Goal: Information Seeking & Learning: Find specific fact

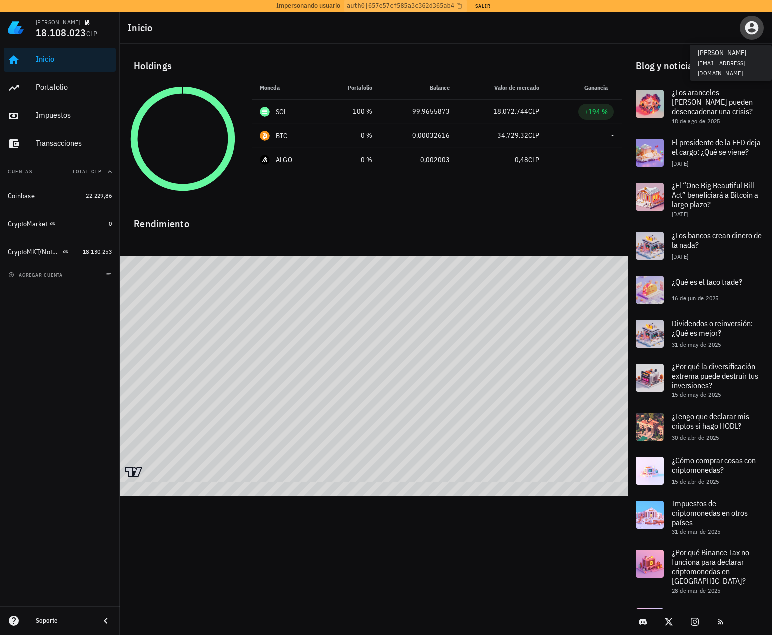
click at [761, 29] on span "button" at bounding box center [752, 28] width 24 height 16
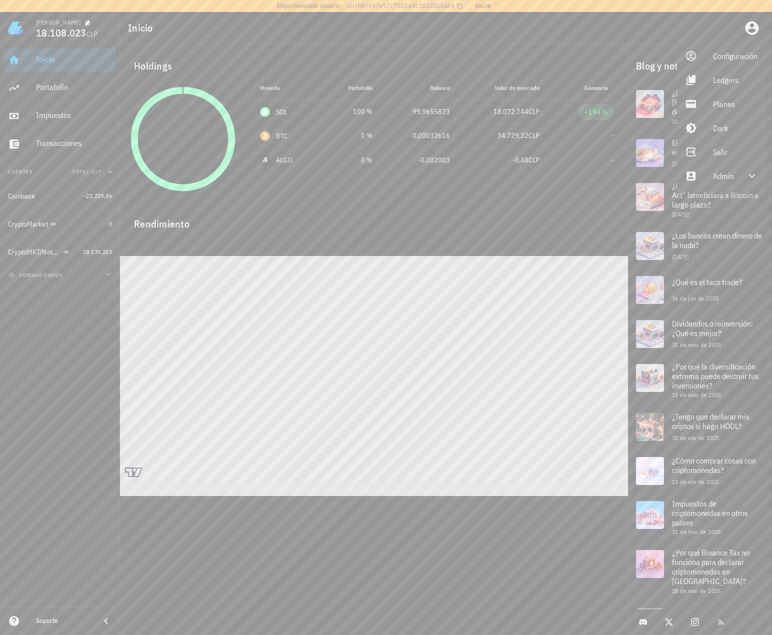
click at [737, 189] on div "Configuración Ledgers Planes Dark Salir Admin" at bounding box center [721, 116] width 89 height 152
click at [732, 180] on div "Admin" at bounding box center [723, 176] width 21 height 20
click at [727, 200] on div "Impersonar" at bounding box center [736, 200] width 46 height 20
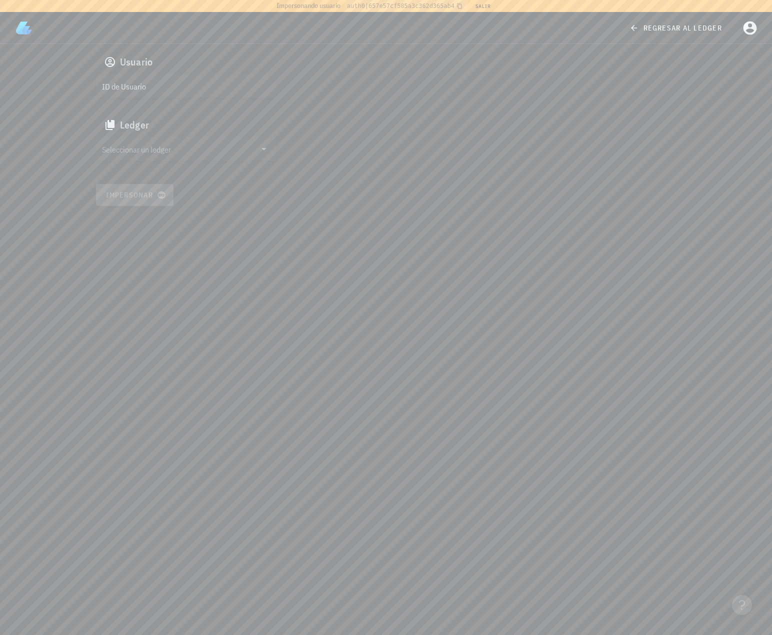
click at [165, 81] on input "ID de Usuario" at bounding box center [185, 86] width 166 height 16
paste input "auth0|624a1020407a63006ac9681c"
type input "auth0|624a1020407a63006ac9681c"
click at [146, 146] on input "Seleccionar un ledger" at bounding box center [179, 149] width 154 height 16
click at [183, 186] on div "cl1jsjd2h1638416ojp5qores8" at bounding box center [203, 185] width 166 height 7
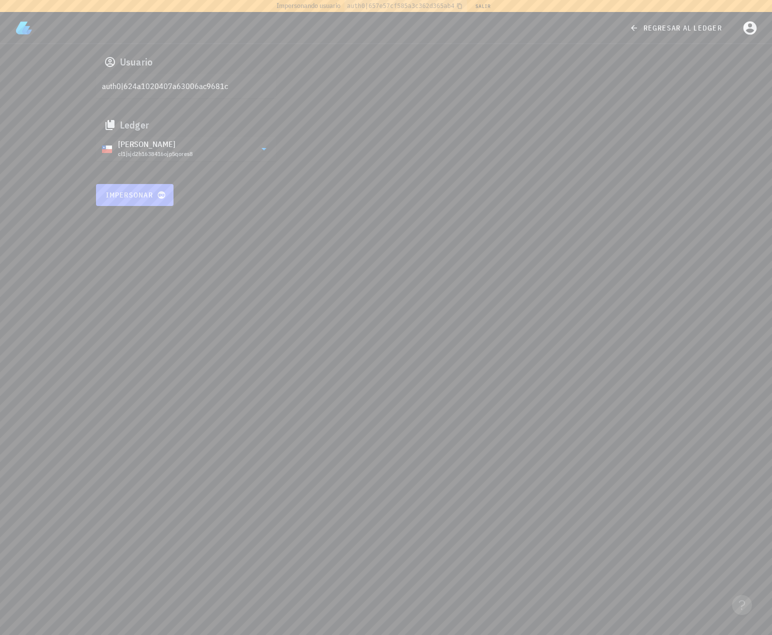
click at [144, 199] on span "Impersonar" at bounding box center [135, 195] width 59 height 9
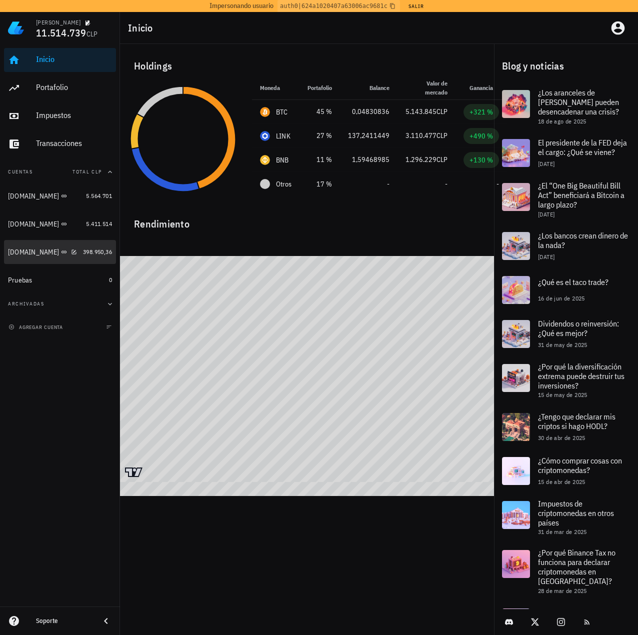
click at [30, 254] on div "[DOMAIN_NAME]" at bounding box center [33, 252] width 51 height 9
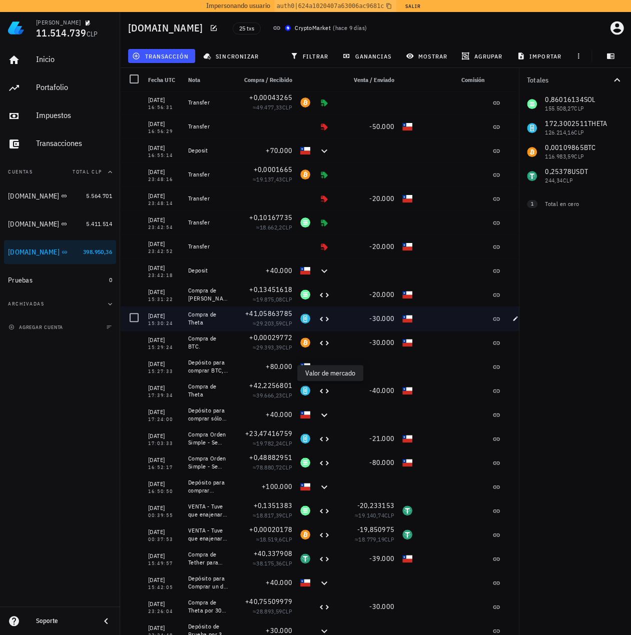
scroll to position [53, 0]
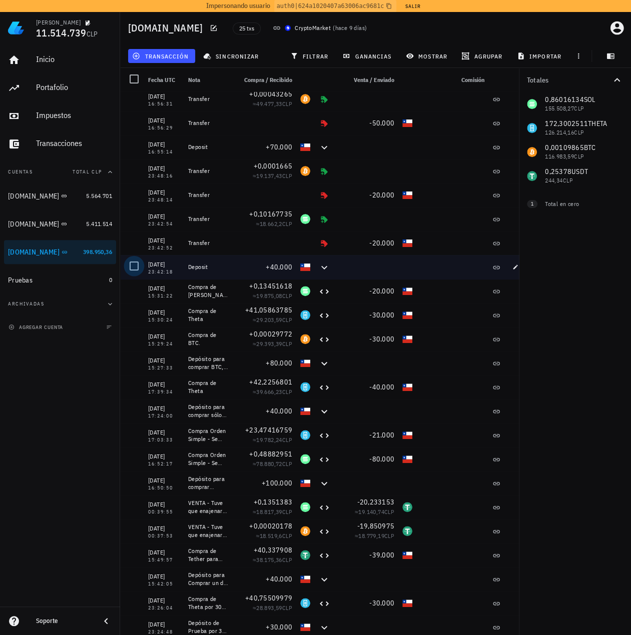
click at [135, 267] on div at bounding box center [134, 266] width 17 height 17
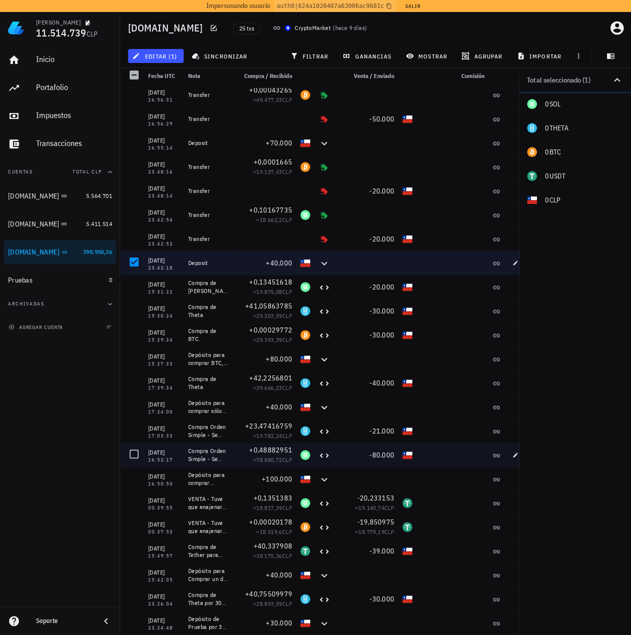
scroll to position [12, 0]
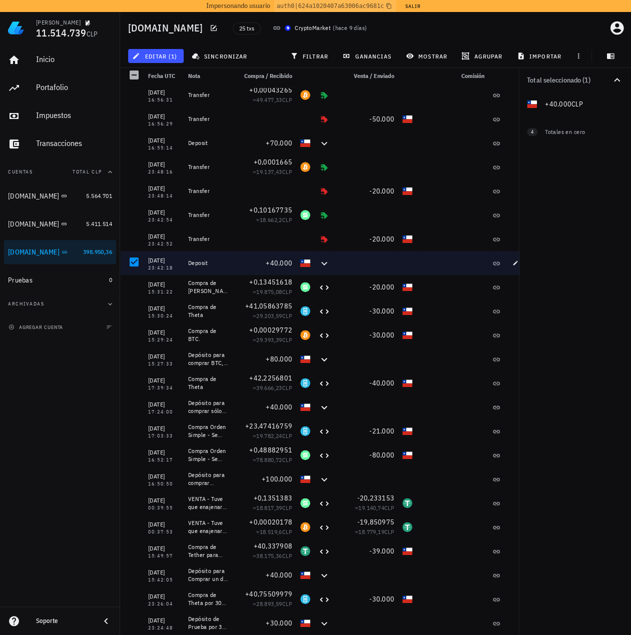
click at [102, 613] on div "Soporte" at bounding box center [60, 621] width 120 height 20
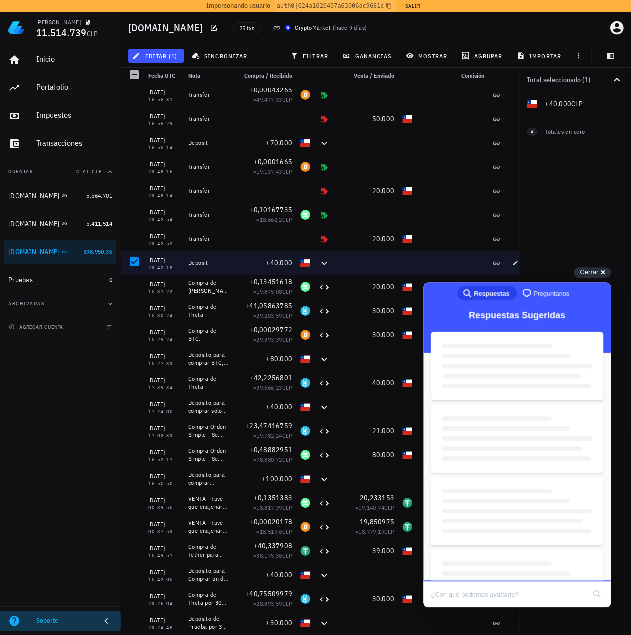
scroll to position [0, 0]
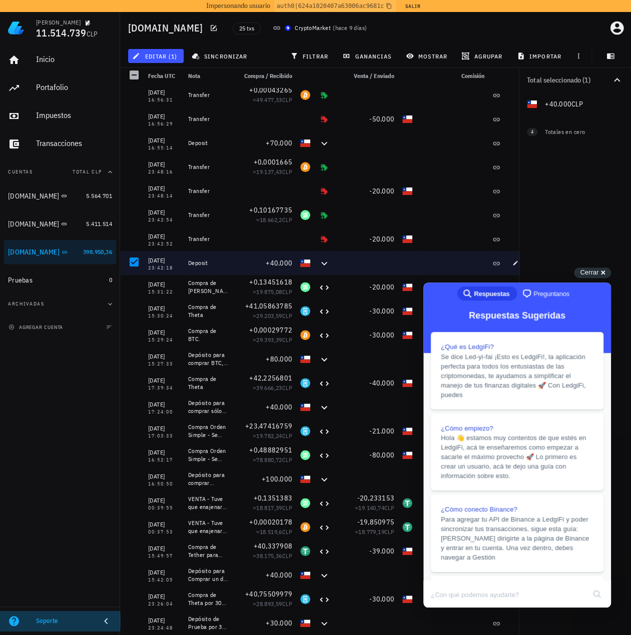
click at [104, 626] on icon at bounding box center [106, 621] width 12 height 12
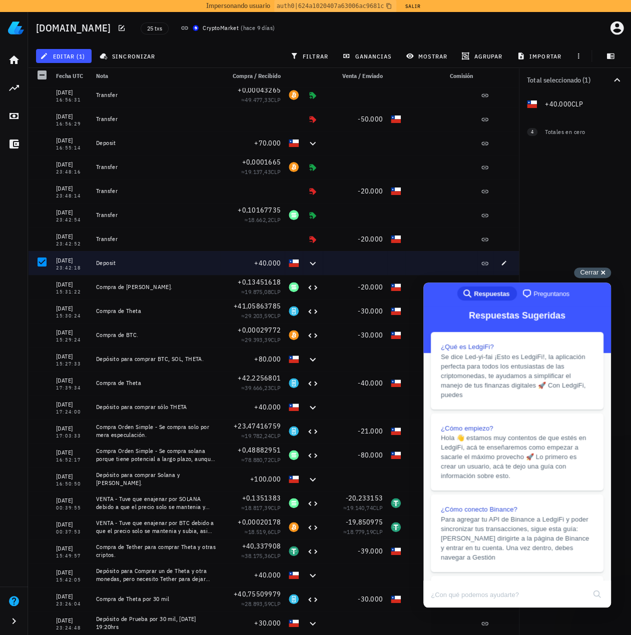
click at [602, 270] on div "Cerrar cross-small" at bounding box center [592, 273] width 37 height 11
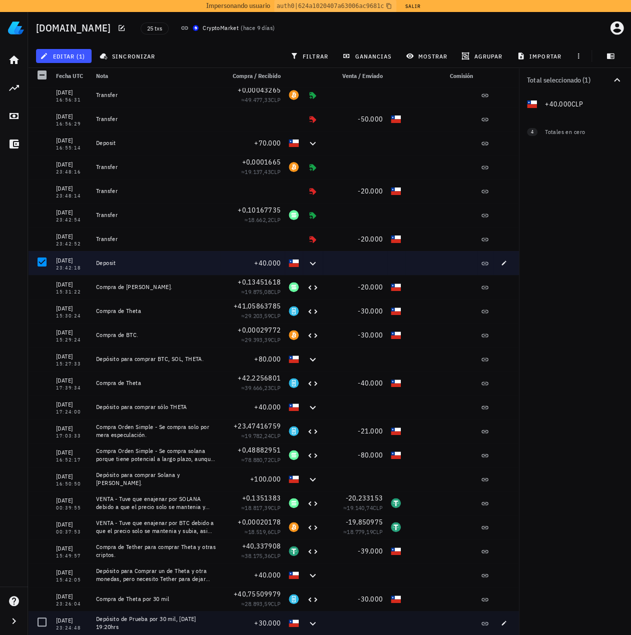
drag, startPoint x: 134, startPoint y: 628, endPoint x: 99, endPoint y: 617, distance: 36.9
click at [99, 617] on div "Depósito de Prueba por 30 mil, 1 de Mayo 19:20hrs" at bounding box center [156, 623] width 121 height 16
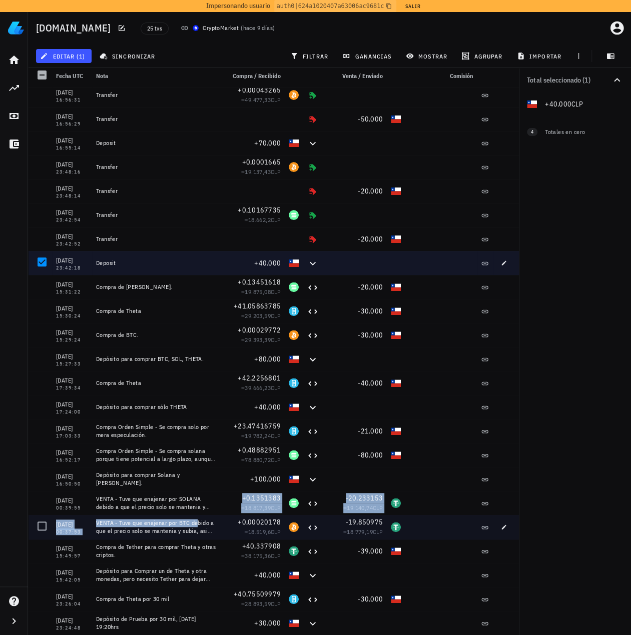
drag, startPoint x: 182, startPoint y: 527, endPoint x: 136, endPoint y: 510, distance: 48.9
click at [136, 514] on div "15/08/2025 16:59:09 Transfer +24,78666576 ≈ 19.969,56 CLP 15/08/2025 16:59:07 T…" at bounding box center [273, 335] width 491 height 600
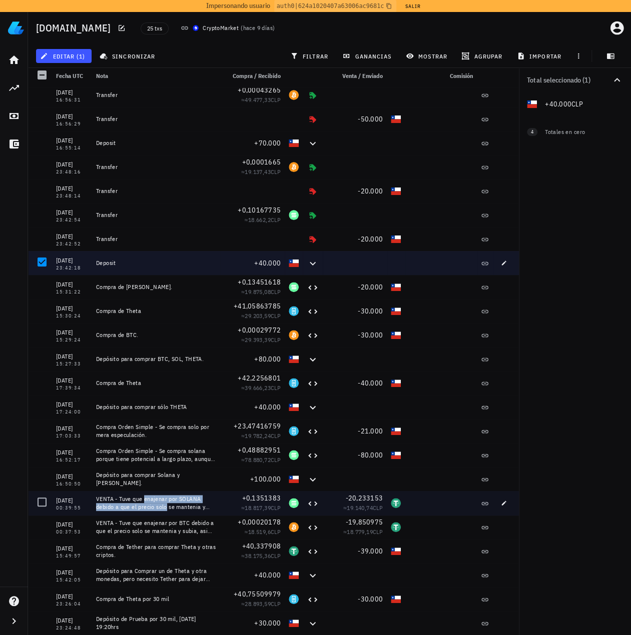
drag, startPoint x: 147, startPoint y: 503, endPoint x: 131, endPoint y: 496, distance: 17.0
click at [131, 496] on div "VENTA - Tuve que enajenar por SOLANA debido a que el precio solo se mantenia y …" at bounding box center [156, 503] width 121 height 16
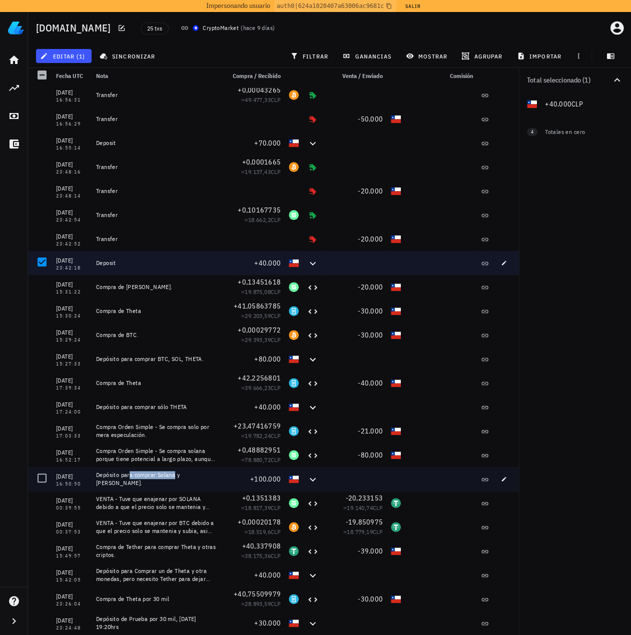
drag, startPoint x: 160, startPoint y: 482, endPoint x: 116, endPoint y: 477, distance: 44.3
click at [116, 477] on div "Depósito para comprar Solana y Theta." at bounding box center [156, 479] width 121 height 16
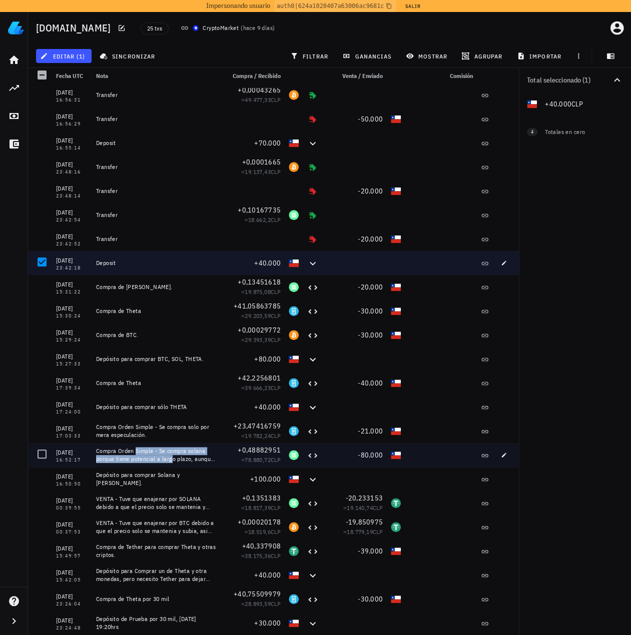
drag, startPoint x: 158, startPoint y: 458, endPoint x: 122, endPoint y: 451, distance: 37.3
click at [122, 451] on div "Compra Orden Simple - Se compra solana porque tiene potencial a largo plazo, au…" at bounding box center [156, 455] width 121 height 16
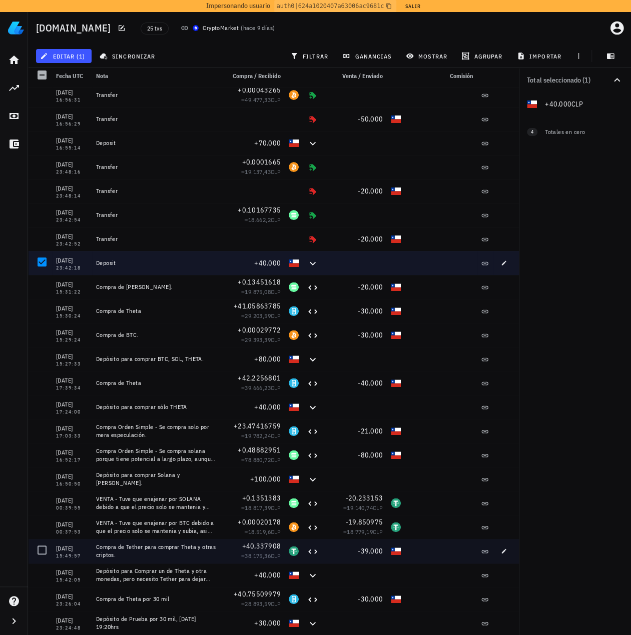
click at [149, 543] on div "Compra de Tether para comprar Theta y otras criptos." at bounding box center [156, 551] width 121 height 16
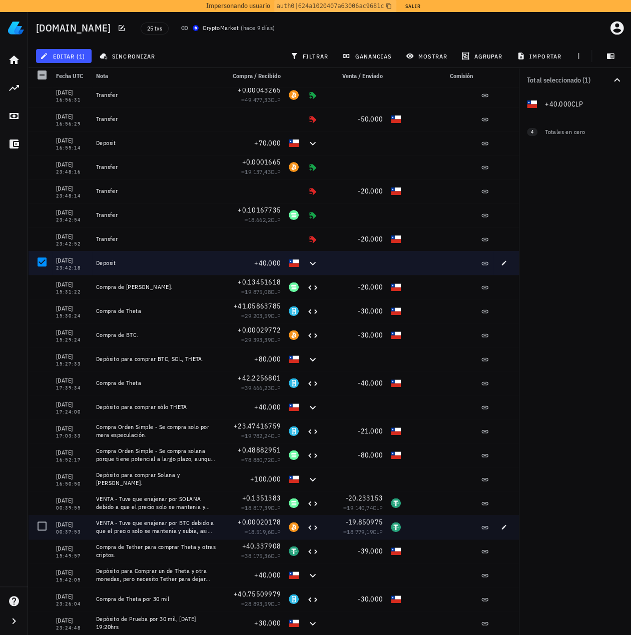
click at [332, 529] on div "≈ 18.779,19 CLP" at bounding box center [355, 532] width 56 height 10
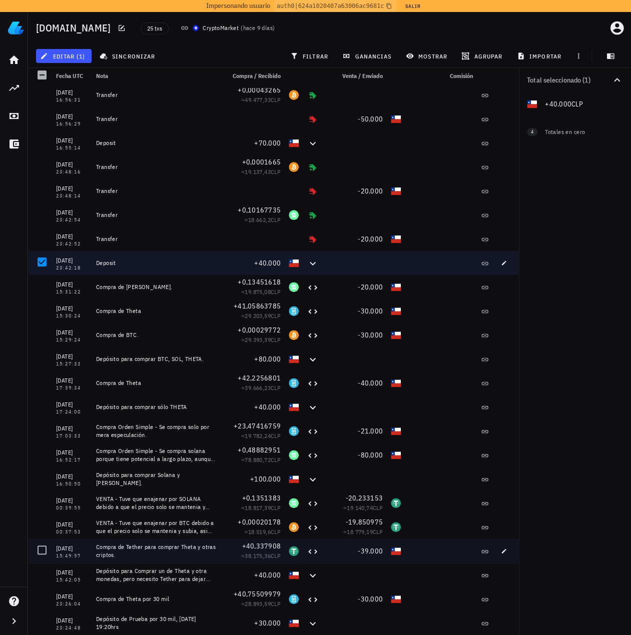
drag, startPoint x: 170, startPoint y: 330, endPoint x: 364, endPoint y: 594, distance: 328.1
click at [364, 594] on div "15/08/2025 16:59:09 Transfer +24,78666576 ≈ 19.969,56 CLP 15/08/2025 16:59:07 T…" at bounding box center [273, 335] width 491 height 600
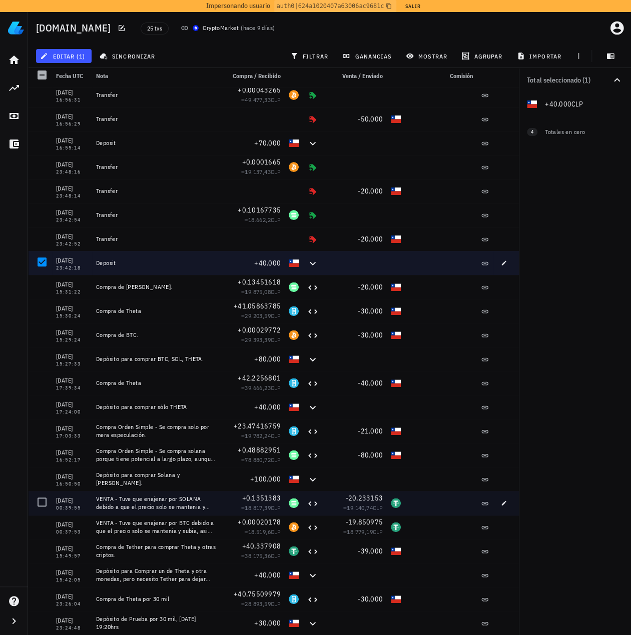
click at [303, 512] on div at bounding box center [313, 503] width 20 height 24
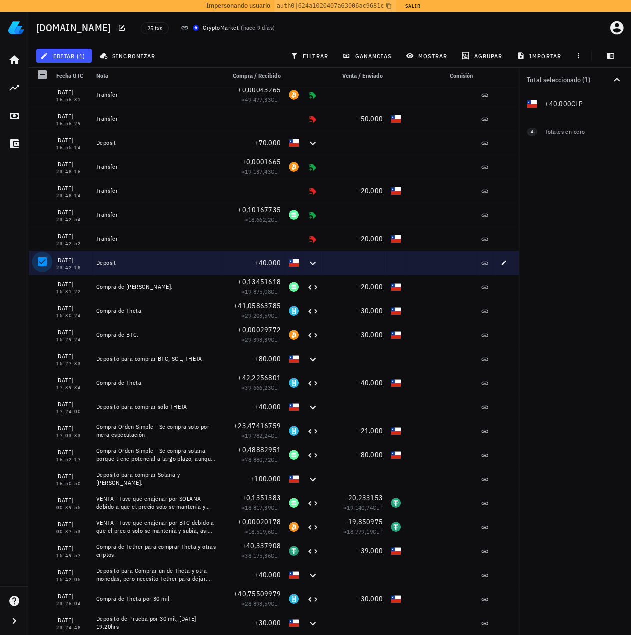
click at [44, 261] on div at bounding box center [42, 262] width 17 height 17
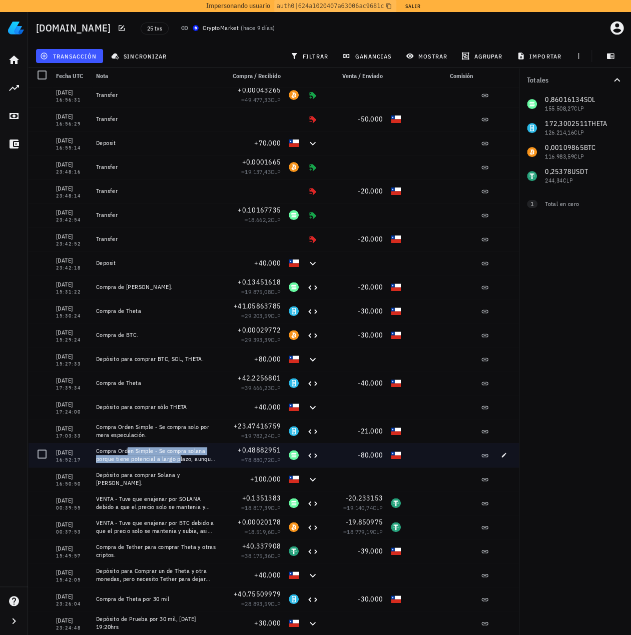
drag, startPoint x: 113, startPoint y: 454, endPoint x: 168, endPoint y: 462, distance: 55.6
click at [168, 461] on div "Compra Orden Simple - Se compra solana porque tiene potencial a largo plazo, au…" at bounding box center [156, 455] width 121 height 16
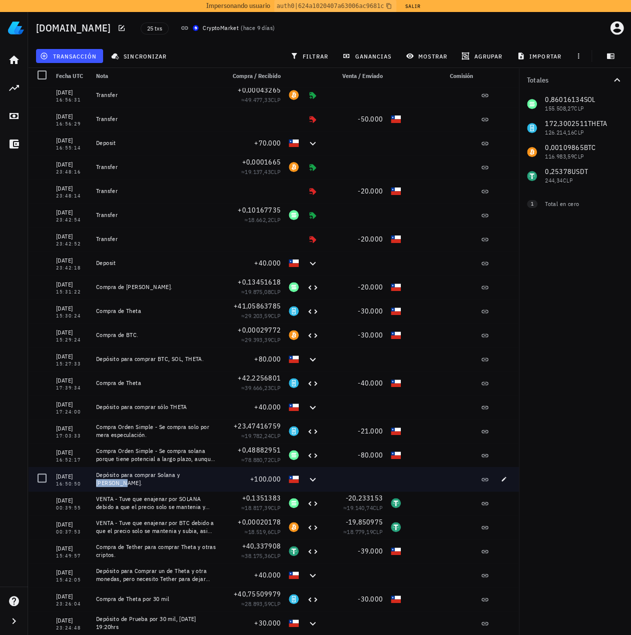
drag, startPoint x: 165, startPoint y: 489, endPoint x: 187, endPoint y: 500, distance: 24.6
click at [197, 487] on div "Depósito para comprar Solana y Theta." at bounding box center [156, 479] width 129 height 24
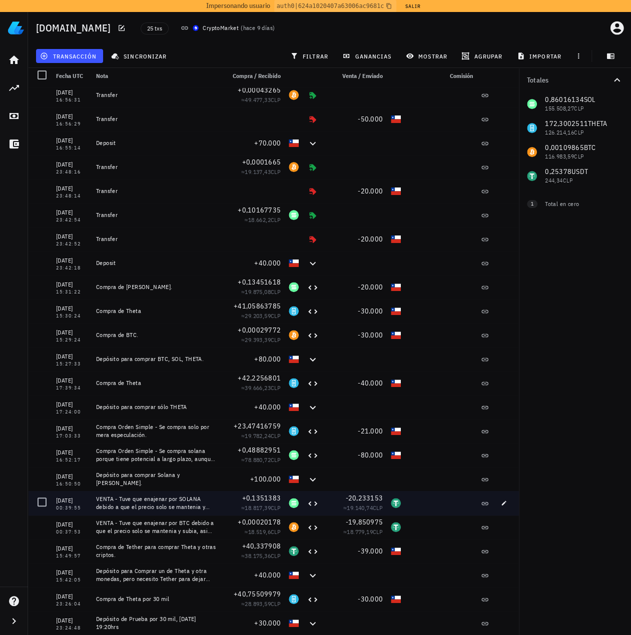
drag, startPoint x: 188, startPoint y: 512, endPoint x: 196, endPoint y: 516, distance: 8.9
click at [194, 514] on div "VENTA - Tuve que enajenar por SOLANA debido a que el precio solo se mantenia y …" at bounding box center [156, 503] width 129 height 24
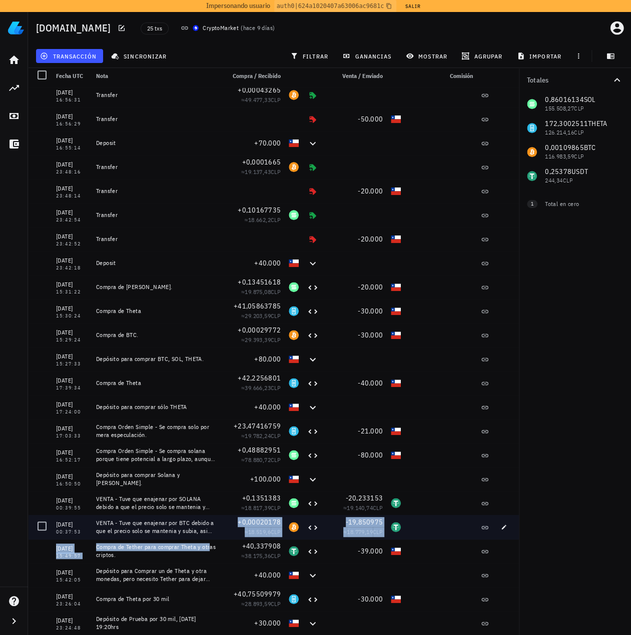
drag, startPoint x: 182, startPoint y: 536, endPoint x: 189, endPoint y: 552, distance: 16.8
click at [196, 540] on div "15/08/2025 16:59:09 Transfer +24,78666576 ≈ 19.969,56 CLP 15/08/2025 16:59:07 T…" at bounding box center [273, 335] width 491 height 600
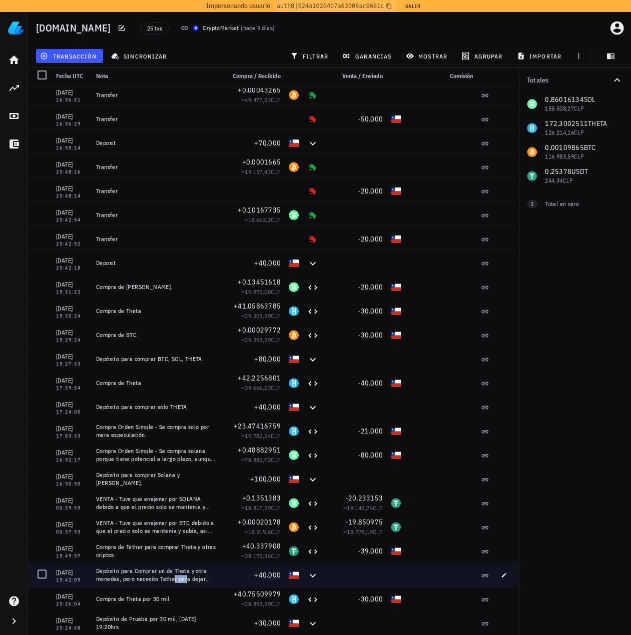
drag, startPoint x: 170, startPoint y: 577, endPoint x: 2, endPoint y: 564, distance: 168.6
click at [174, 581] on div "Depósito para Comprar un de Theta y otra monedas, pero necesito Tether para dej…" at bounding box center [156, 575] width 121 height 16
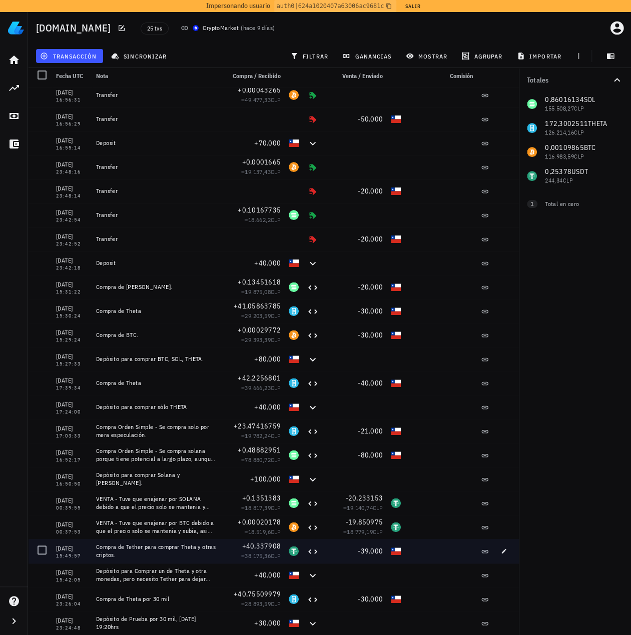
click at [201, 541] on div "Compra de Tether para comprar Theta y otras criptos." at bounding box center [156, 551] width 129 height 24
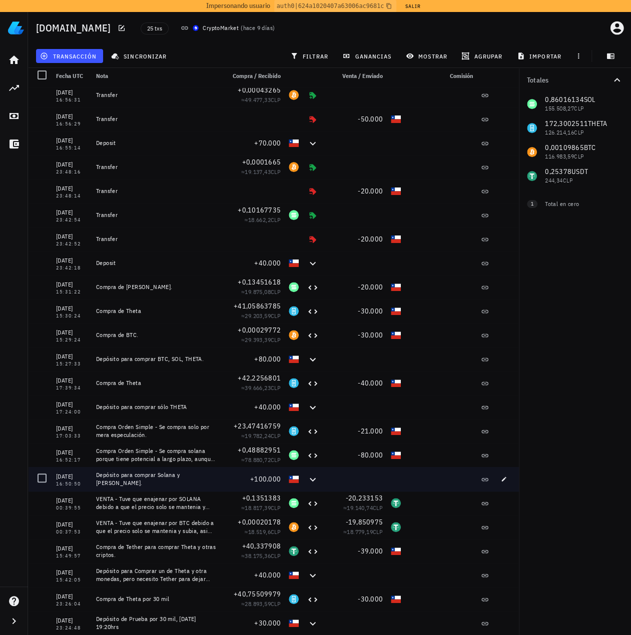
click at [213, 484] on div "Depósito para comprar Solana y Theta." at bounding box center [156, 479] width 129 height 24
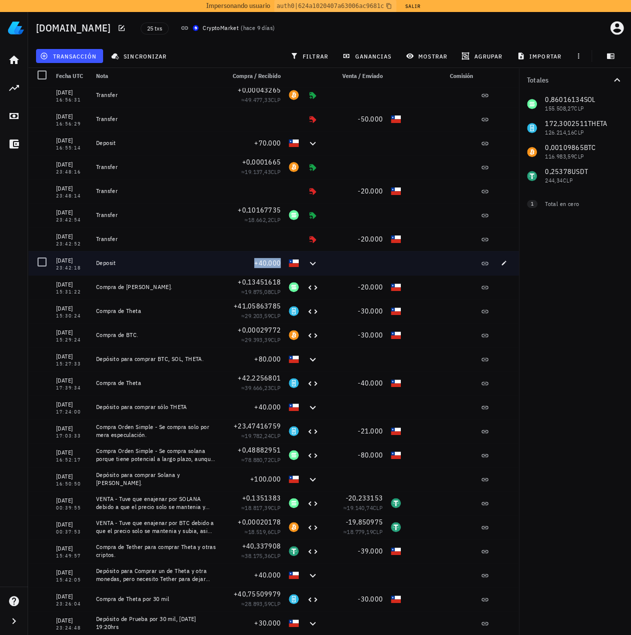
drag, startPoint x: 325, startPoint y: 265, endPoint x: 223, endPoint y: 271, distance: 102.2
click at [223, 271] on div "13/08/2025 23:42:18 Deposit +40.000" at bounding box center [273, 263] width 491 height 24
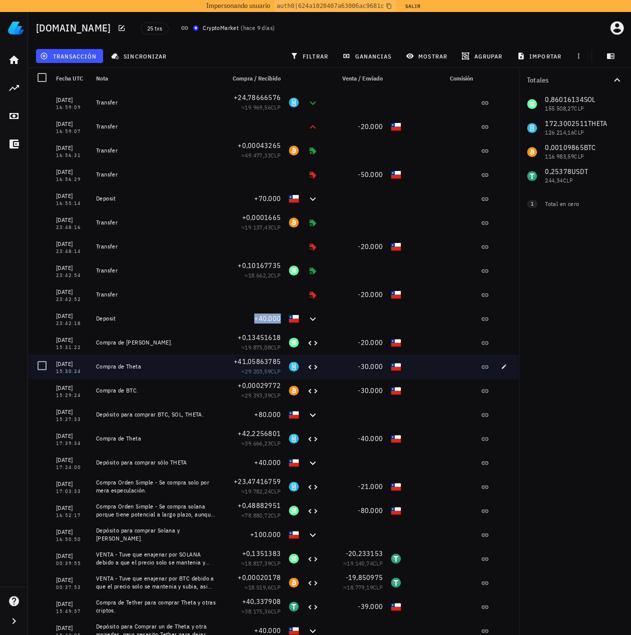
scroll to position [0, 0]
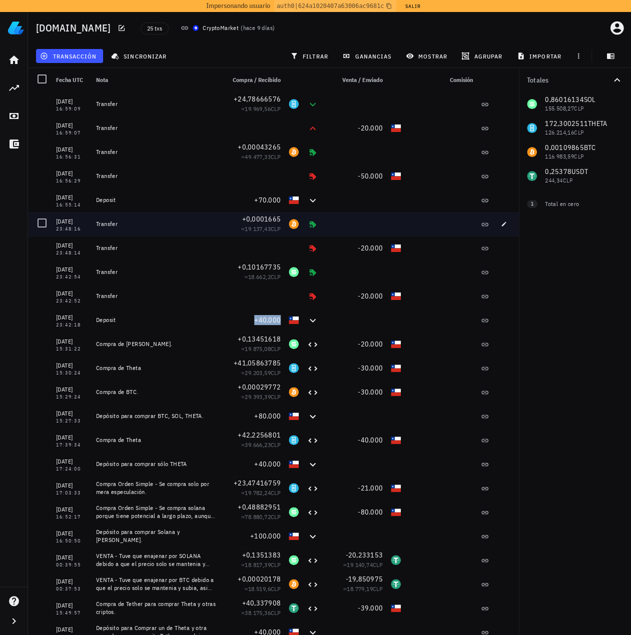
drag, startPoint x: 417, startPoint y: 300, endPoint x: 177, endPoint y: 220, distance: 253.6
click at [175, 217] on div "15/08/2025 16:59:09 Transfer +24,78666576 ≈ 19.969,56 CLP 15/08/2025 16:59:07 T…" at bounding box center [273, 392] width 491 height 600
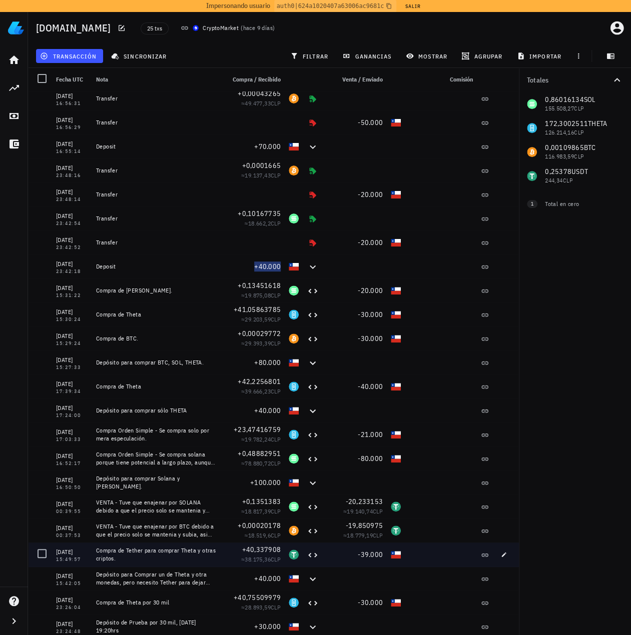
scroll to position [4, 0]
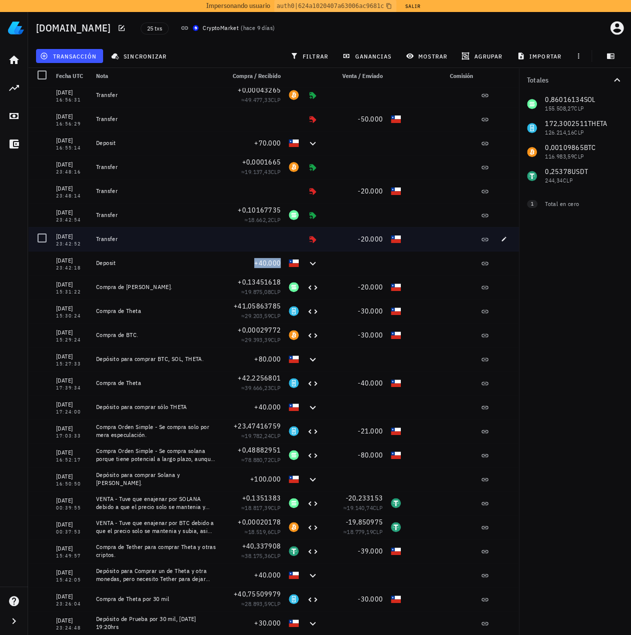
click at [229, 250] on div at bounding box center [253, 239] width 64 height 24
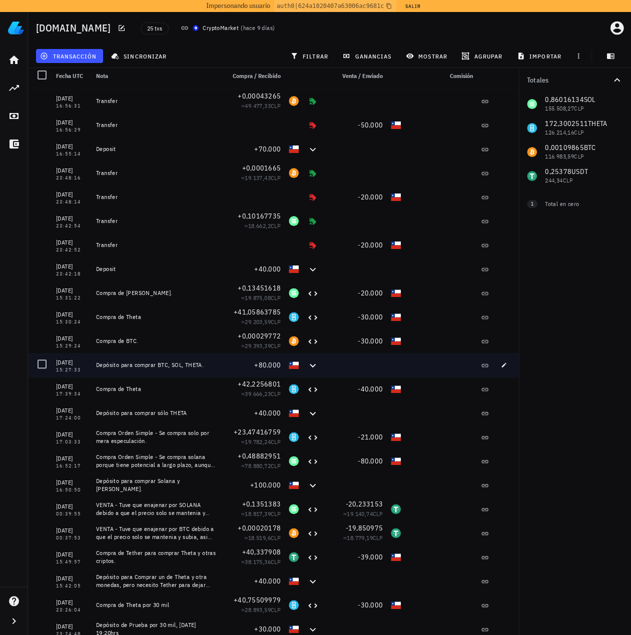
scroll to position [53, 0]
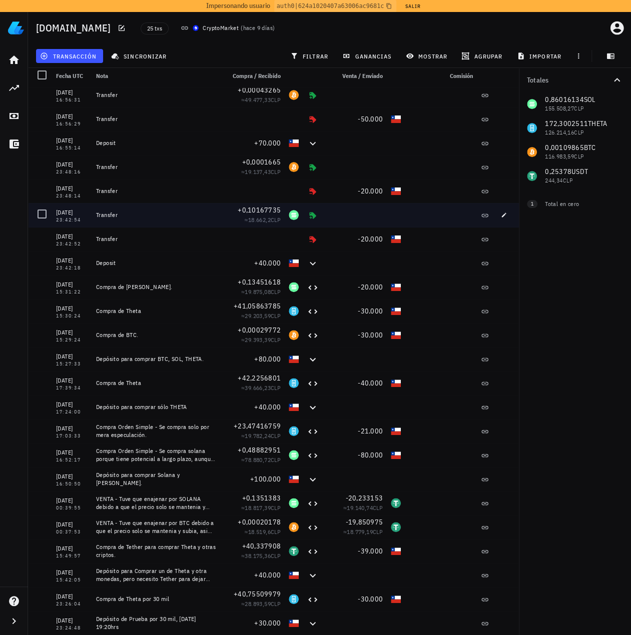
click at [28, 210] on div at bounding box center [40, 215] width 24 height 24
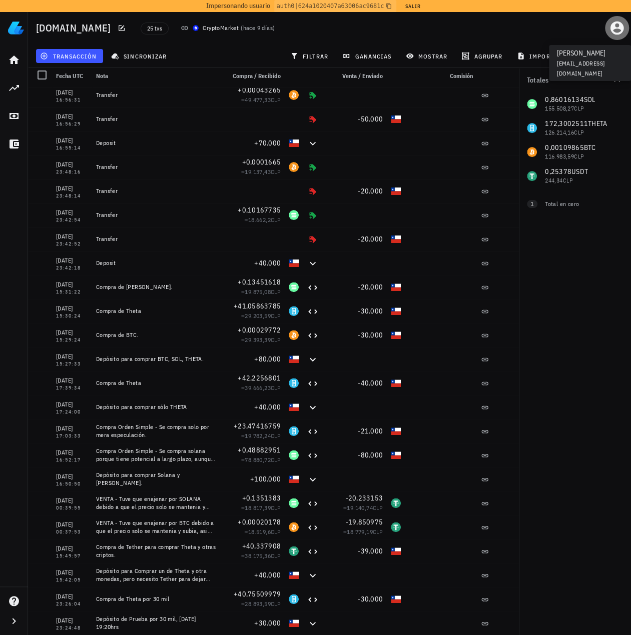
click at [621, 28] on icon "button" at bounding box center [617, 29] width 14 height 14
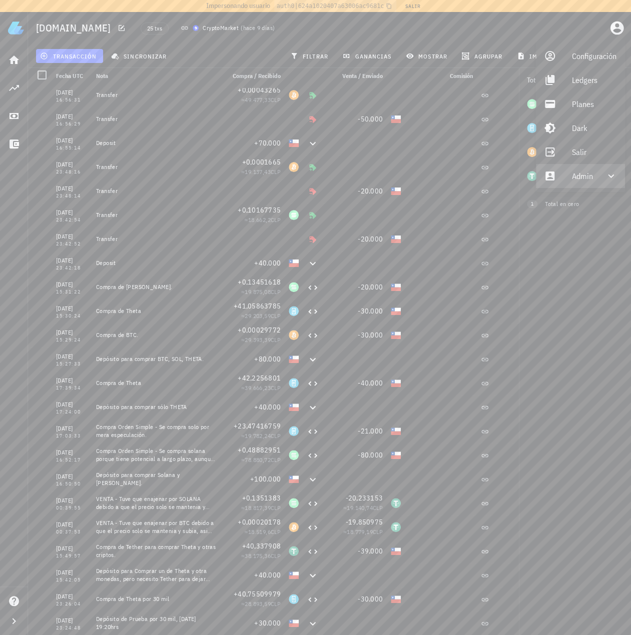
click at [576, 182] on div "Admin" at bounding box center [582, 176] width 21 height 20
click at [570, 197] on link "Impersonar" at bounding box center [581, 200] width 90 height 24
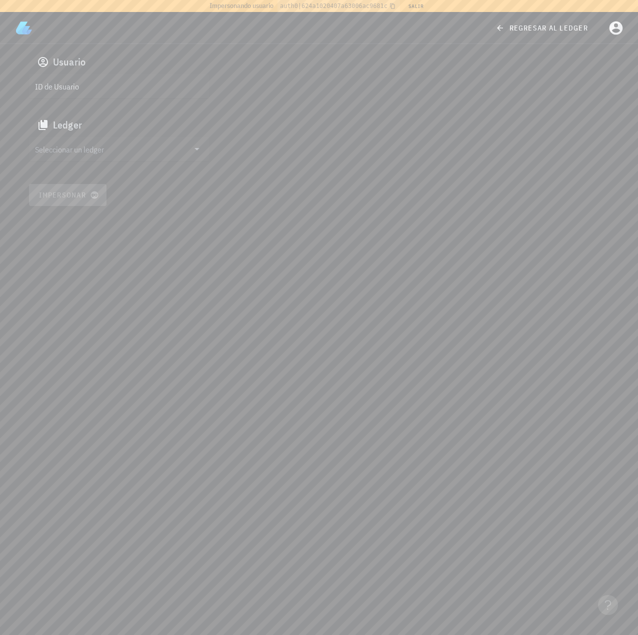
drag, startPoint x: 105, startPoint y: 86, endPoint x: 101, endPoint y: 95, distance: 10.3
click at [105, 85] on input "ID de Usuario" at bounding box center [118, 86] width 166 height 16
paste input "google-oauth2|109119826671371813627"
type input "google-oauth2|109119826671371813627"
click at [71, 153] on input "text" at bounding box center [112, 149] width 154 height 16
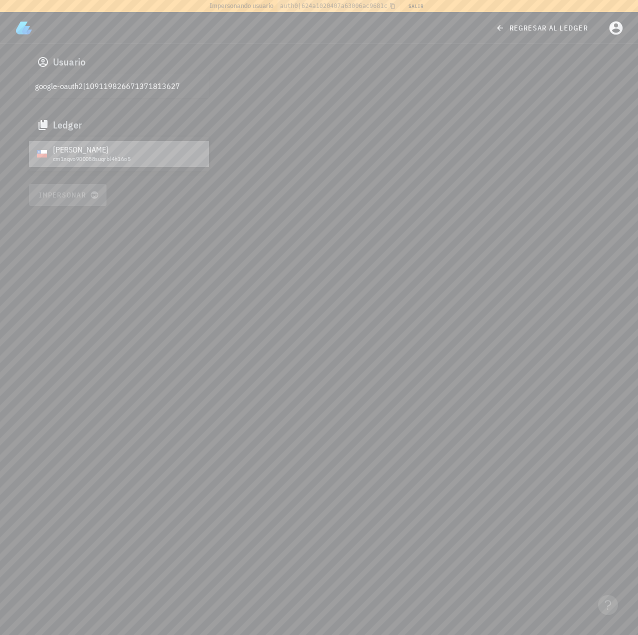
click at [69, 159] on div "cm1nqvo900088suqrbl4h16o5" at bounding box center [127, 159] width 148 height 7
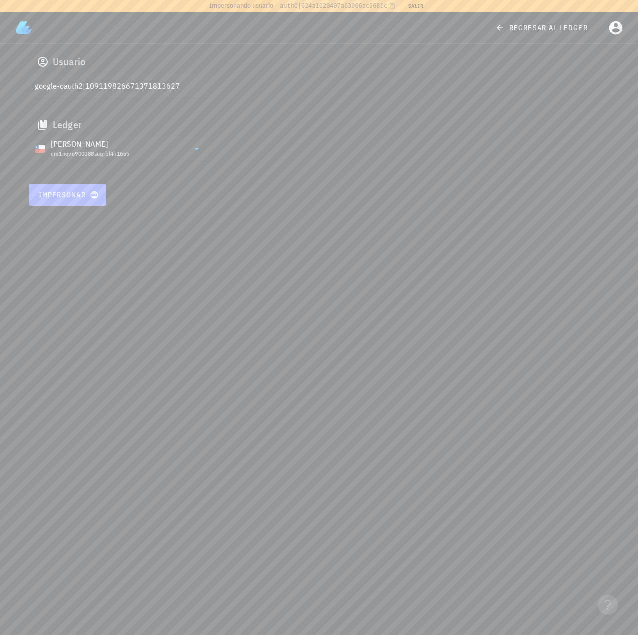
click at [73, 197] on span "Impersonar" at bounding box center [68, 195] width 59 height 9
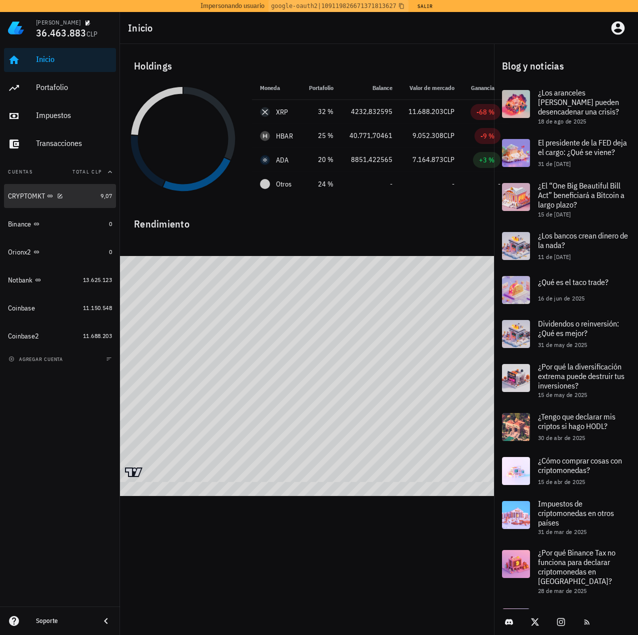
click at [74, 195] on div "CRYPTOMKT" at bounding box center [52, 197] width 89 height 10
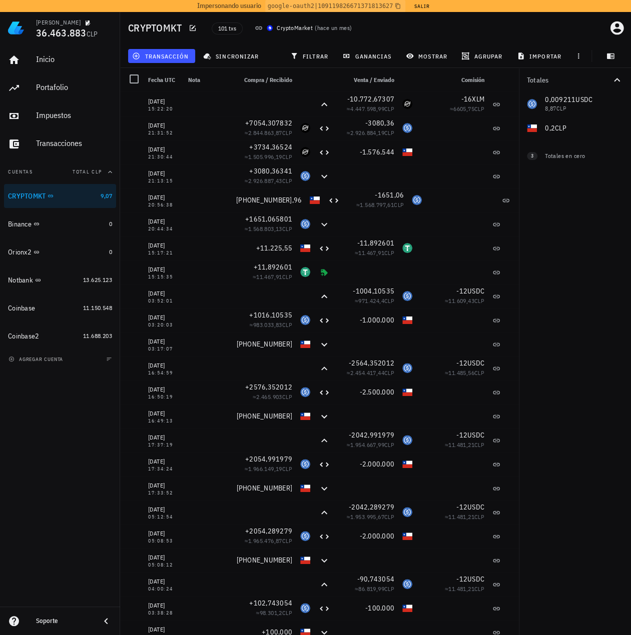
click at [104, 620] on icon at bounding box center [106, 621] width 12 height 12
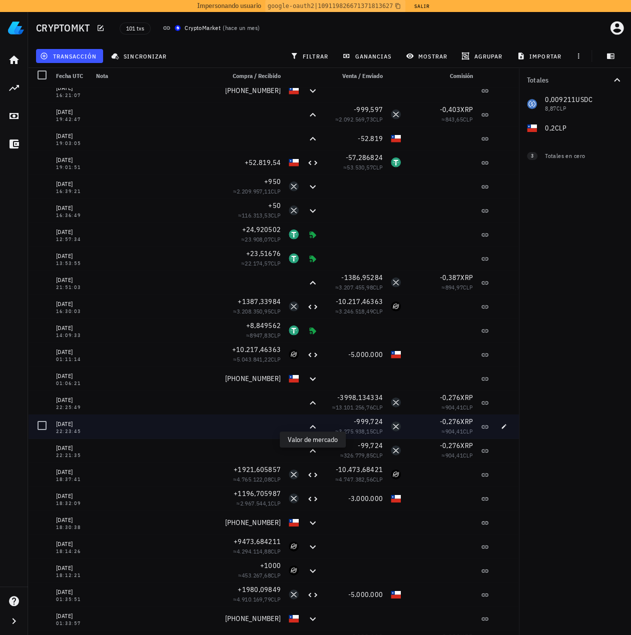
scroll to position [1378, 0]
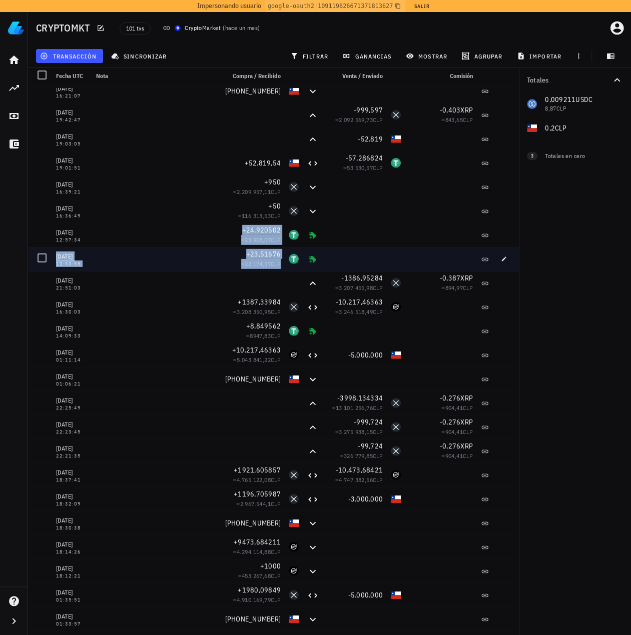
drag, startPoint x: 210, startPoint y: 232, endPoint x: 318, endPoint y: 268, distance: 113.9
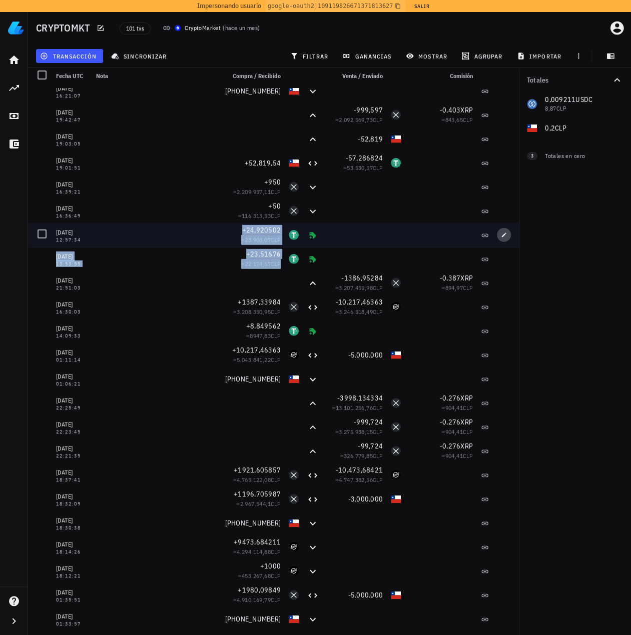
click at [502, 236] on span "button" at bounding box center [504, 235] width 14 height 6
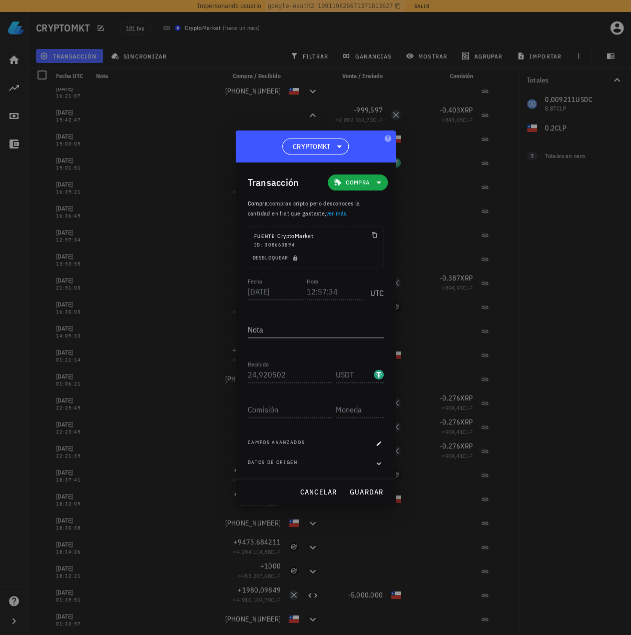
click at [371, 469] on div "Fecha 2025-03-03 Hora 12:57:34 UTC Nota Recibido 24,920502 USDT Enviado Comisió…" at bounding box center [316, 377] width 136 height 203
click at [381, 465] on icon "button" at bounding box center [378, 464] width 9 height 12
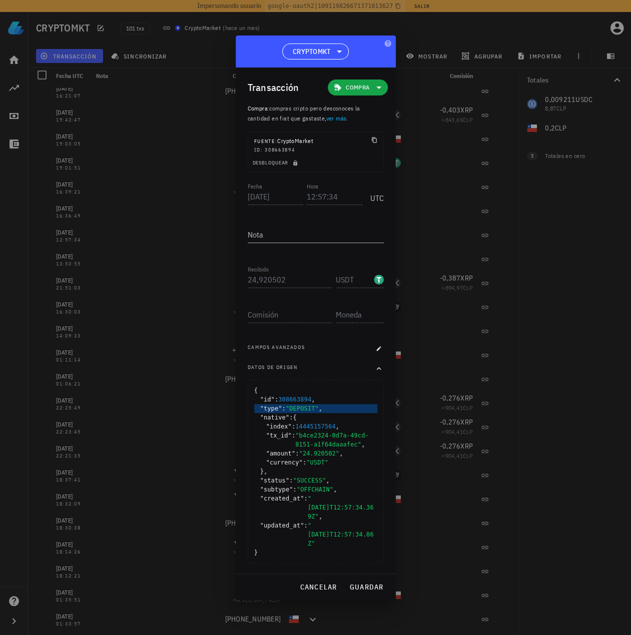
click at [299, 412] on span ""DEPOSIT"" at bounding box center [302, 408] width 33 height 7
click at [311, 484] on span ""SUCCESS"" at bounding box center [309, 480] width 33 height 7
click at [314, 493] on span ""OFFCHAIN"" at bounding box center [315, 489] width 37 height 7
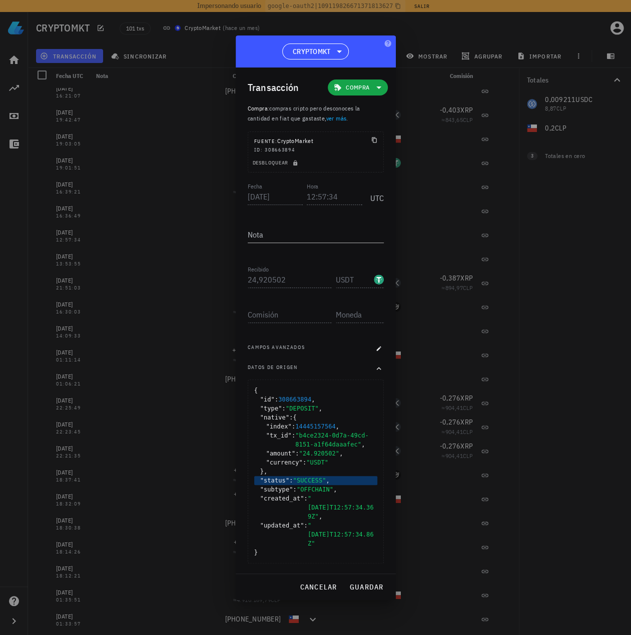
click at [310, 484] on span ""SUCCESS"" at bounding box center [309, 480] width 33 height 7
click at [305, 578] on button "cancelar" at bounding box center [318, 587] width 46 height 18
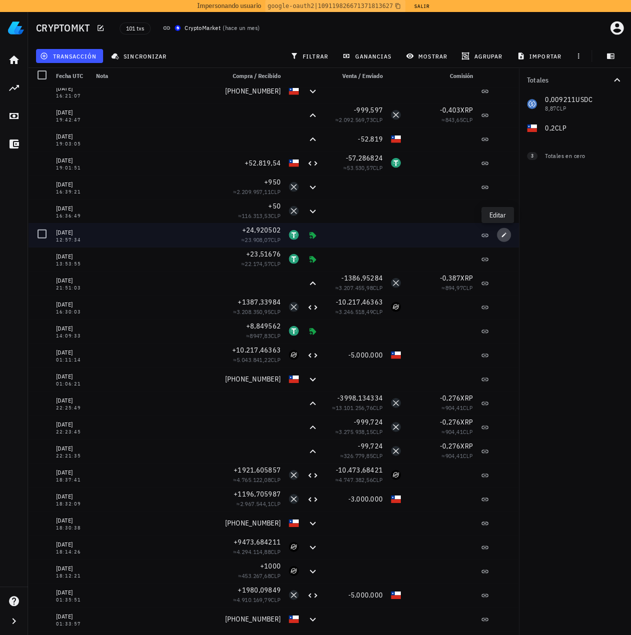
click at [500, 233] on span "button" at bounding box center [504, 235] width 14 height 6
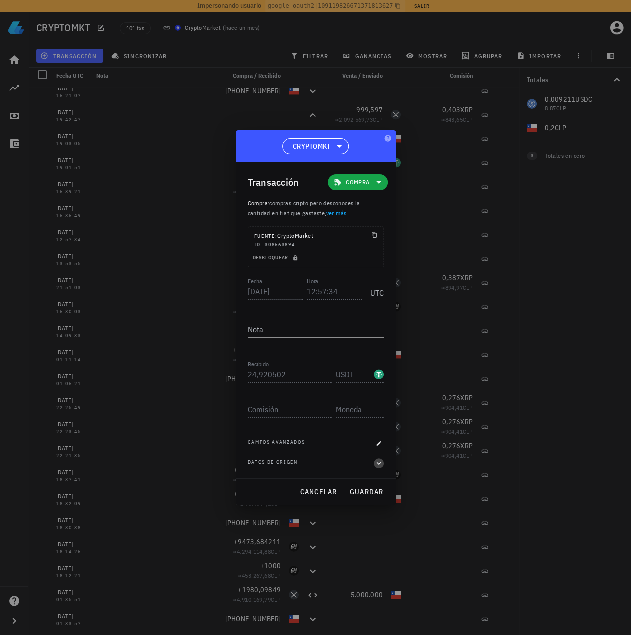
click at [377, 469] on icon "button" at bounding box center [378, 464] width 9 height 12
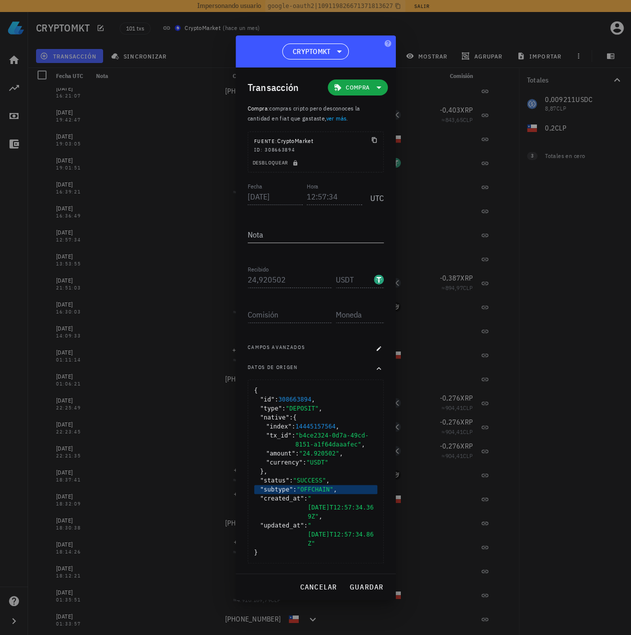
click at [320, 493] on span ""OFFCHAIN"" at bounding box center [315, 489] width 37 height 7
copy span "OFFCHAIN"
click at [160, 336] on div at bounding box center [315, 317] width 631 height 635
click at [308, 585] on button "cancelar" at bounding box center [318, 587] width 46 height 18
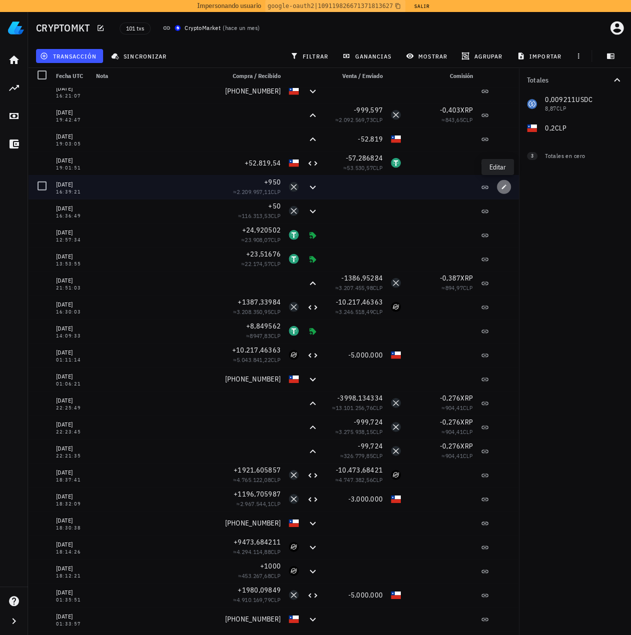
click at [504, 186] on span "button" at bounding box center [504, 187] width 14 height 6
type input "2025-03-05"
type input "16:39:21"
type input "950"
type input "XRP"
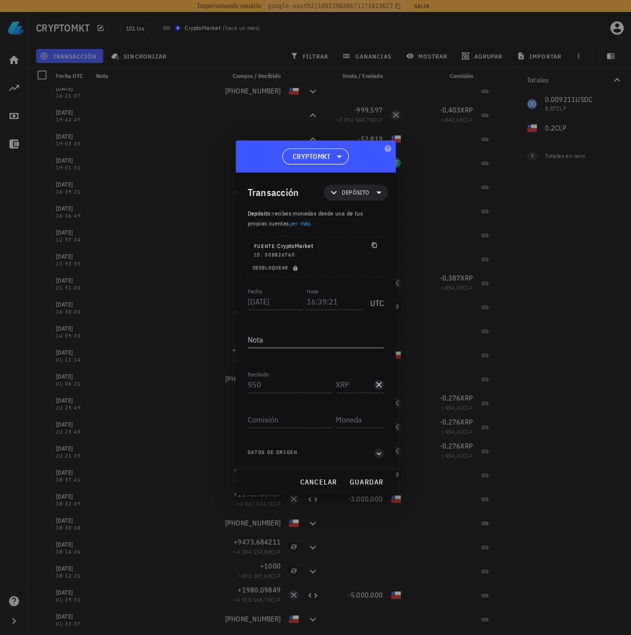
drag, startPoint x: 373, startPoint y: 449, endPoint x: 376, endPoint y: 455, distance: 7.4
click at [373, 449] on div "Datos de origen" at bounding box center [316, 454] width 136 height 10
click at [377, 455] on icon "button" at bounding box center [378, 454] width 9 height 12
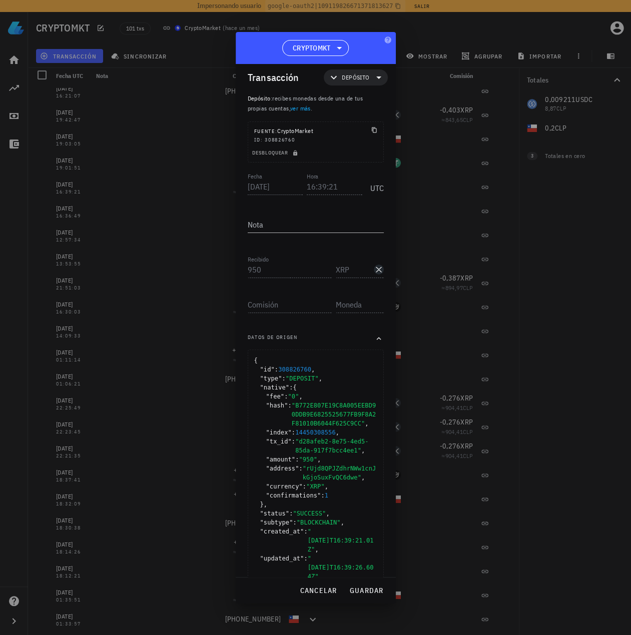
scroll to position [17, 0]
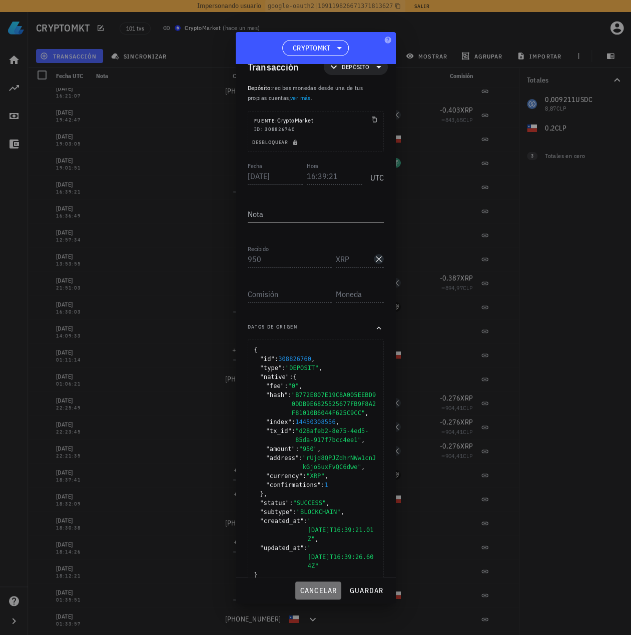
click at [315, 592] on span "cancelar" at bounding box center [318, 590] width 38 height 9
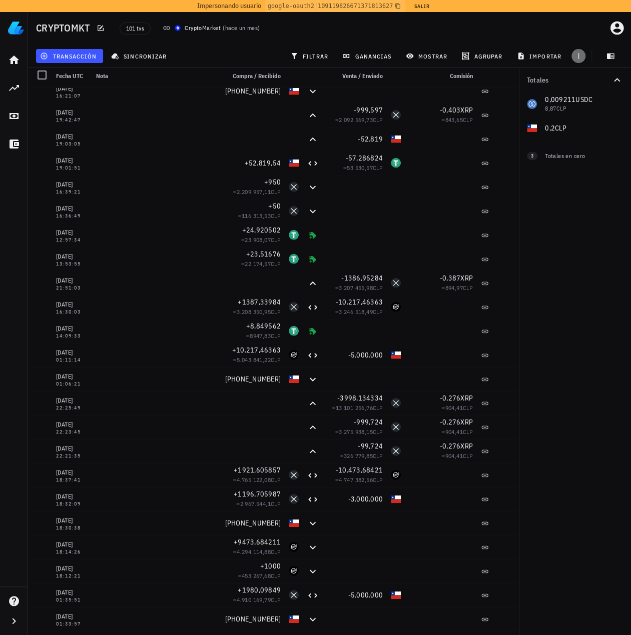
click at [577, 55] on icon "button" at bounding box center [578, 56] width 8 height 8
click at [581, 76] on button "exportar" at bounding box center [589, 81] width 55 height 14
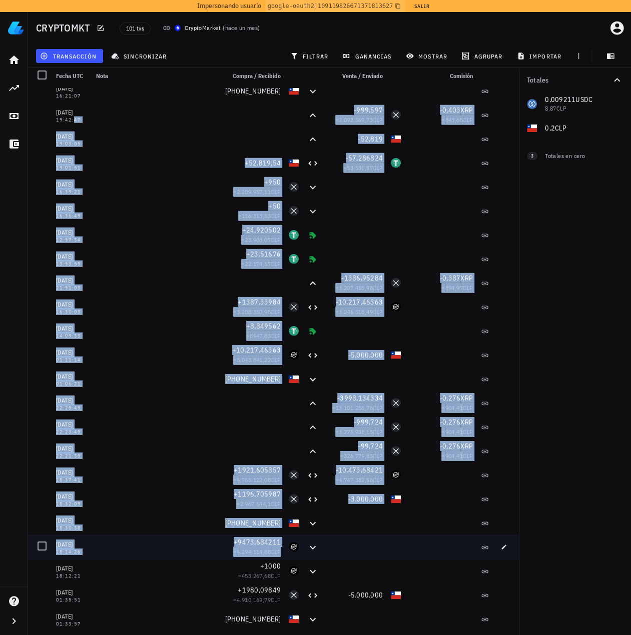
drag, startPoint x: 59, startPoint y: 123, endPoint x: 416, endPoint y: 476, distance: 502.7
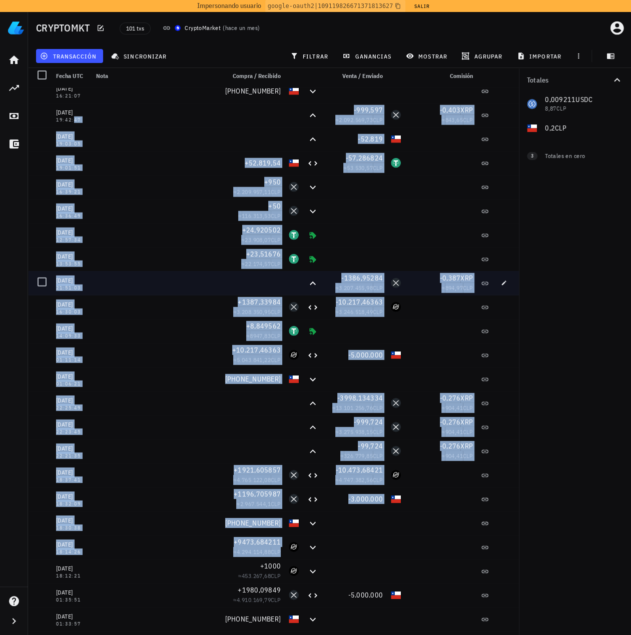
click at [205, 287] on div at bounding box center [156, 283] width 129 height 24
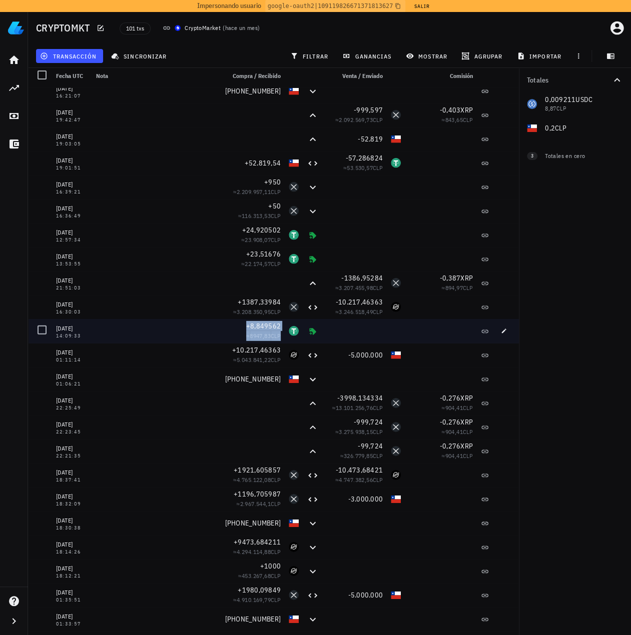
drag, startPoint x: 239, startPoint y: 327, endPoint x: 335, endPoint y: 342, distance: 96.6
click at [335, 342] on div "20/01/2025 14:09:33 +8,849562 ≈ 8947,83 CLP" at bounding box center [273, 331] width 491 height 24
click at [309, 333] on icon at bounding box center [312, 331] width 7 height 7
click at [324, 330] on div at bounding box center [355, 331] width 64 height 24
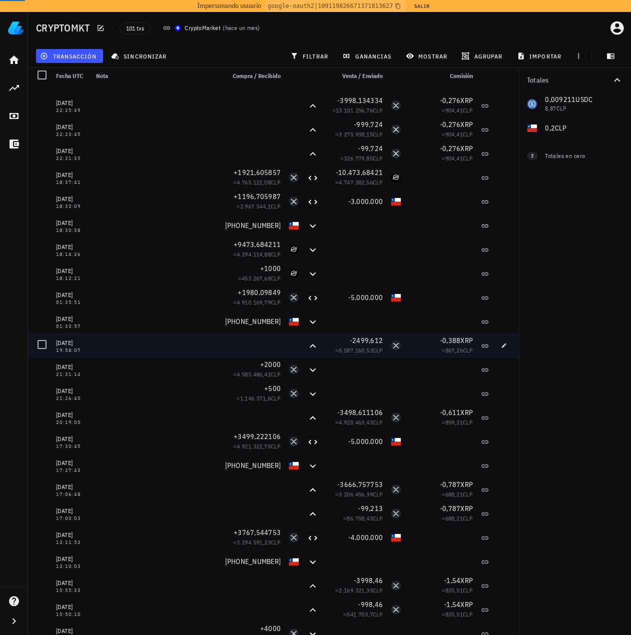
scroll to position [1728, 0]
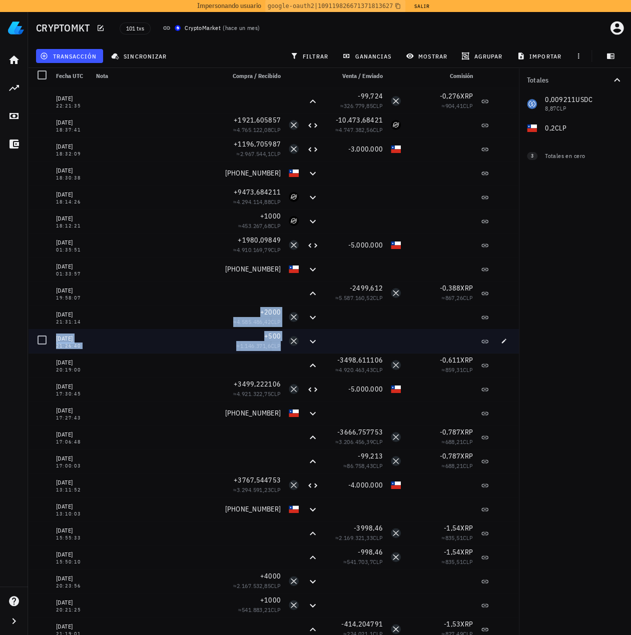
drag, startPoint x: 226, startPoint y: 320, endPoint x: 325, endPoint y: 347, distance: 102.5
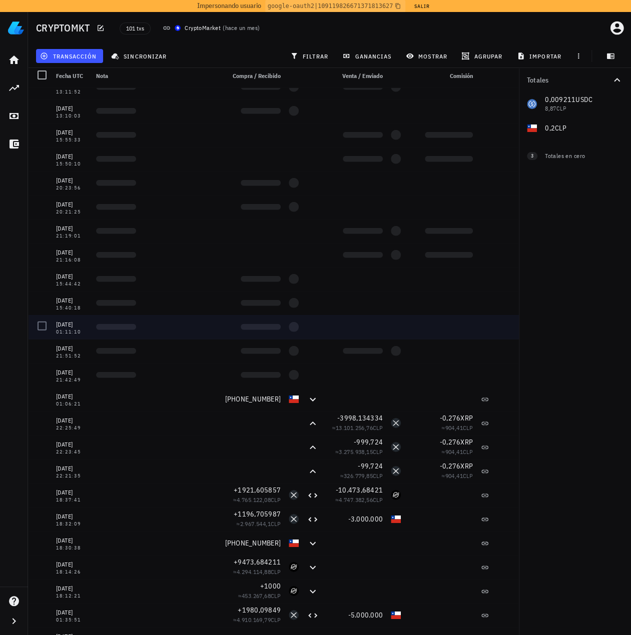
scroll to position [1328, 0]
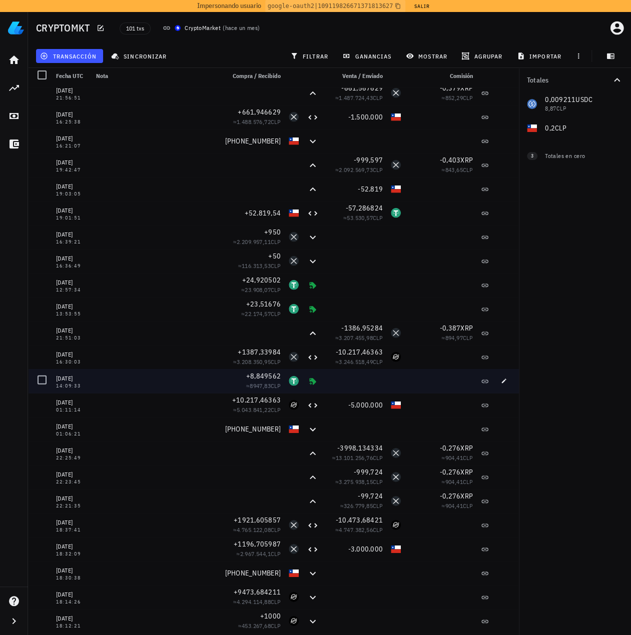
drag, startPoint x: 84, startPoint y: 379, endPoint x: 349, endPoint y: 387, distance: 265.3
click at [349, 387] on div "20/01/2025 14:09:33 +8,849562 ≈ 8947,83 CLP" at bounding box center [273, 381] width 491 height 24
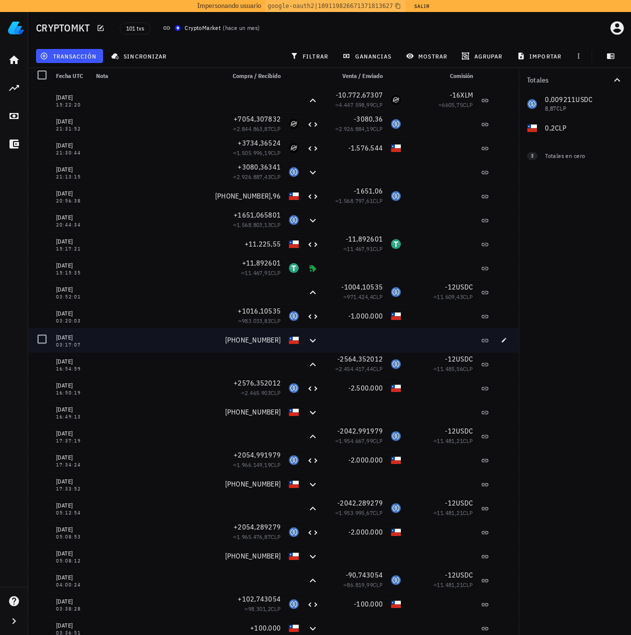
scroll to position [0, 0]
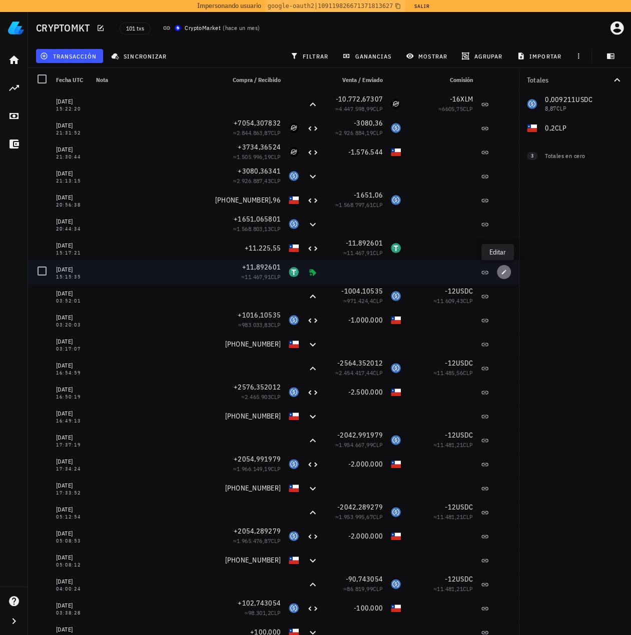
click at [502, 272] on icon "button" at bounding box center [504, 272] width 5 height 5
type input "2025-07-21"
type input "15:15:35"
type input "11,892601"
type input "USDT"
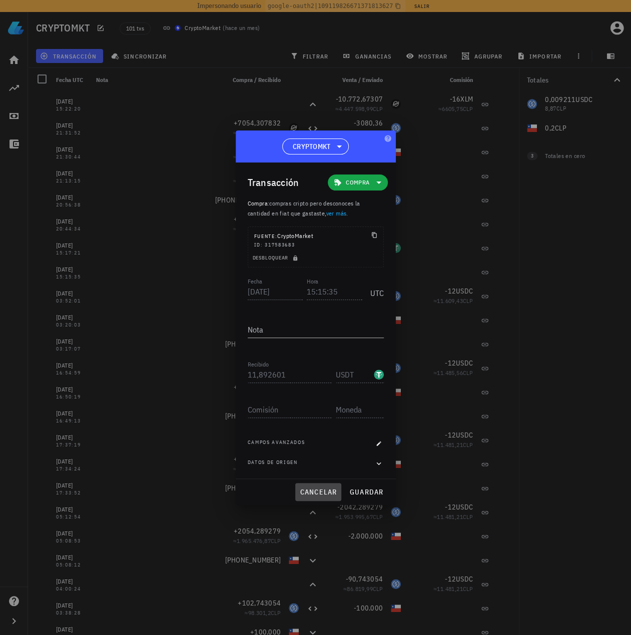
click at [331, 492] on span "cancelar" at bounding box center [318, 492] width 38 height 9
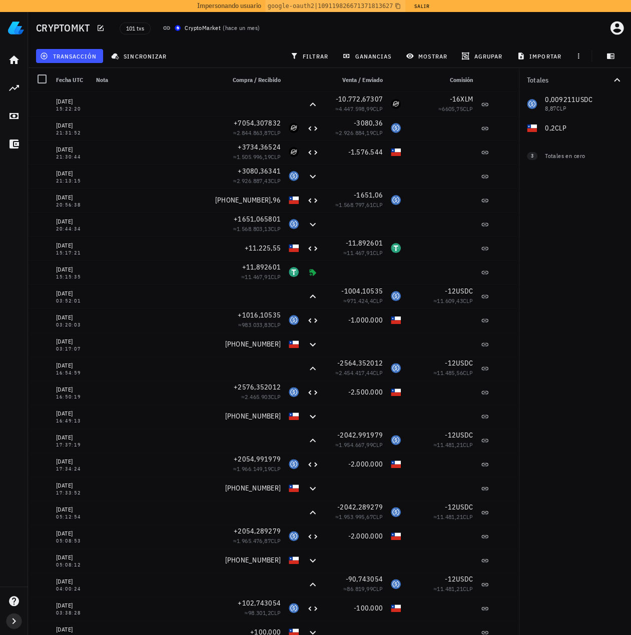
click at [10, 622] on icon "button" at bounding box center [14, 621] width 12 height 12
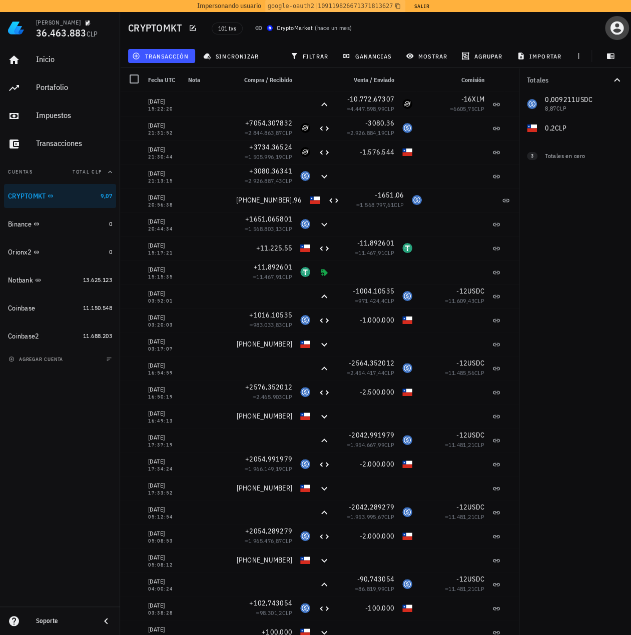
click at [620, 29] on icon "button" at bounding box center [617, 29] width 14 height 14
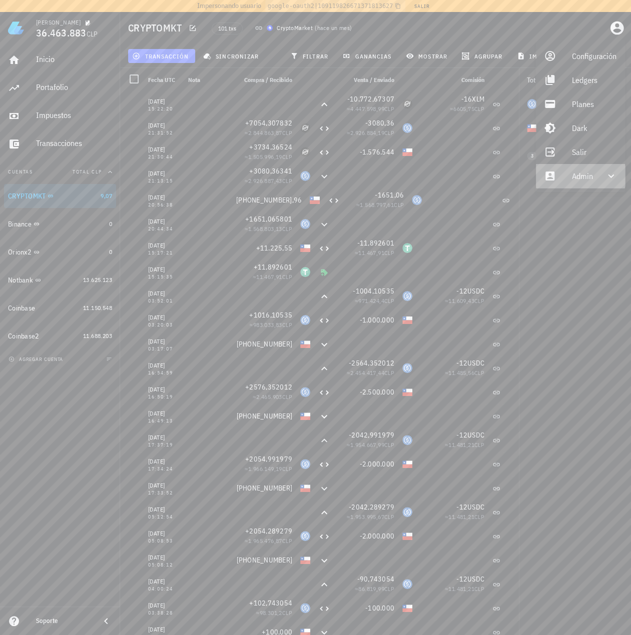
click at [577, 183] on div "Admin" at bounding box center [582, 176] width 21 height 20
click at [574, 204] on div "Impersonar" at bounding box center [595, 200] width 46 height 20
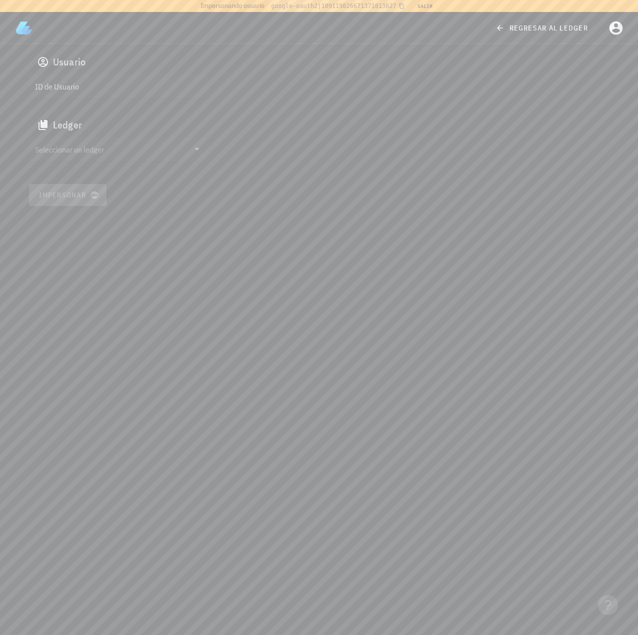
click at [97, 91] on input "ID de Usuario" at bounding box center [118, 86] width 166 height 16
paste input "auth0|624a1020407a63006ac9681c"
type input "auth0|624a1020407a63006ac9681c"
click at [102, 155] on input "text" at bounding box center [112, 149] width 154 height 16
click at [74, 179] on div "Francisco" at bounding box center [136, 176] width 166 height 10
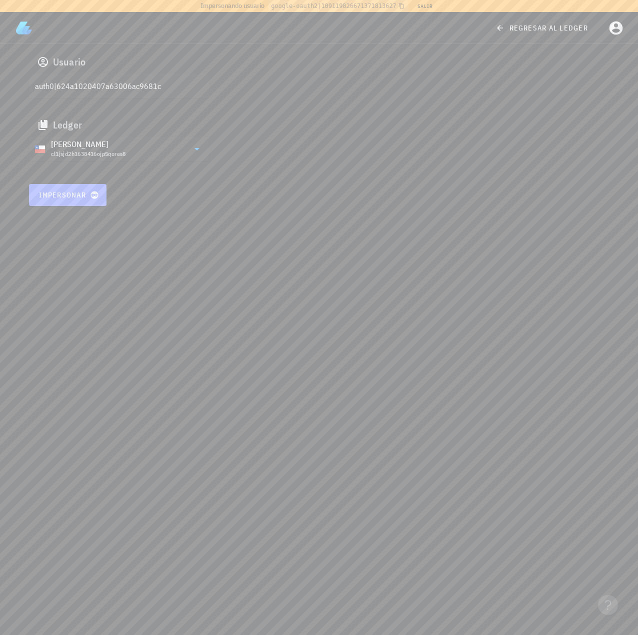
click at [78, 195] on span "Impersonar" at bounding box center [68, 195] width 59 height 9
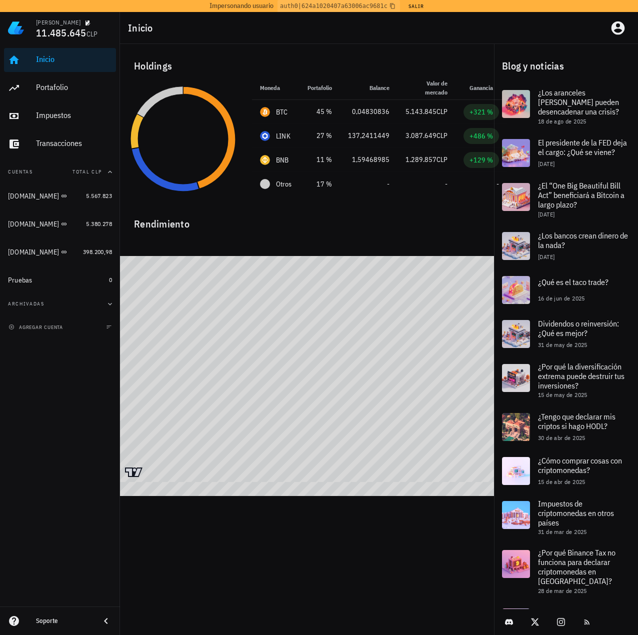
drag, startPoint x: 105, startPoint y: 618, endPoint x: 100, endPoint y: 589, distance: 29.4
click at [105, 617] on icon at bounding box center [106, 621] width 12 height 12
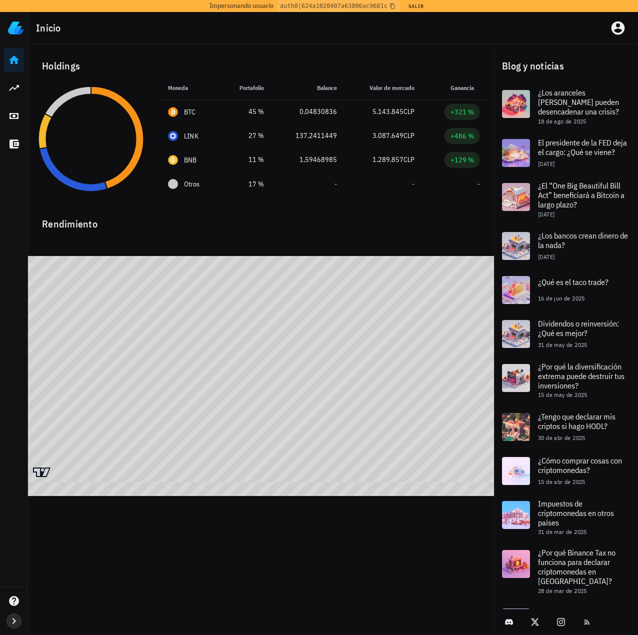
drag, startPoint x: 16, startPoint y: 625, endPoint x: 41, endPoint y: 488, distance: 139.8
click at [16, 625] on icon "button" at bounding box center [14, 621] width 12 height 12
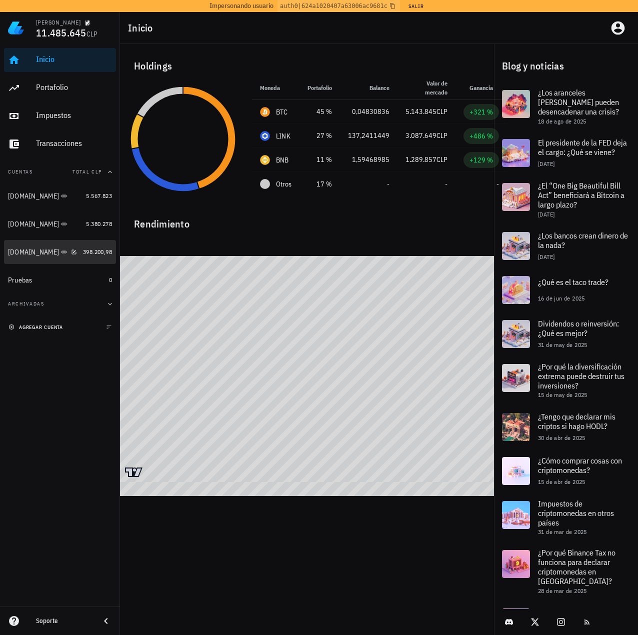
click at [36, 251] on div "[DOMAIN_NAME]" at bounding box center [33, 252] width 51 height 9
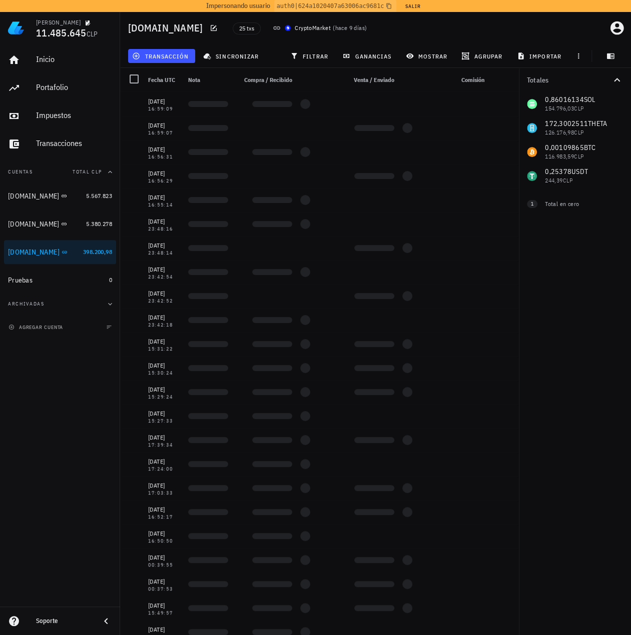
click at [105, 620] on icon at bounding box center [106, 621] width 4 height 6
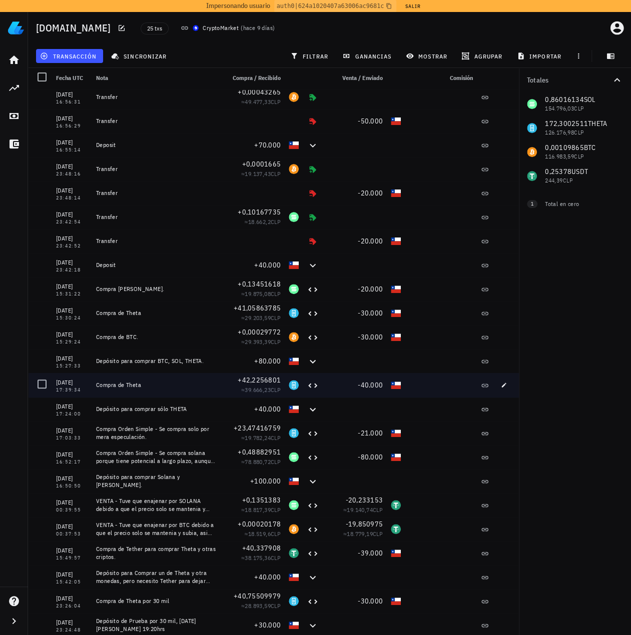
scroll to position [4, 0]
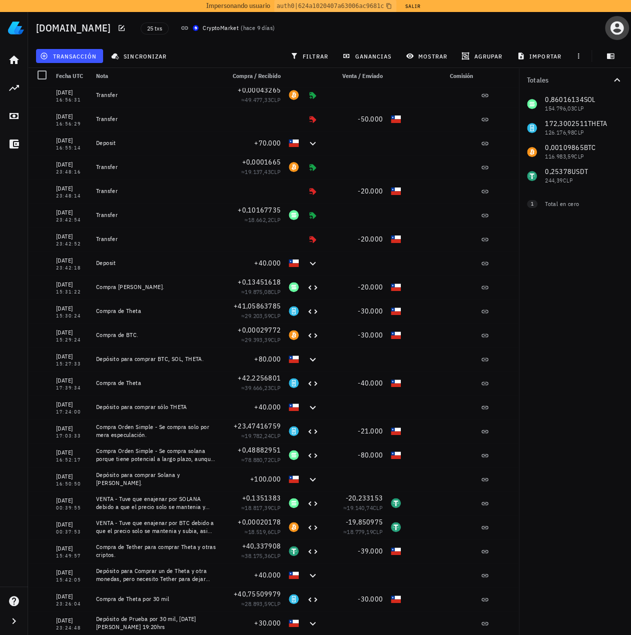
click at [613, 26] on icon "button" at bounding box center [617, 29] width 14 height 14
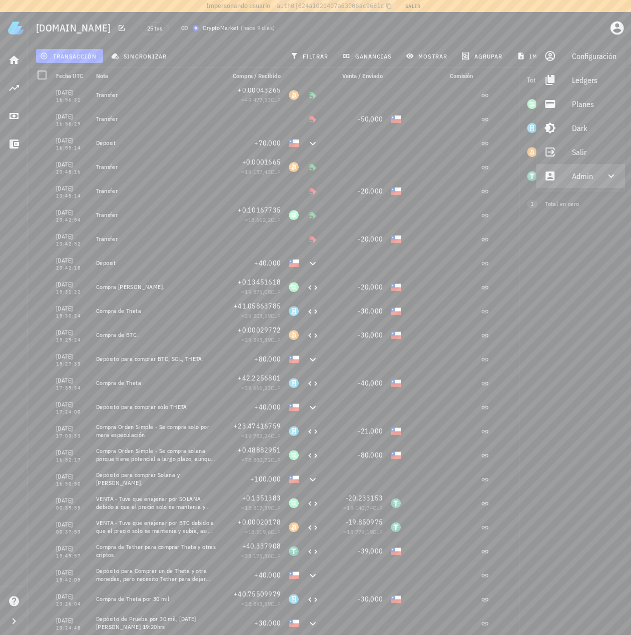
drag, startPoint x: 581, startPoint y: 174, endPoint x: 581, endPoint y: 183, distance: 9.0
click at [581, 174] on div "Admin" at bounding box center [582, 176] width 21 height 20
click at [580, 195] on div "Impersonar" at bounding box center [595, 200] width 46 height 20
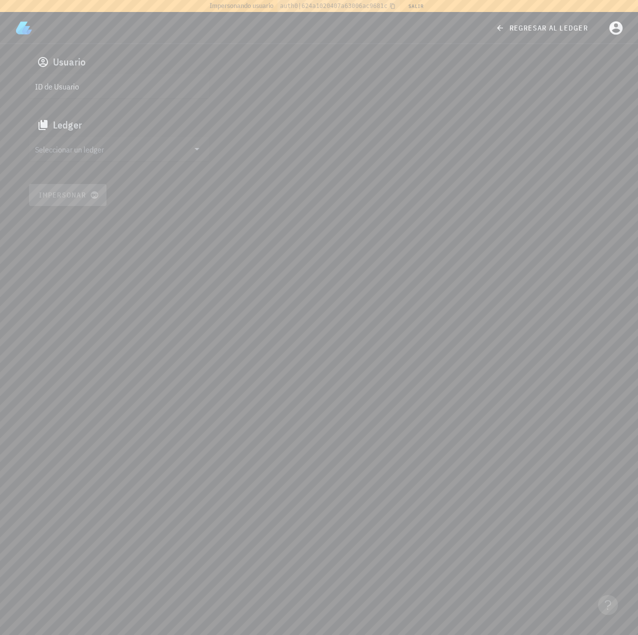
drag, startPoint x: 116, startPoint y: 82, endPoint x: 111, endPoint y: 88, distance: 7.8
click at [115, 82] on input "ID de Usuario" at bounding box center [118, 86] width 166 height 16
paste input "google-oauth2|110873594734765108369"
type input "google-oauth2|110873594734765108369"
click at [89, 148] on input "Seleccionar un ledger" at bounding box center [112, 149] width 154 height 16
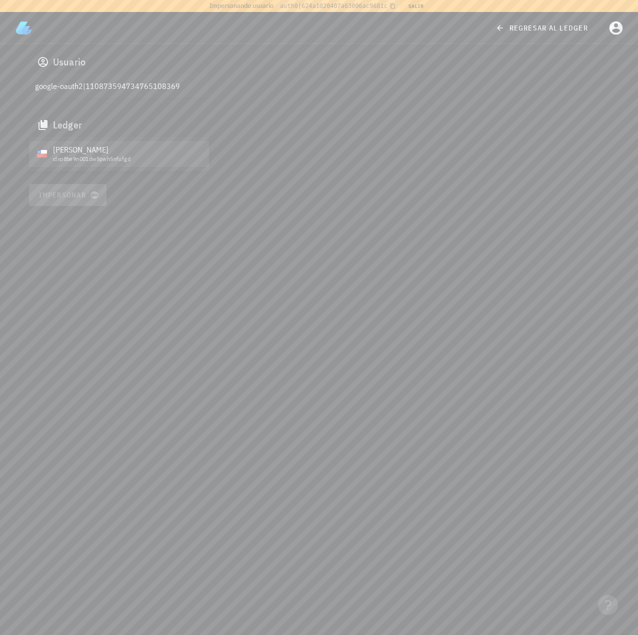
click at [72, 159] on div "clvp8be9n001dw5pwh5nfufgd" at bounding box center [127, 159] width 148 height 7
click at [64, 200] on button "Impersonar" at bounding box center [68, 195] width 78 height 22
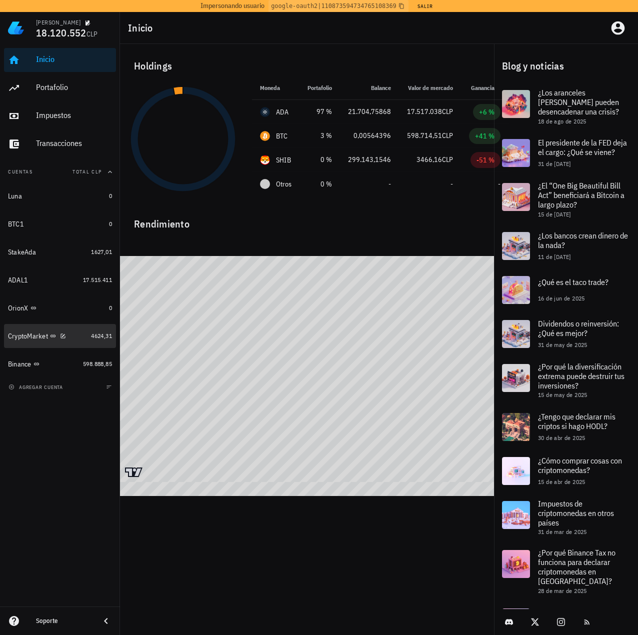
click at [75, 342] on div "CryptoMarket" at bounding box center [47, 337] width 79 height 22
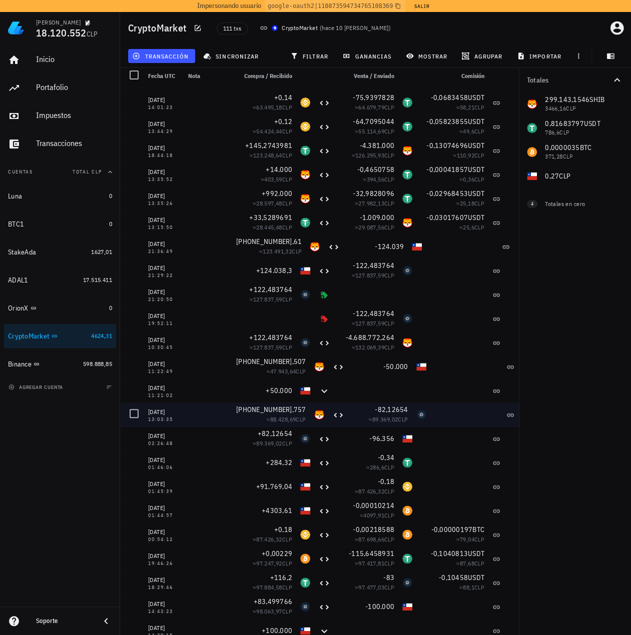
scroll to position [2118, 0]
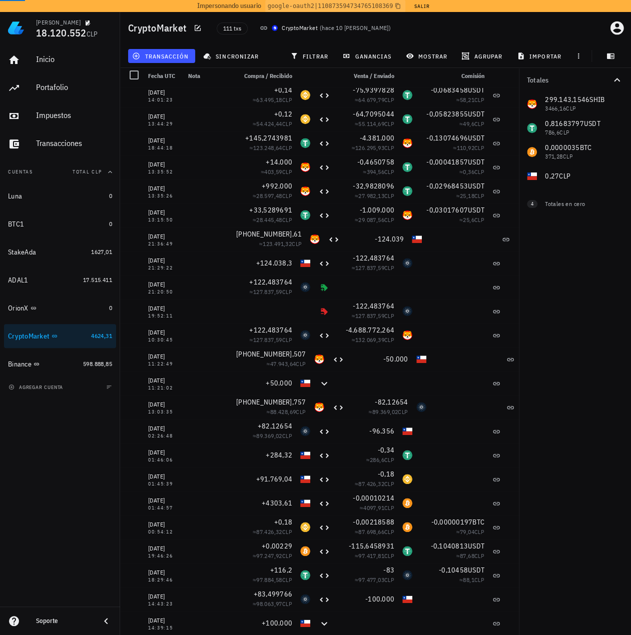
click at [107, 623] on icon at bounding box center [106, 621] width 12 height 12
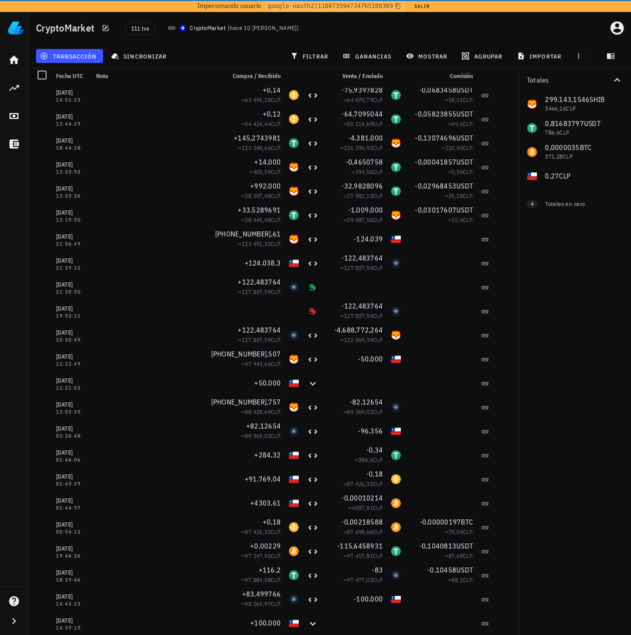
scroll to position [4, 0]
drag, startPoint x: 316, startPoint y: 58, endPoint x: 399, endPoint y: 81, distance: 85.8
click at [316, 58] on span "filtrar" at bounding box center [310, 56] width 36 height 8
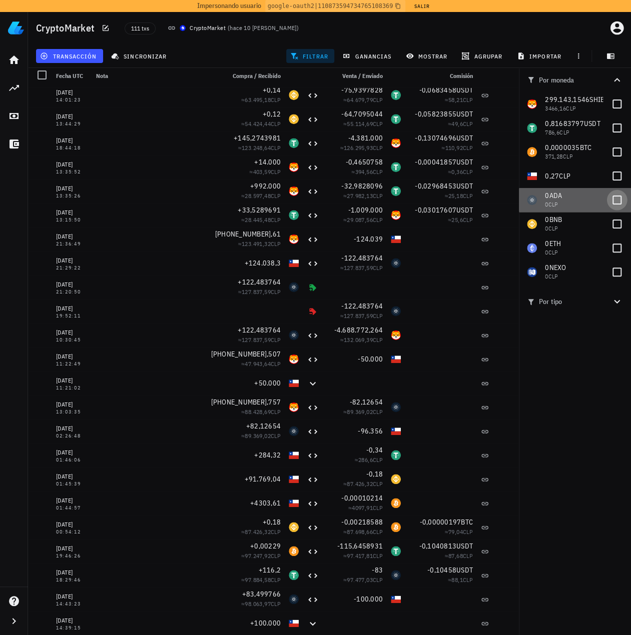
click at [609, 197] on div "0 ADA 0 CLP" at bounding box center [575, 200] width 112 height 24
checkbox input "true"
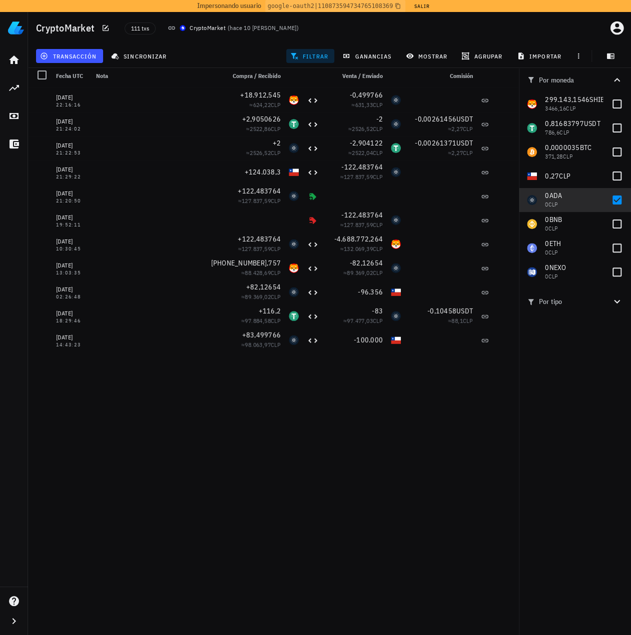
drag, startPoint x: 336, startPoint y: 443, endPoint x: 364, endPoint y: 229, distance: 215.9
click at [334, 437] on div "25/12/2021 22:16:16 +18.912,545 ≈ 624,22 CLP -0,499766 ≈ 631,33 CLP 25/12/2021 …" at bounding box center [273, 361] width 491 height 547
click at [429, 56] on span "mostrar" at bounding box center [428, 56] width 40 height 8
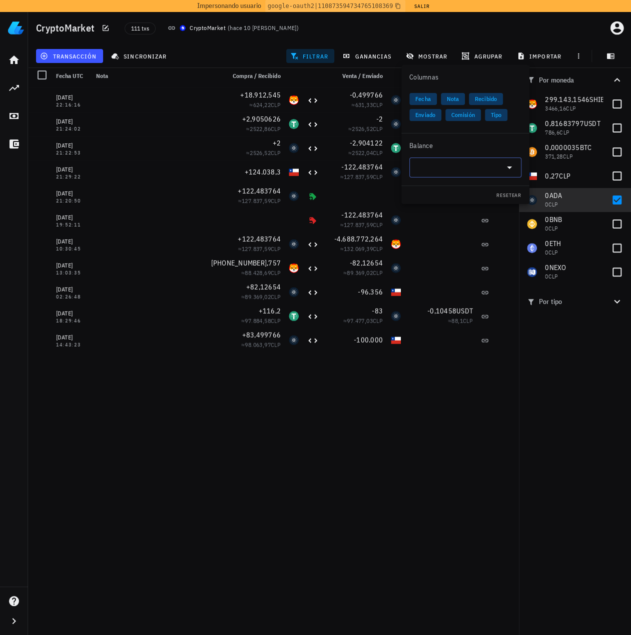
click at [444, 162] on input "text" at bounding box center [457, 168] width 84 height 16
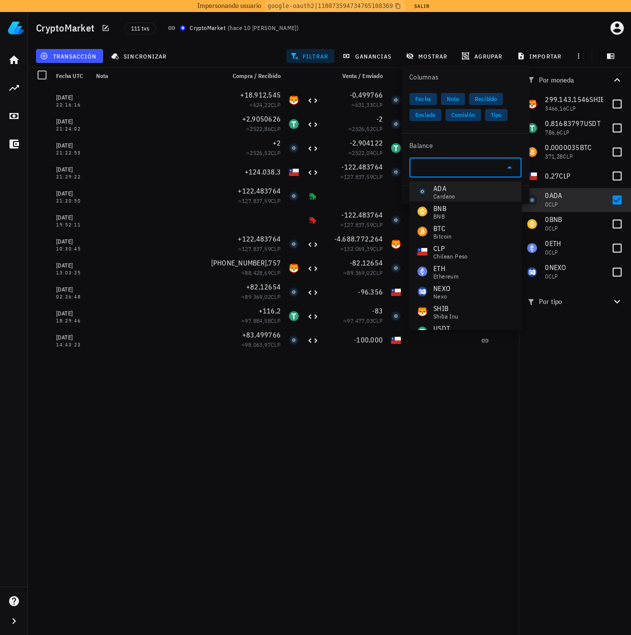
click at [446, 192] on div "ADA" at bounding box center [444, 189] width 22 height 10
type input "ADA"
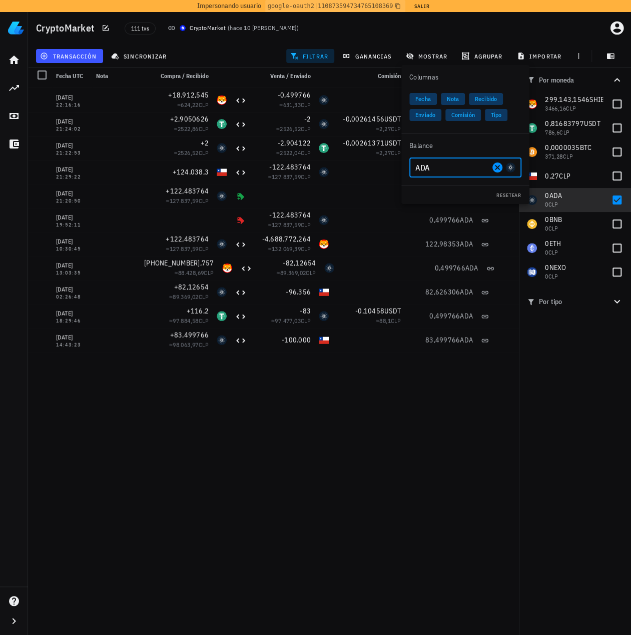
click at [352, 410] on div "25/12/2021 22:16:16 +18.912,545 ≈ 624,22 CLP -0,499766 ≈ 631,33 CLP 0 ADA 25/12…" at bounding box center [273, 361] width 491 height 547
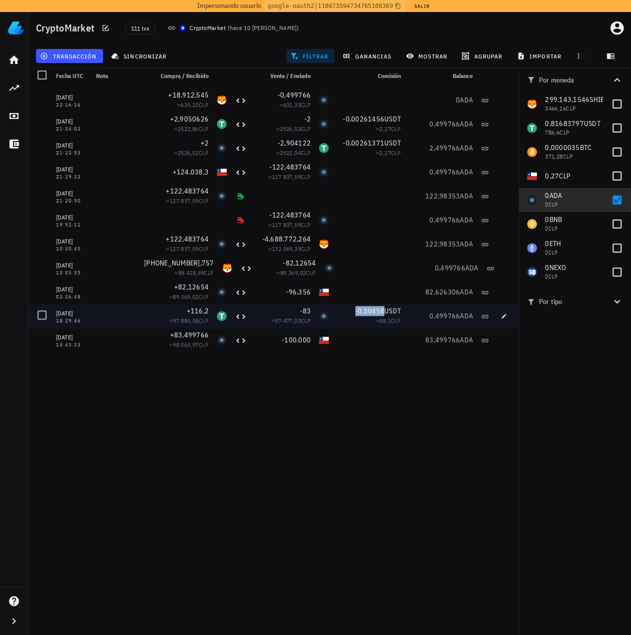
click at [366, 310] on span "-0,10458" at bounding box center [369, 311] width 29 height 9
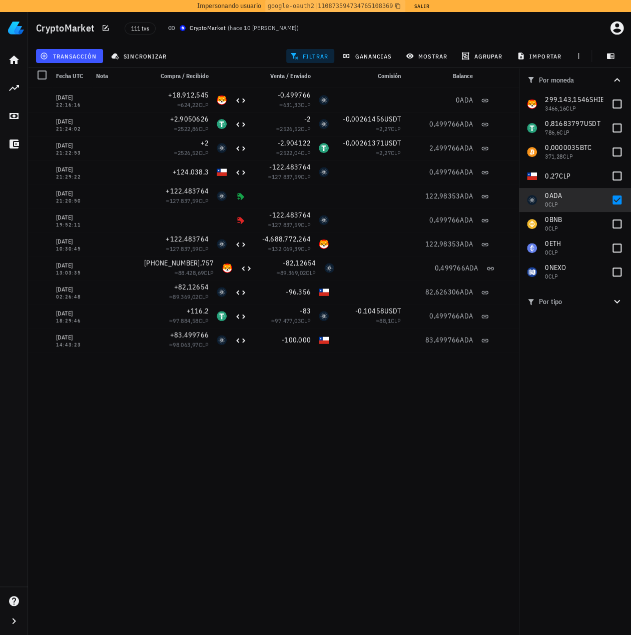
click at [167, 409] on div "25/12/2021 22:16:16 +18.912,545 ≈ 624,22 CLP -0,499766 ≈ 631,33 CLP 0 ADA 25/12…" at bounding box center [273, 361] width 491 height 547
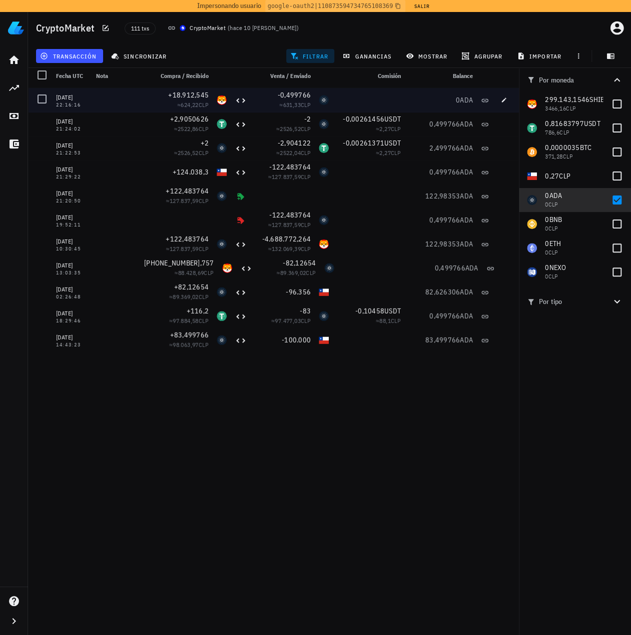
drag, startPoint x: 375, startPoint y: 345, endPoint x: 72, endPoint y: 96, distance: 393.1
click at [72, 96] on div "25/12/2021 22:16:16 +18.912,545 ≈ 624,22 CLP -0,499766 ≈ 631,33 CLP 0 ADA 25/12…" at bounding box center [273, 220] width 491 height 264
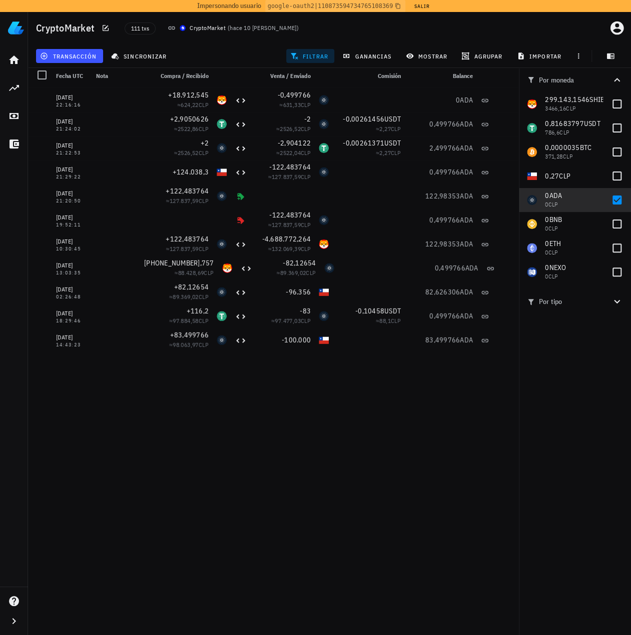
click at [212, 387] on div "25/12/2021 22:16:16 +18.912,545 ≈ 624,22 CLP -0,499766 ≈ 631,33 CLP 0 ADA 25/12…" at bounding box center [273, 361] width 491 height 547
click at [618, 201] on div at bounding box center [616, 200] width 17 height 17
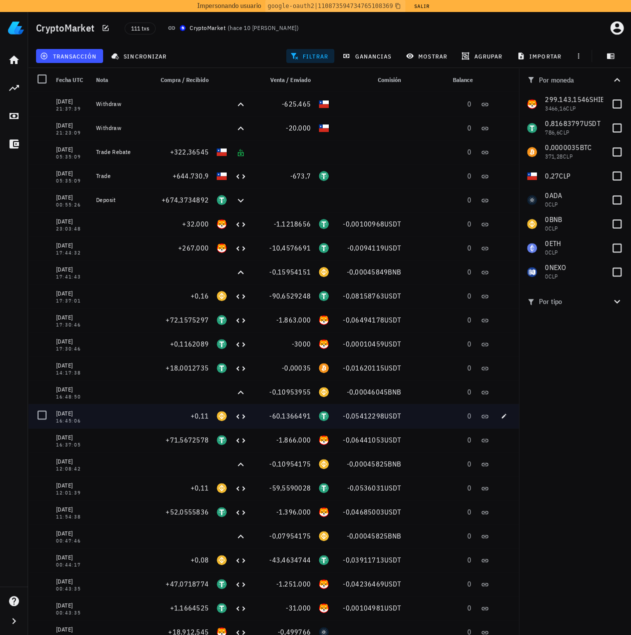
drag, startPoint x: 72, startPoint y: 226, endPoint x: 187, endPoint y: 429, distance: 233.3
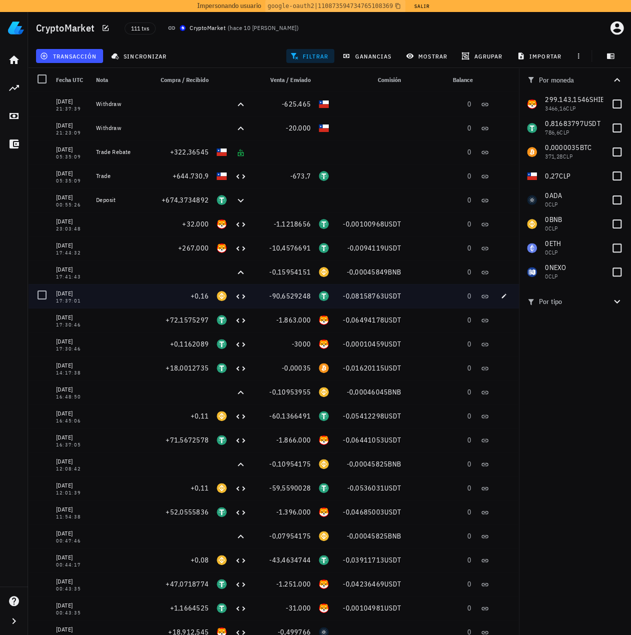
click at [139, 278] on div at bounding box center [120, 272] width 57 height 24
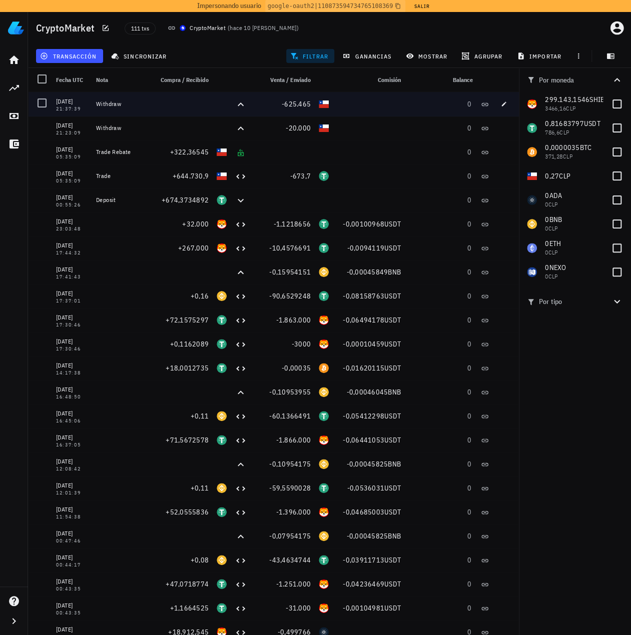
drag, startPoint x: 84, startPoint y: 198, endPoint x: 61, endPoint y: 102, distance: 98.8
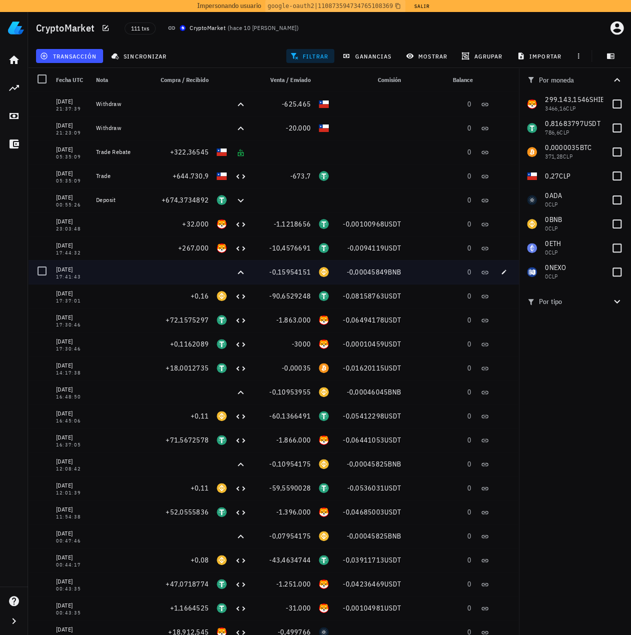
click at [123, 260] on div at bounding box center [120, 272] width 57 height 24
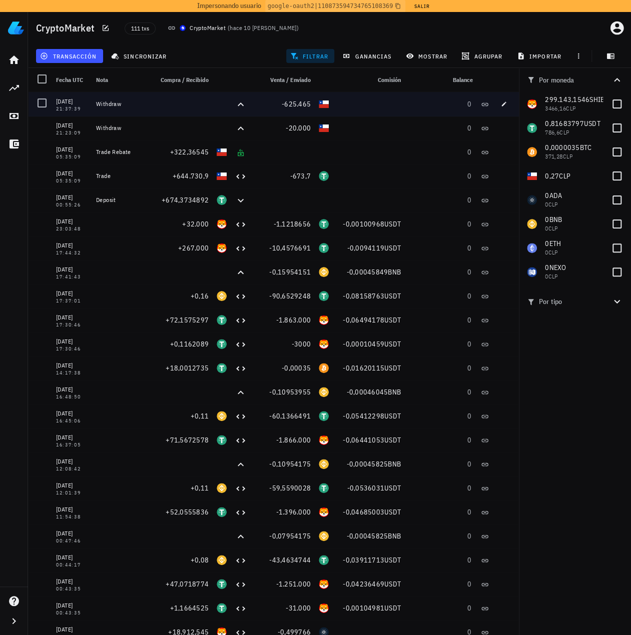
drag, startPoint x: 361, startPoint y: 177, endPoint x: 81, endPoint y: 100, distance: 290.7
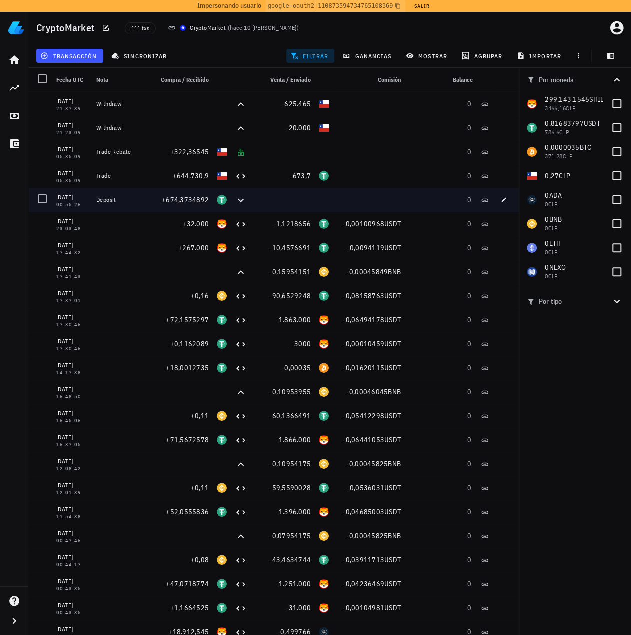
click at [300, 210] on div at bounding box center [283, 200] width 64 height 24
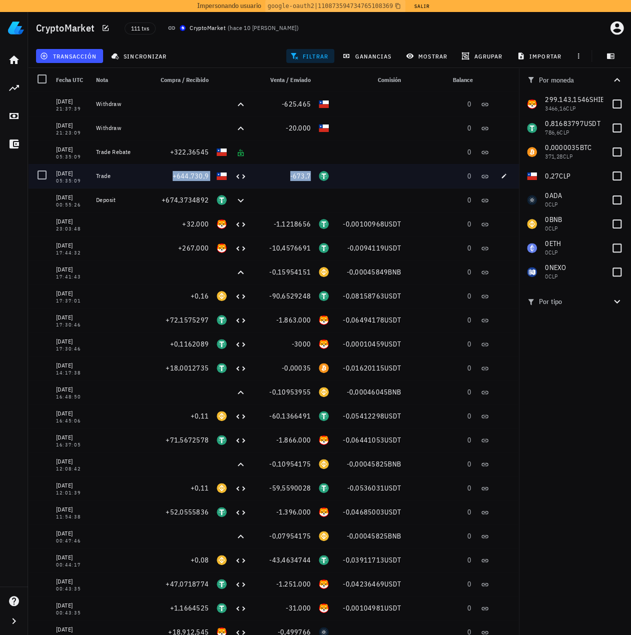
drag, startPoint x: 345, startPoint y: 175, endPoint x: 151, endPoint y: 173, distance: 194.1
click at [151, 173] on div "14/08/2025 05:35:09 Trade +644.730,9 -673,7 0" at bounding box center [273, 176] width 491 height 24
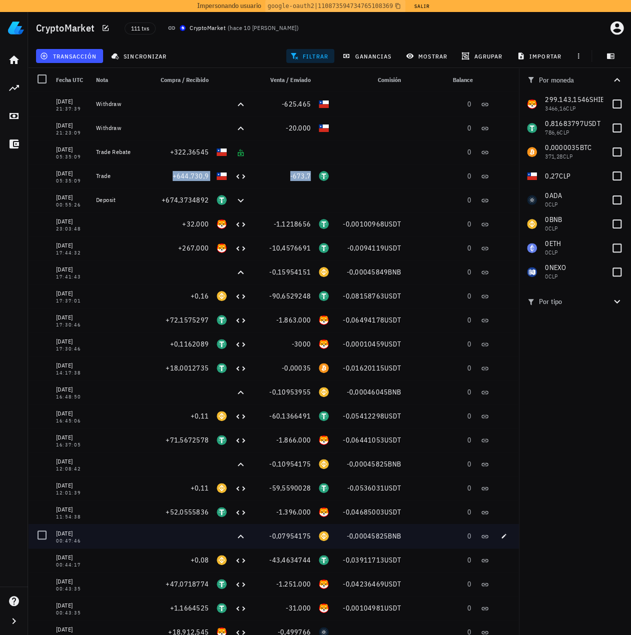
drag, startPoint x: 62, startPoint y: 219, endPoint x: 340, endPoint y: 537, distance: 421.9
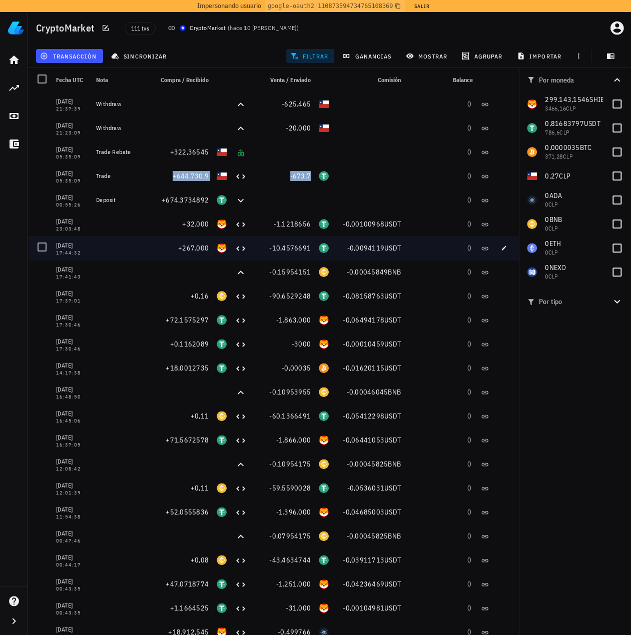
click at [139, 255] on div at bounding box center [120, 248] width 57 height 24
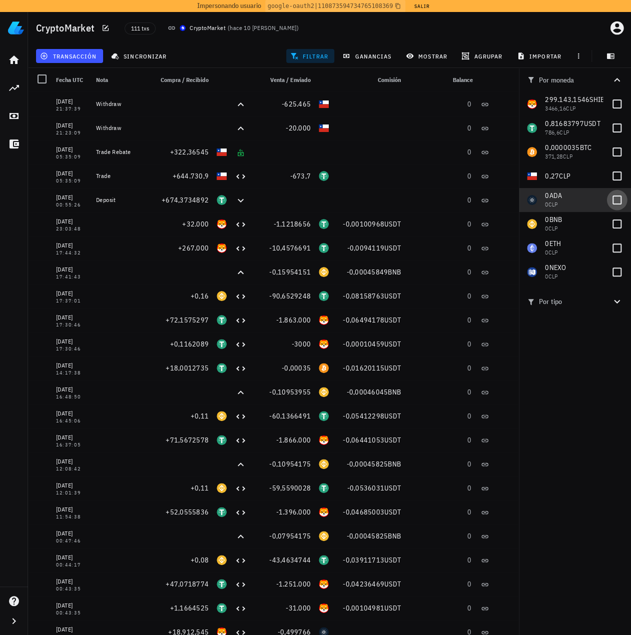
click at [615, 201] on div at bounding box center [616, 200] width 17 height 17
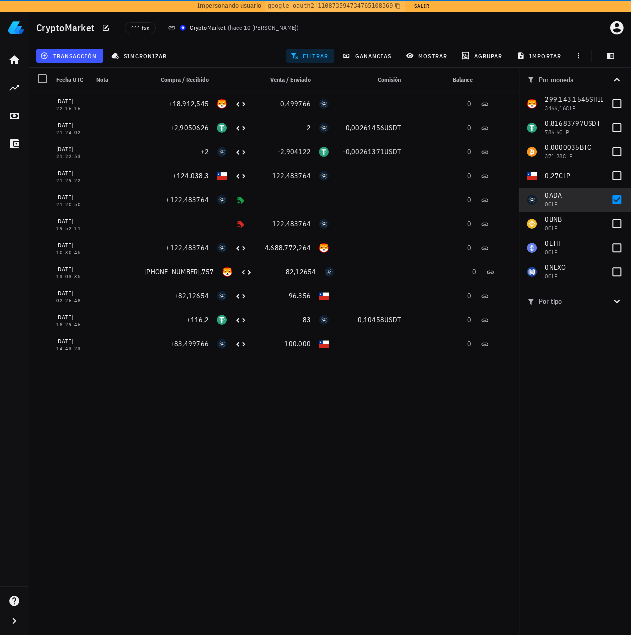
click at [254, 494] on div "14/08/2025 21:37:39 Withdraw -625.465 0 14/08/2025 21:23:09 Withdraw -20.000 0 …" at bounding box center [273, 365] width 491 height 547
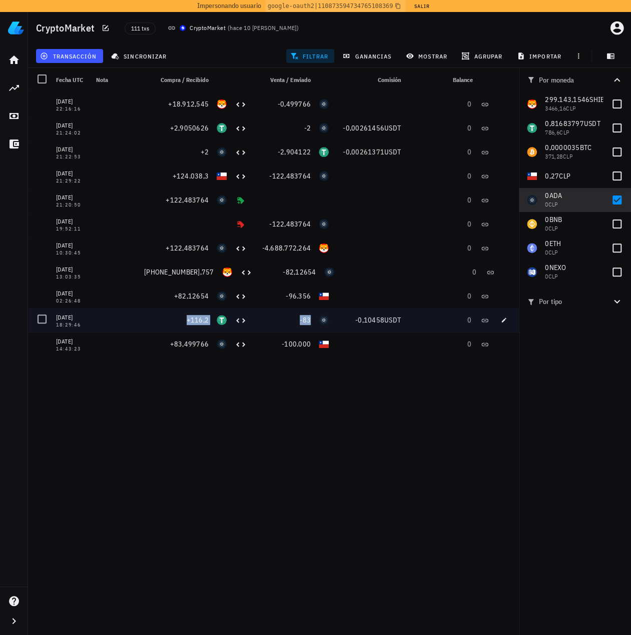
drag, startPoint x: 172, startPoint y: 321, endPoint x: 342, endPoint y: 327, distance: 170.2
click at [342, 327] on div "08/12/2021 18:29:46 +116,2 -83 -0,10458 USDT 0" at bounding box center [273, 320] width 491 height 24
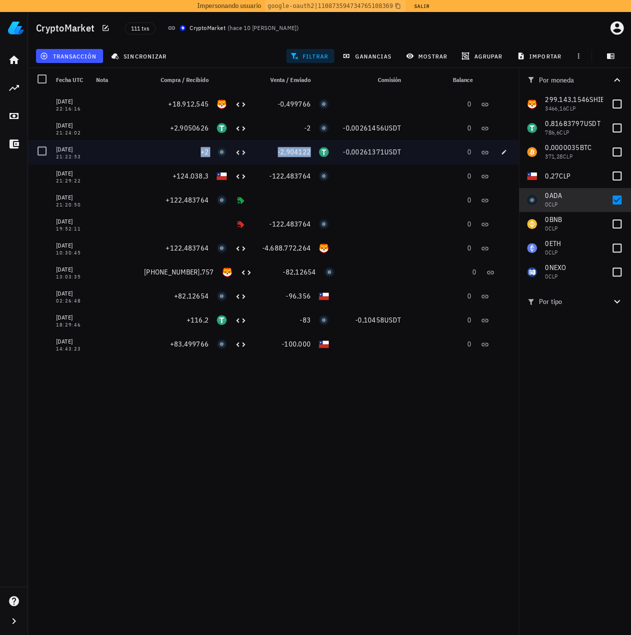
drag, startPoint x: 188, startPoint y: 154, endPoint x: 319, endPoint y: 156, distance: 131.6
click at [319, 156] on div "25/12/2021 21:22:53 +2 -2,904122 -0,00261371 USDT 0" at bounding box center [273, 152] width 491 height 24
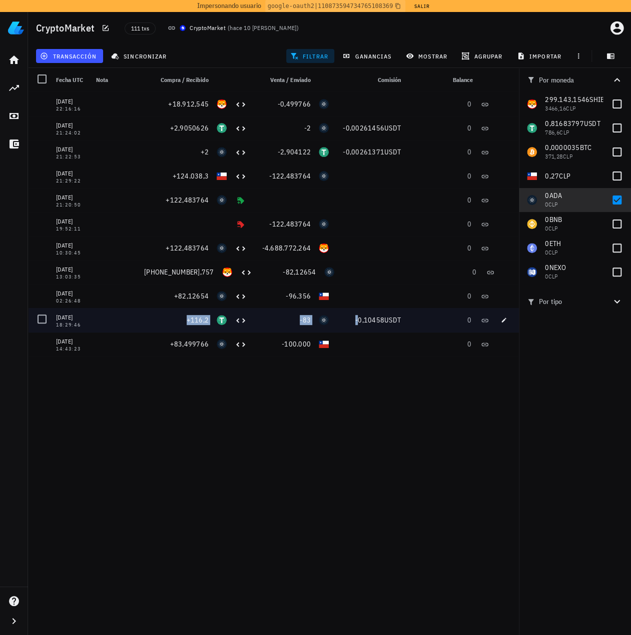
drag, startPoint x: 178, startPoint y: 318, endPoint x: 357, endPoint y: 320, distance: 179.1
click at [357, 320] on div "08/12/2021 18:29:46 +116,2 -83 -0,10458 USDT 0" at bounding box center [273, 320] width 491 height 24
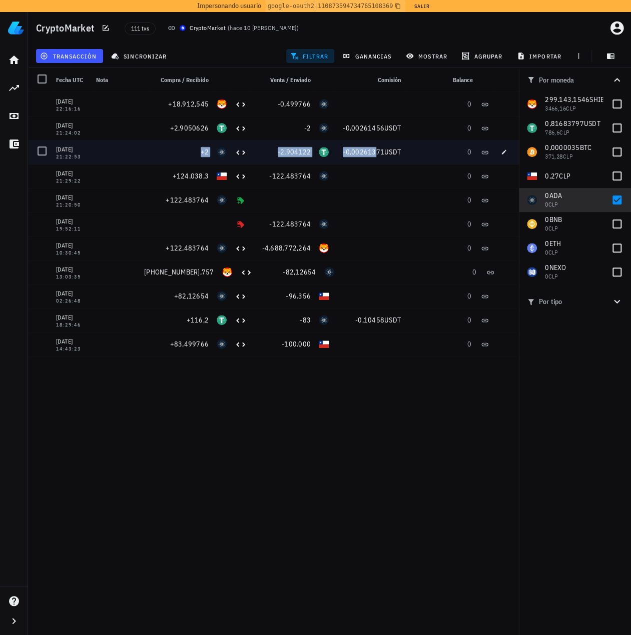
drag, startPoint x: 191, startPoint y: 155, endPoint x: 374, endPoint y: 156, distance: 183.6
click at [374, 156] on div "25/12/2021 21:22:53 +2 -2,904122 -0,00261371 USDT 0" at bounding box center [273, 152] width 491 height 24
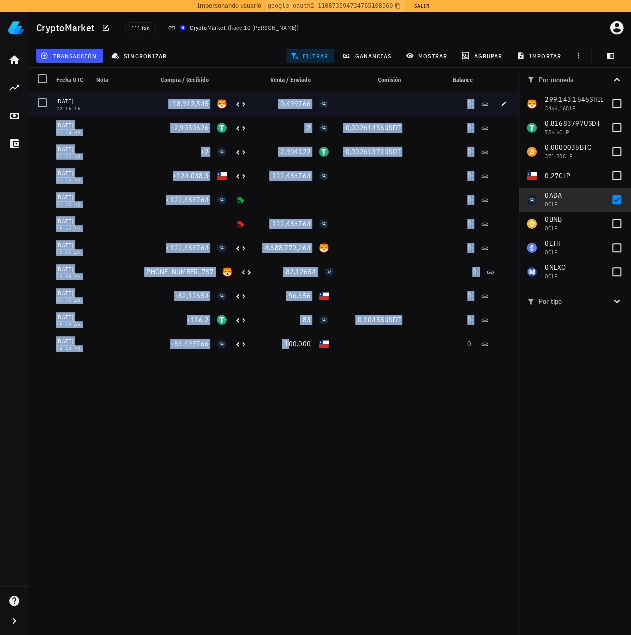
drag, startPoint x: 236, startPoint y: 269, endPoint x: 285, endPoint y: 338, distance: 85.1
click at [287, 339] on div "14/08/2025 21:37:39 Withdraw -625.465 0 14/08/2025 21:23:09 Withdraw -20.000 0 …" at bounding box center [273, 224] width 491 height 264
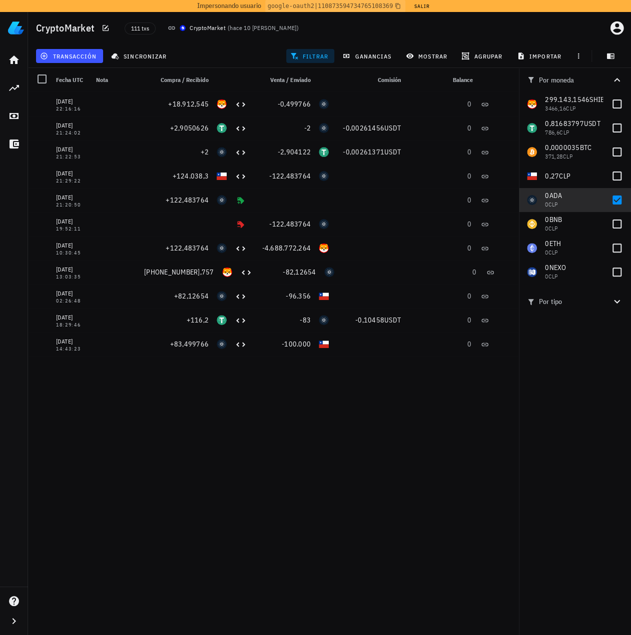
drag, startPoint x: 310, startPoint y: 438, endPoint x: 300, endPoint y: 420, distance: 20.8
click at [309, 438] on div "14/08/2025 21:37:39 Withdraw -625.465 0 14/08/2025 21:23:09 Withdraw -20.000 0 …" at bounding box center [273, 365] width 491 height 547
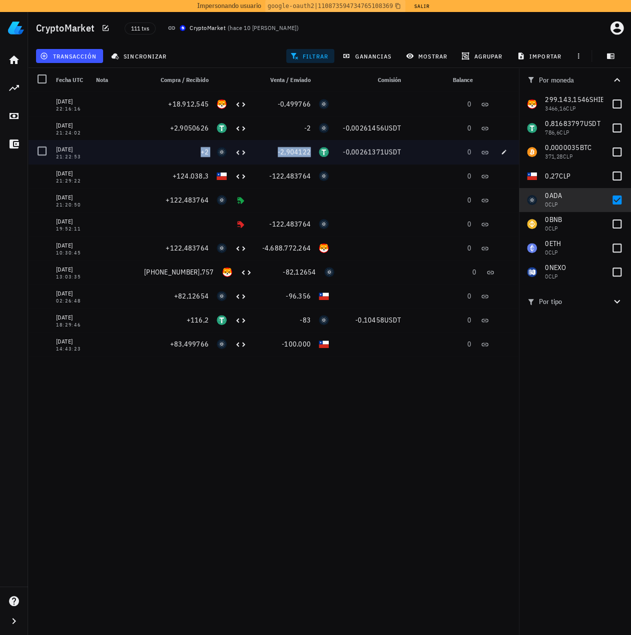
drag, startPoint x: 187, startPoint y: 154, endPoint x: 339, endPoint y: 160, distance: 151.7
click at [339, 160] on div "25/12/2021 21:22:53 +2 -2,904122 -0,00261371 USDT 0" at bounding box center [273, 152] width 491 height 24
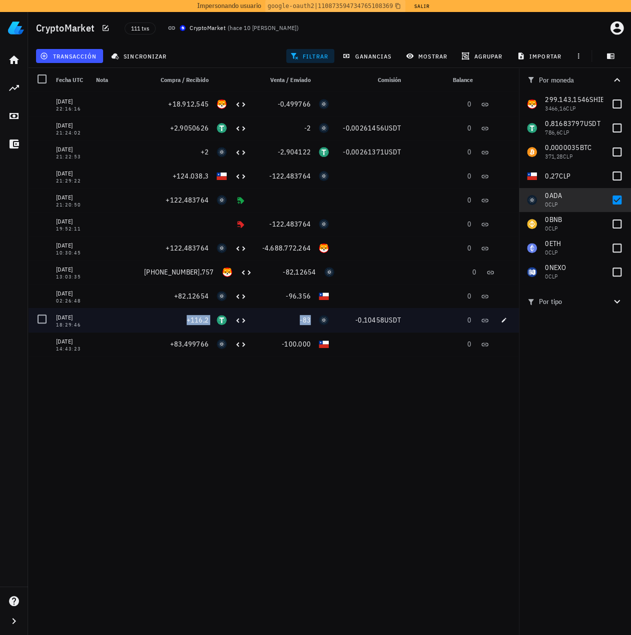
drag, startPoint x: 178, startPoint y: 318, endPoint x: 375, endPoint y: 309, distance: 197.3
click at [313, 324] on div "08/12/2021 18:29:46 +116,2 -83 -0,10458 USDT 0" at bounding box center [273, 320] width 491 height 24
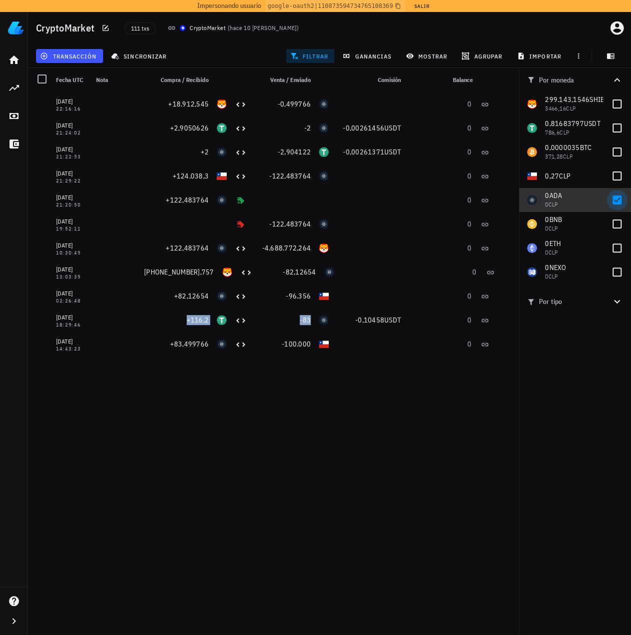
drag, startPoint x: 615, startPoint y: 201, endPoint x: 615, endPoint y: 192, distance: 8.5
click at [615, 201] on div at bounding box center [616, 200] width 17 height 17
checkbox input "false"
click at [616, 151] on div at bounding box center [616, 152] width 17 height 17
checkbox input "true"
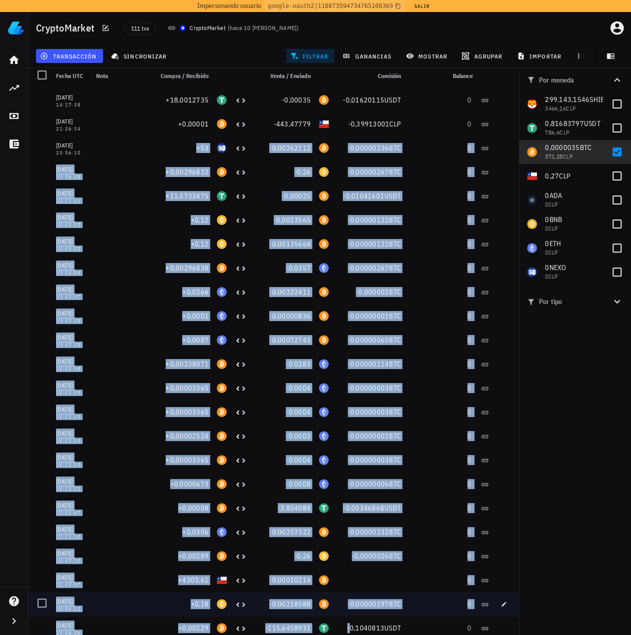
drag, startPoint x: 134, startPoint y: 138, endPoint x: 343, endPoint y: 617, distance: 522.6
click at [345, 617] on div "14/08/2025 21:37:39 Withdraw -625.465 0 14/08/2025 21:37:39 Withdraw -625.465 0…" at bounding box center [273, 364] width 491 height 552
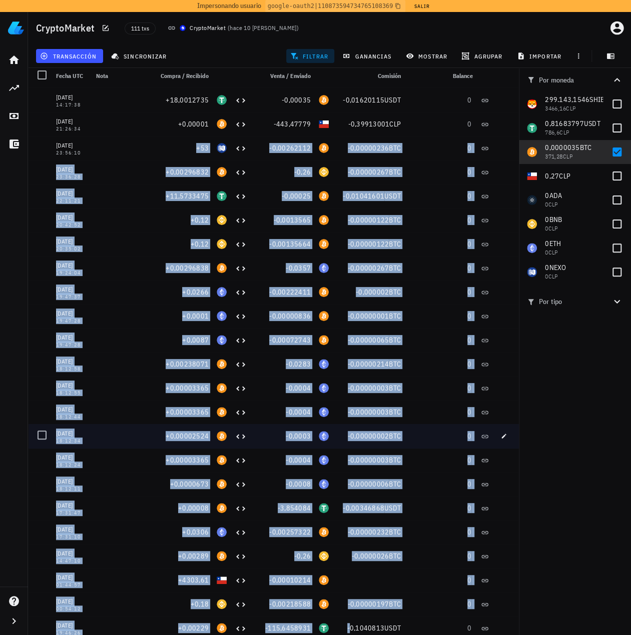
click at [259, 442] on div "-0,0003" at bounding box center [283, 436] width 64 height 24
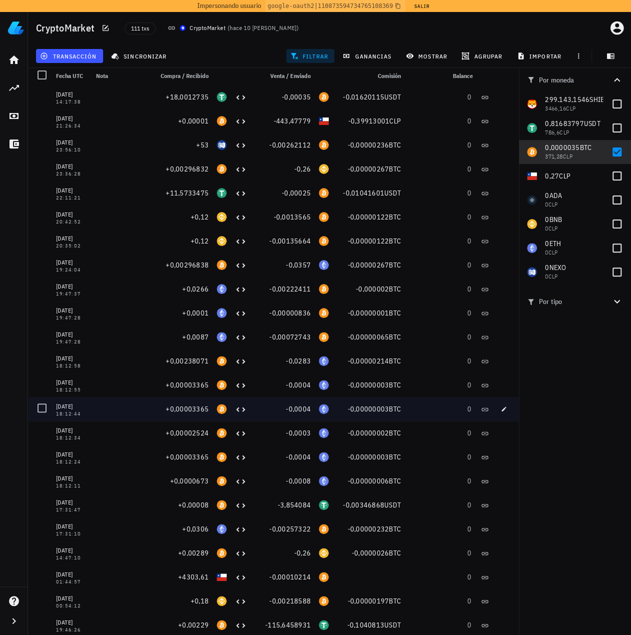
scroll to position [5, 0]
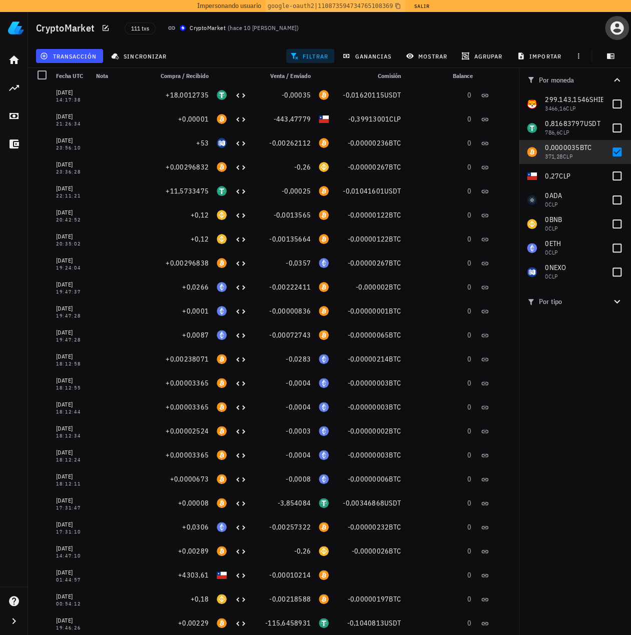
click at [624, 27] on icon "button" at bounding box center [617, 28] width 16 height 16
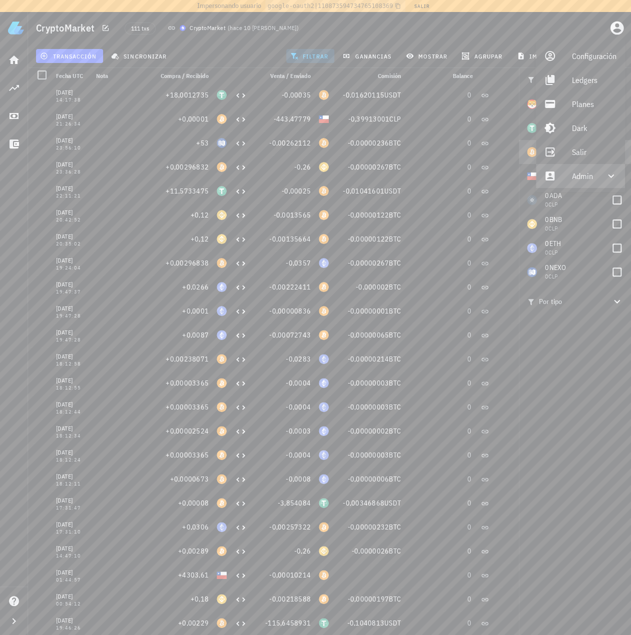
click at [570, 180] on div "Admin" at bounding box center [580, 176] width 89 height 24
click at [566, 196] on link "Impersonar" at bounding box center [581, 200] width 90 height 24
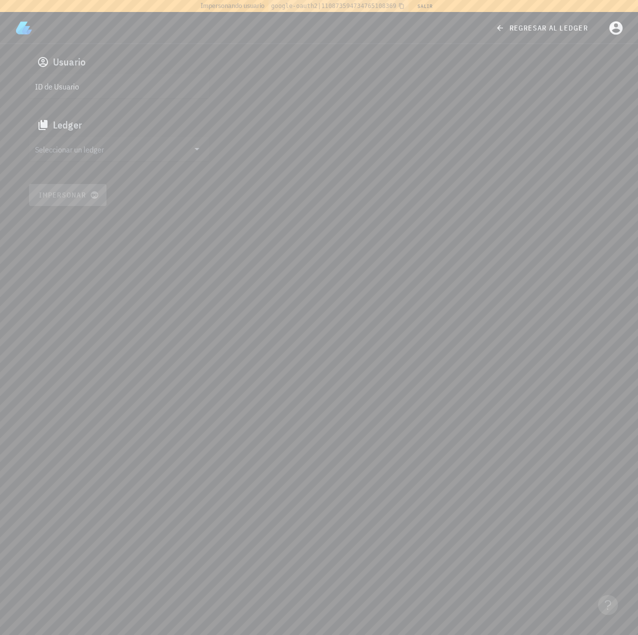
click at [72, 88] on input "ID de Usuario" at bounding box center [118, 86] width 166 height 16
paste input "auth0|6222bbd13919ff006896737d"
type input "auth0|6222bbd13919ff006896737d"
click at [82, 142] on input "Seleccionar un ledger" at bounding box center [112, 149] width 154 height 16
click at [68, 155] on div "celso oyarzun velazco clgn24mft00160k1b4lpf4tf2" at bounding box center [127, 154] width 148 height 26
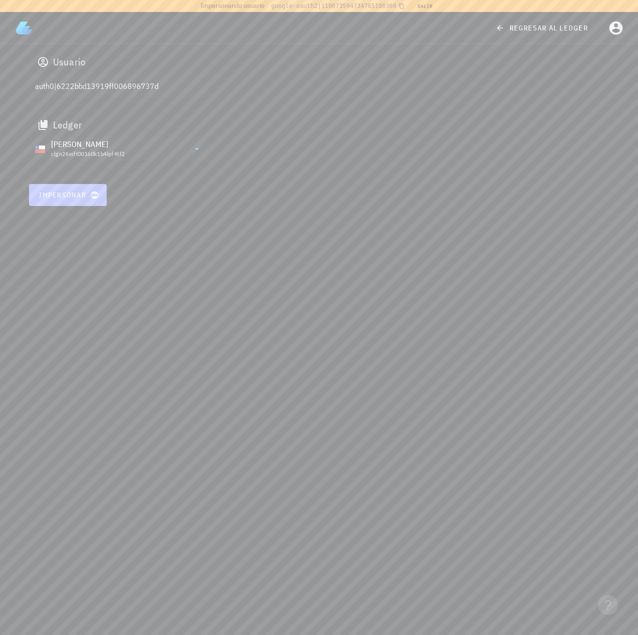
click at [62, 193] on span "Impersonar" at bounding box center [68, 195] width 59 height 9
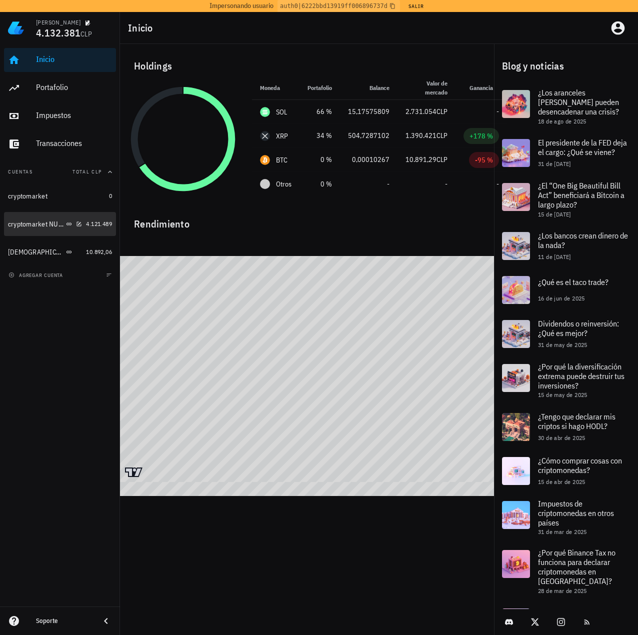
drag, startPoint x: 37, startPoint y: 226, endPoint x: 27, endPoint y: 225, distance: 10.1
click at [37, 226] on div "cryptomarket NUEVA" at bounding box center [36, 224] width 56 height 9
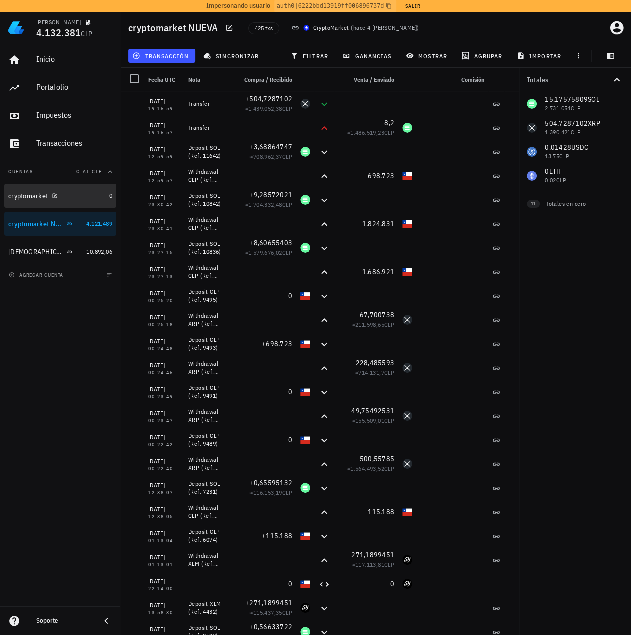
click at [26, 195] on div "cryptomarket" at bounding box center [28, 196] width 40 height 9
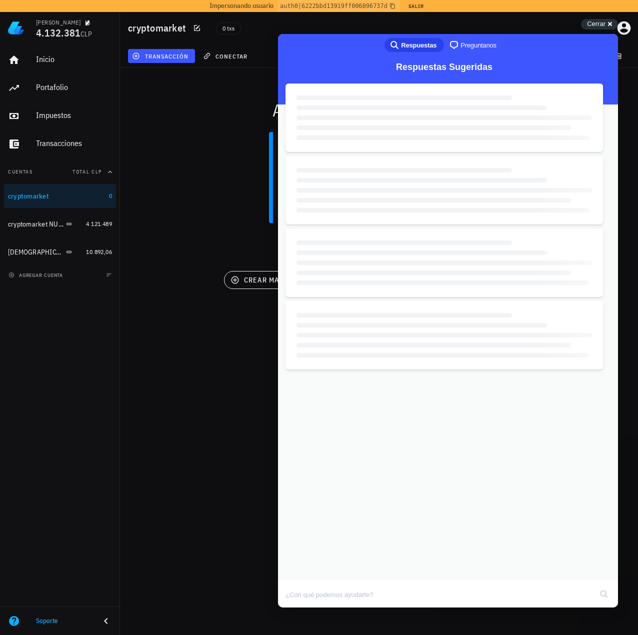
drag, startPoint x: 28, startPoint y: 272, endPoint x: 66, endPoint y: 383, distance: 117.9
click at [66, 383] on div "Inicio [GEOGRAPHIC_DATA] Impuestos [GEOGRAPHIC_DATA] Cuentas Total CLP cryptoma…" at bounding box center [60, 325] width 120 height 563
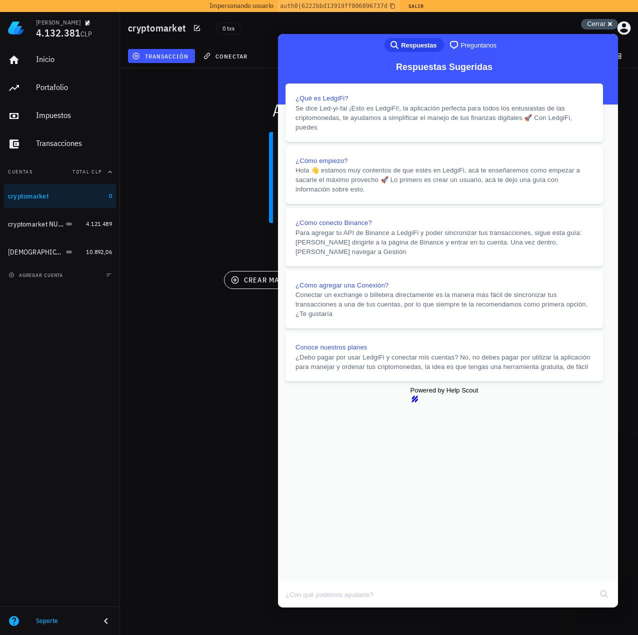
click at [599, 26] on span "Cerrar" at bounding box center [596, 24] width 19 height 8
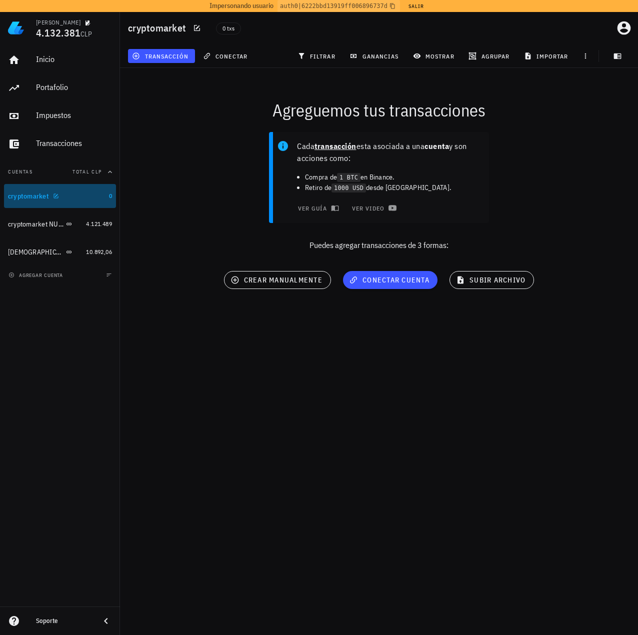
click at [33, 198] on div "cryptomarket" at bounding box center [28, 196] width 41 height 9
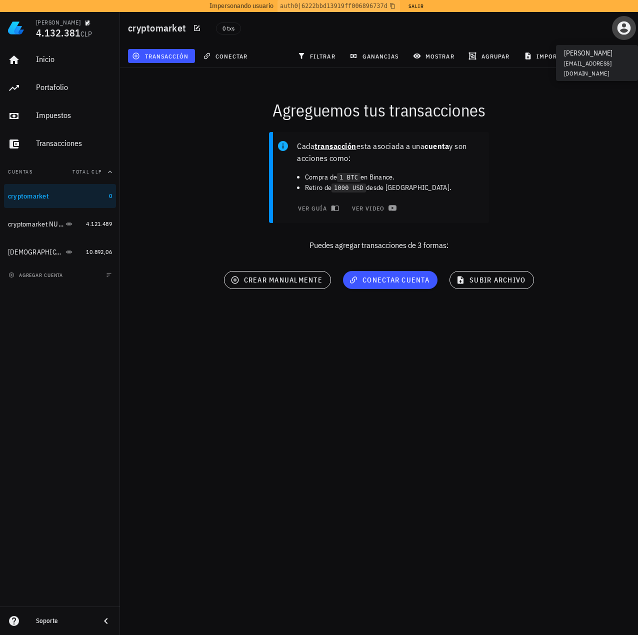
click at [625, 28] on icon "button" at bounding box center [625, 29] width 14 height 14
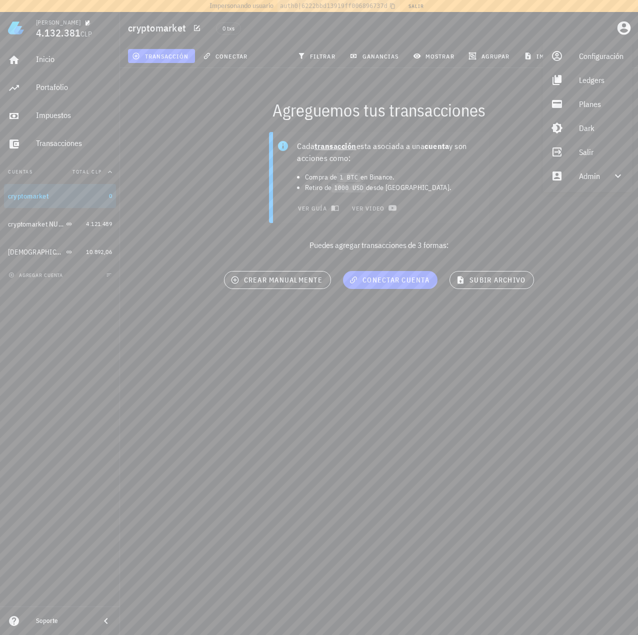
drag, startPoint x: 215, startPoint y: 168, endPoint x: 79, endPoint y: 211, distance: 143.3
click at [215, 168] on div "Cada transacción esta asociada a una cuenta y son acciones como: Compra de 1 BT…" at bounding box center [379, 195] width 530 height 139
click at [23, 227] on div "cryptomarket NUEVA" at bounding box center [36, 224] width 56 height 9
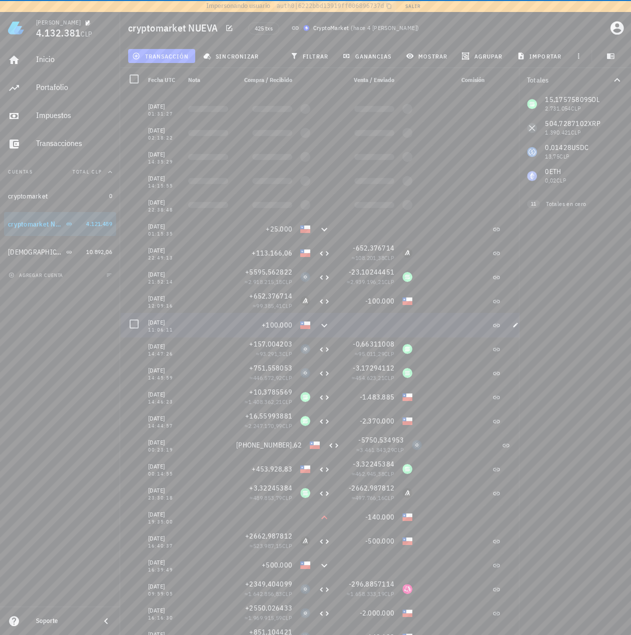
scroll to position [1651, 0]
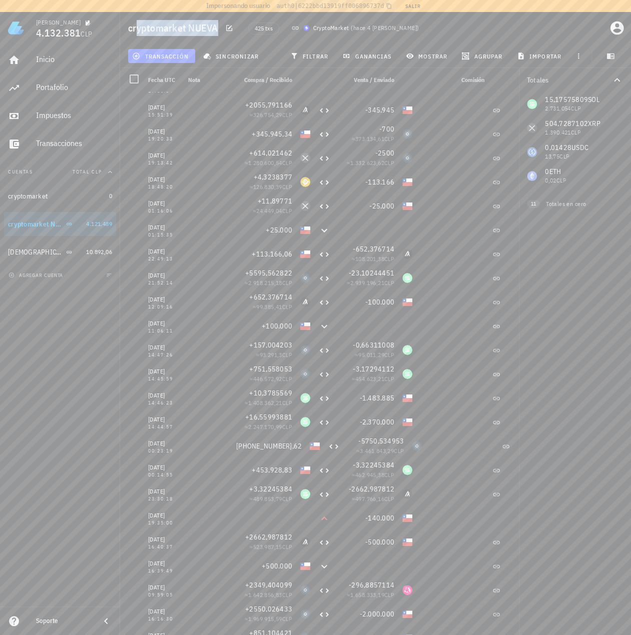
drag, startPoint x: 217, startPoint y: 27, endPoint x: 136, endPoint y: 26, distance: 81.6
click at [136, 26] on h1 "cryptomarket NUEVA" at bounding box center [175, 28] width 94 height 16
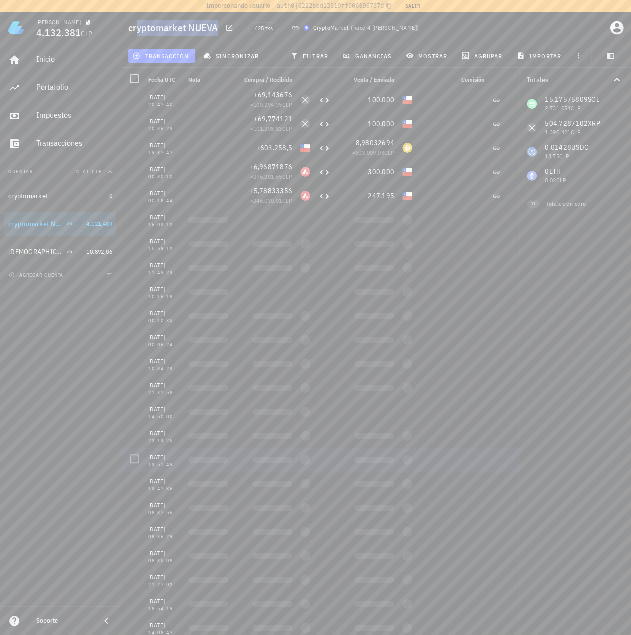
scroll to position [5853, 0]
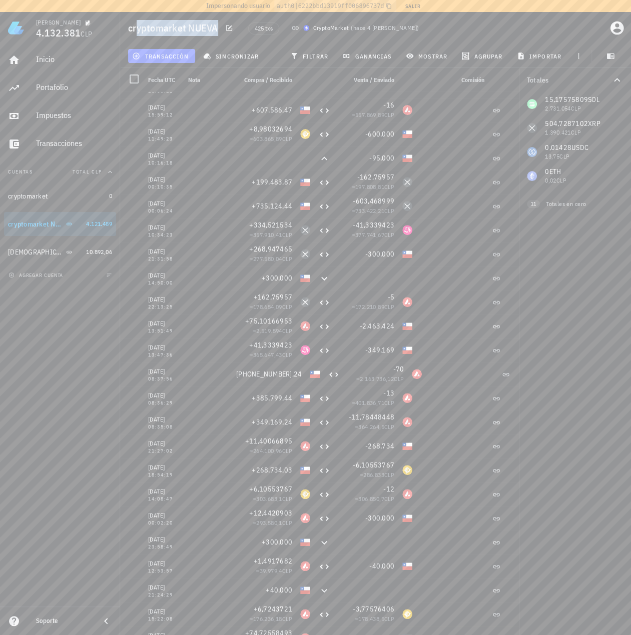
click at [109, 622] on icon at bounding box center [106, 621] width 12 height 12
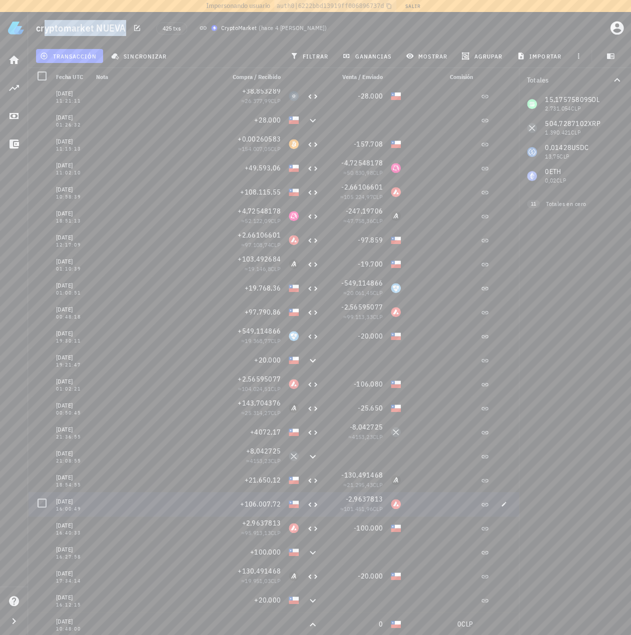
scroll to position [4, 0]
click at [499, 627] on button "button" at bounding box center [504, 623] width 14 height 14
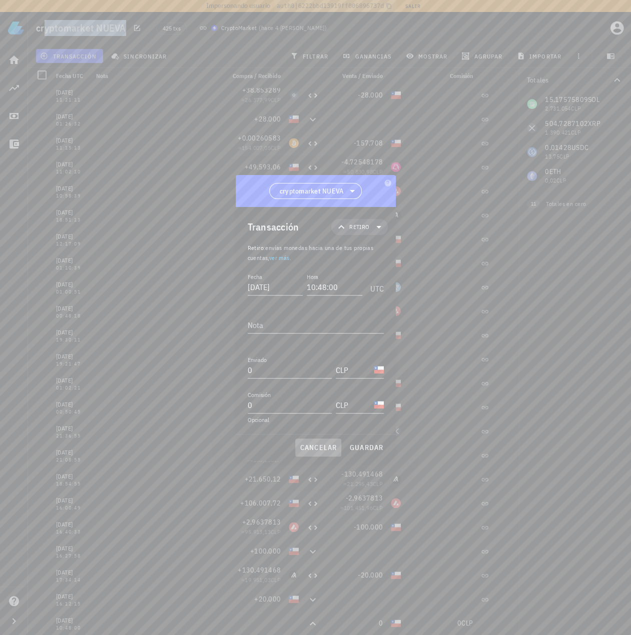
click at [324, 446] on span "cancelar" at bounding box center [318, 447] width 38 height 9
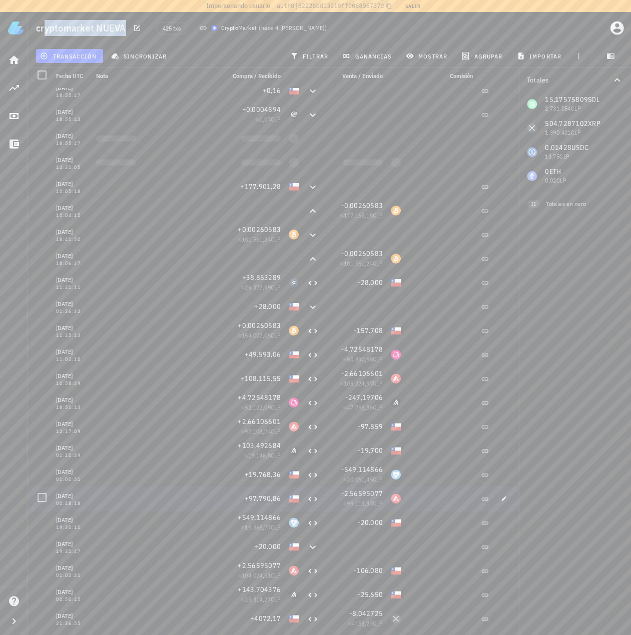
scroll to position [9458, 0]
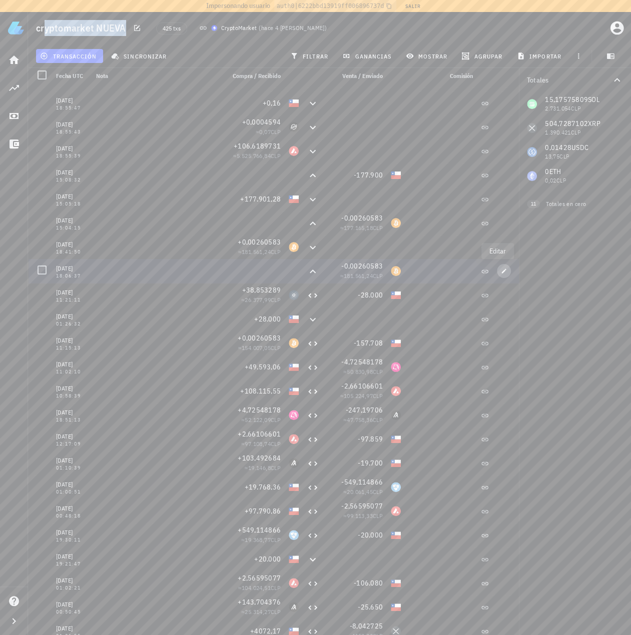
click at [504, 273] on span "button" at bounding box center [504, 271] width 14 height 6
type input "[DATE]"
type input "18:06:37"
type input "0,00260583"
type input "BTC"
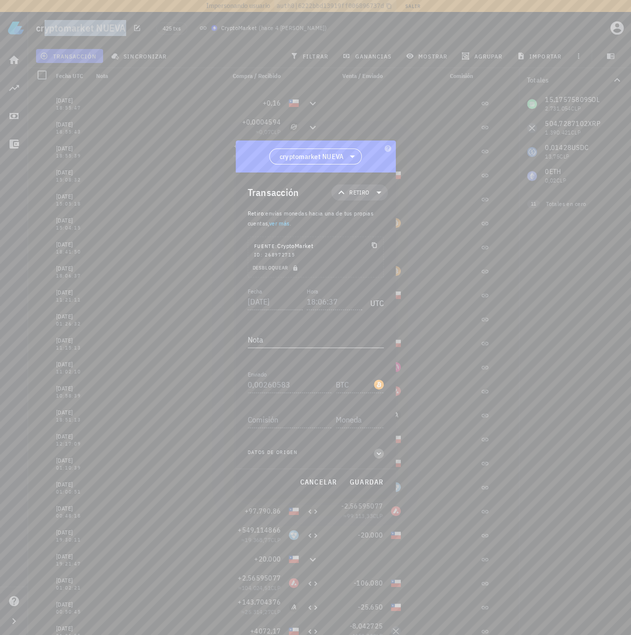
click at [374, 453] on span "button" at bounding box center [379, 453] width 10 height 9
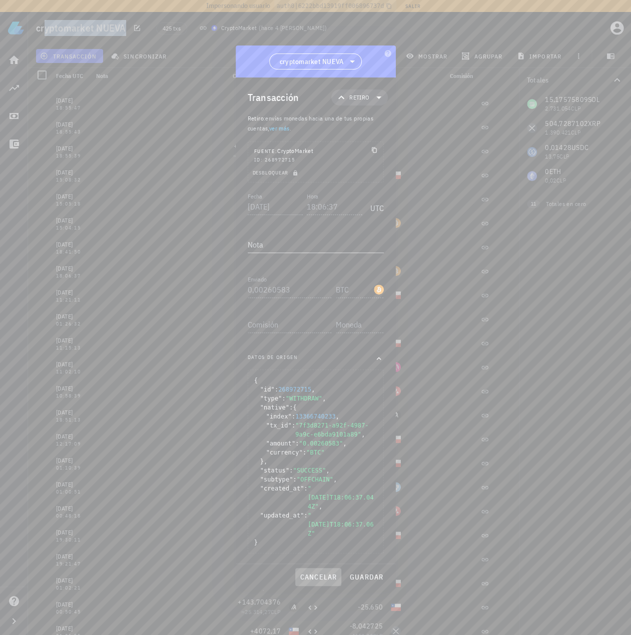
drag, startPoint x: 310, startPoint y: 567, endPoint x: 306, endPoint y: 537, distance: 29.8
click at [310, 573] on span "cancelar" at bounding box center [318, 577] width 38 height 9
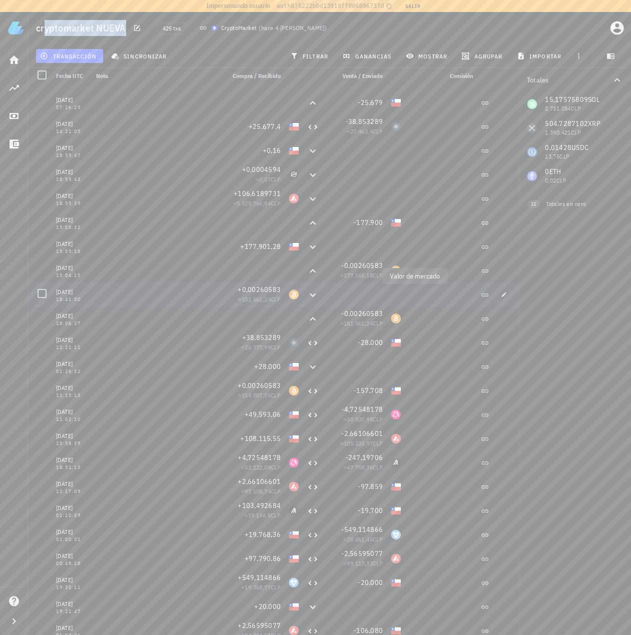
scroll to position [9408, 0]
click at [502, 298] on icon "button" at bounding box center [504, 297] width 5 height 5
type input "18:41:50"
type input "0,00260583"
type input "BTC"
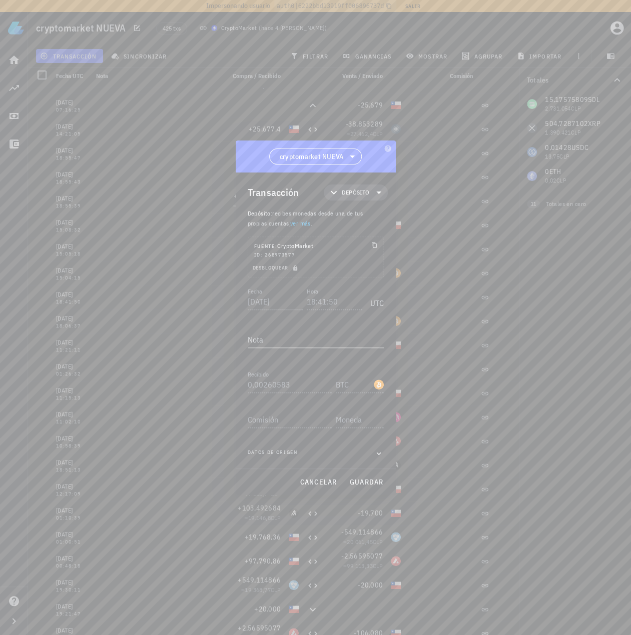
click at [370, 452] on div "Datos de origen" at bounding box center [316, 454] width 136 height 10
click at [378, 457] on icon "button" at bounding box center [378, 454] width 9 height 12
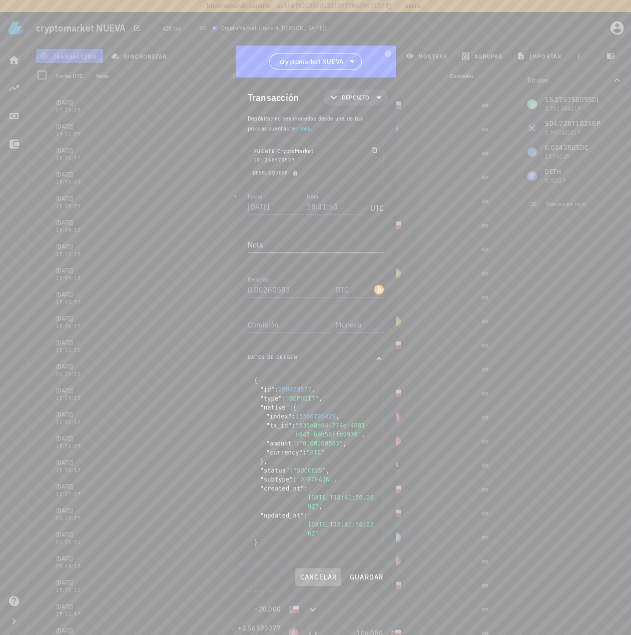
click at [319, 573] on span "cancelar" at bounding box center [318, 577] width 38 height 9
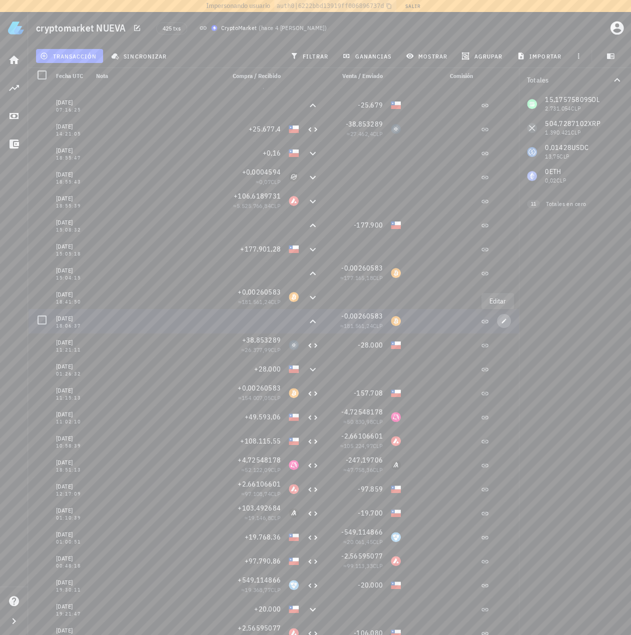
click at [501, 322] on span "button" at bounding box center [504, 321] width 14 height 6
type input "18:06:37"
type input "0,00260583"
type input "BTC"
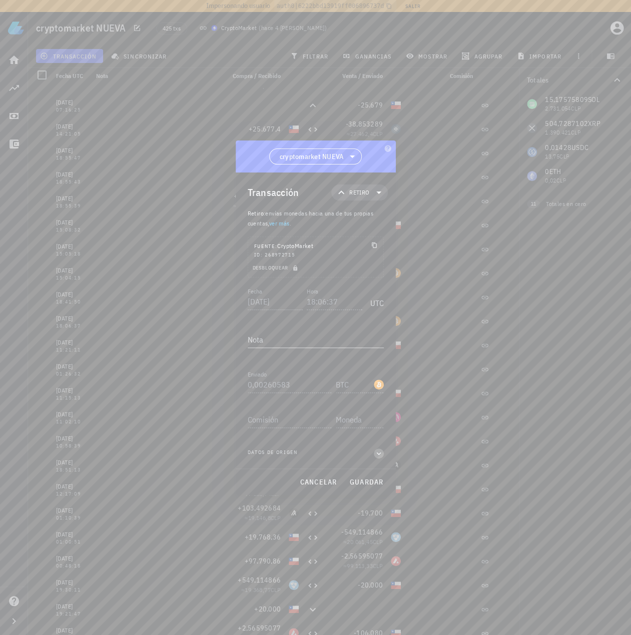
click at [375, 451] on icon "button" at bounding box center [378, 454] width 9 height 12
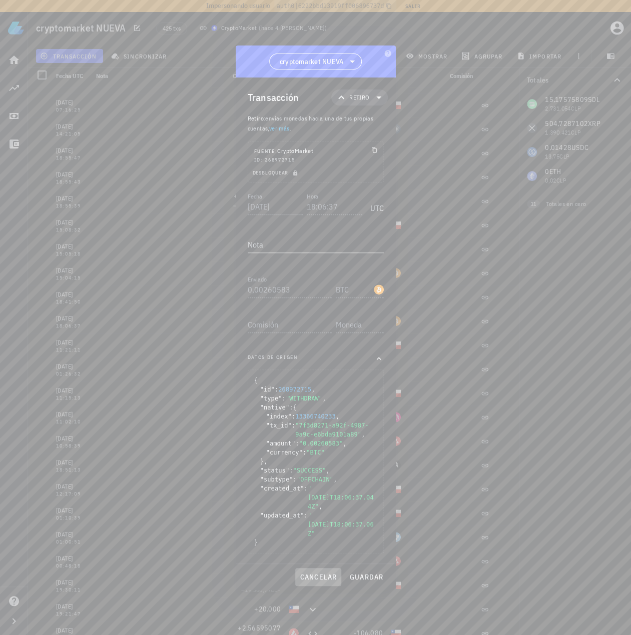
click at [310, 573] on span "cancelar" at bounding box center [318, 577] width 38 height 9
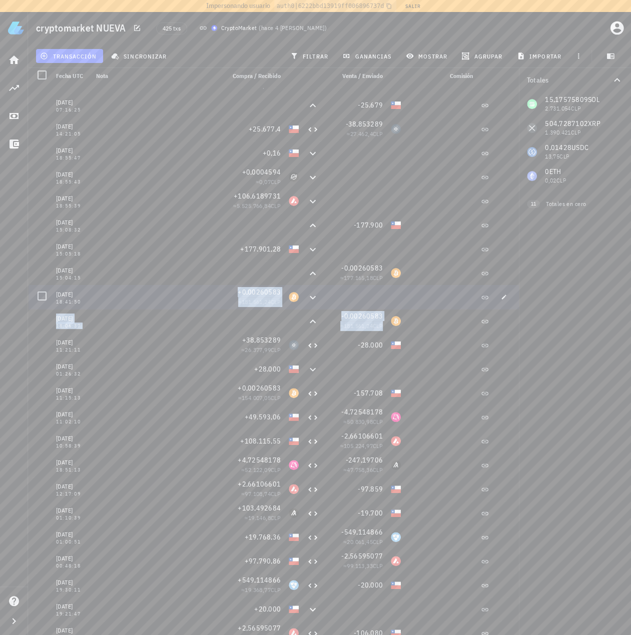
drag, startPoint x: 432, startPoint y: 325, endPoint x: 219, endPoint y: 294, distance: 214.9
click at [264, 316] on div at bounding box center [253, 321] width 64 height 24
drag, startPoint x: 92, startPoint y: 328, endPoint x: 125, endPoint y: 312, distance: 36.5
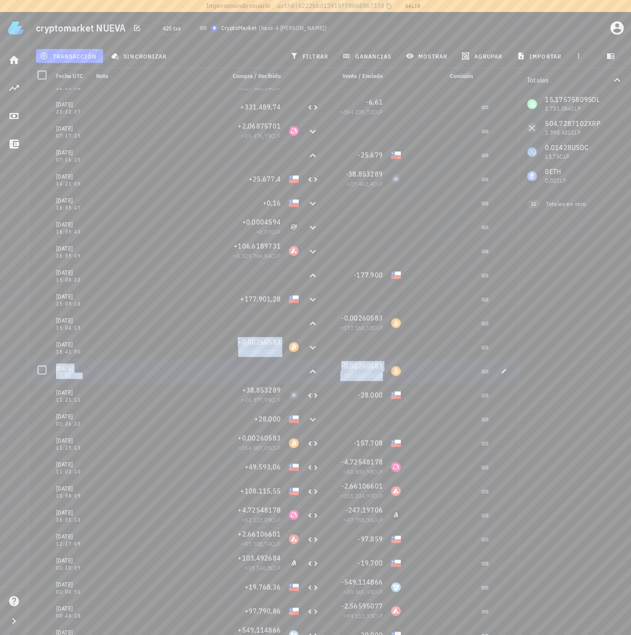
scroll to position [9358, 0]
click at [356, 368] on span "-0,00260583" at bounding box center [362, 366] width 42 height 9
click at [247, 346] on span "+0,00260583" at bounding box center [259, 342] width 43 height 9
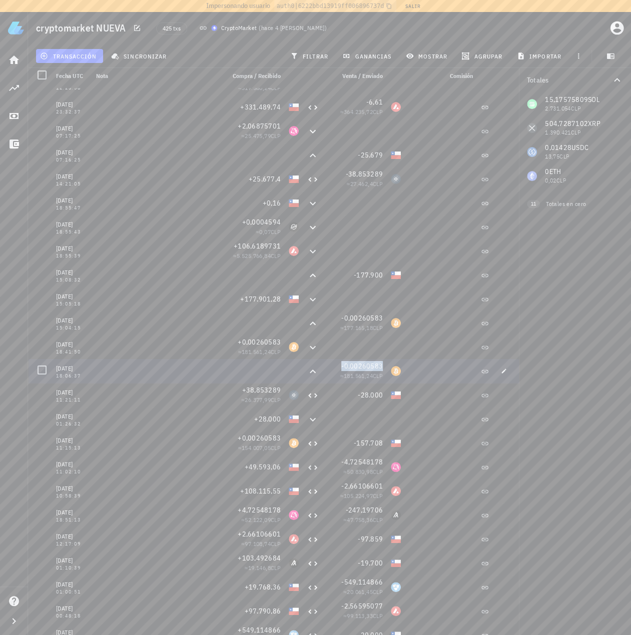
click at [356, 368] on span "-0,00260583" at bounding box center [362, 366] width 42 height 9
click at [263, 342] on span "+0,00260583" at bounding box center [259, 342] width 43 height 9
click at [387, 344] on div at bounding box center [396, 347] width 18 height 24
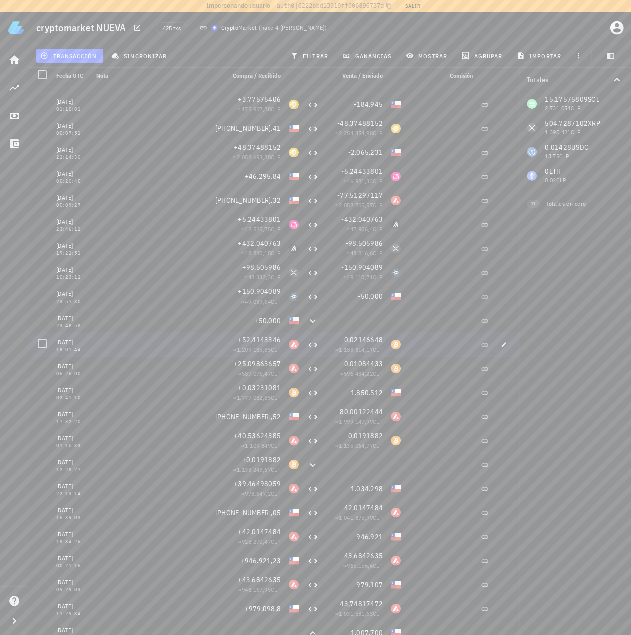
scroll to position [6407, 0]
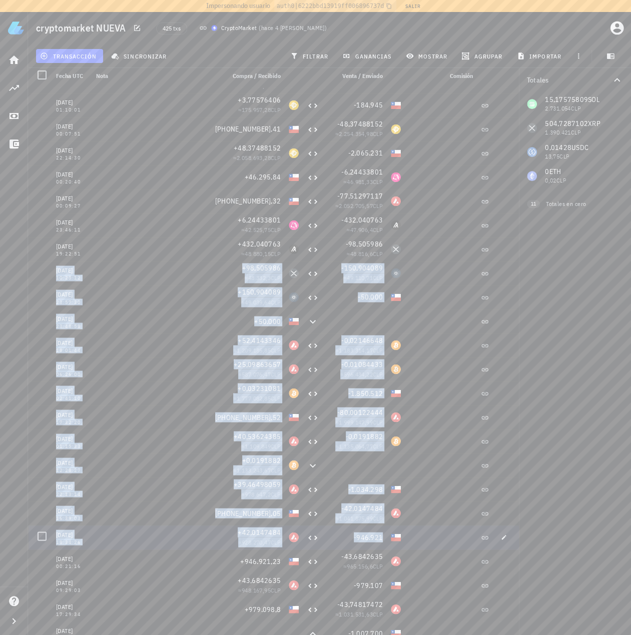
drag, startPoint x: 429, startPoint y: 251, endPoint x: 445, endPoint y: 525, distance: 274.6
click at [331, 317] on div at bounding box center [355, 321] width 64 height 24
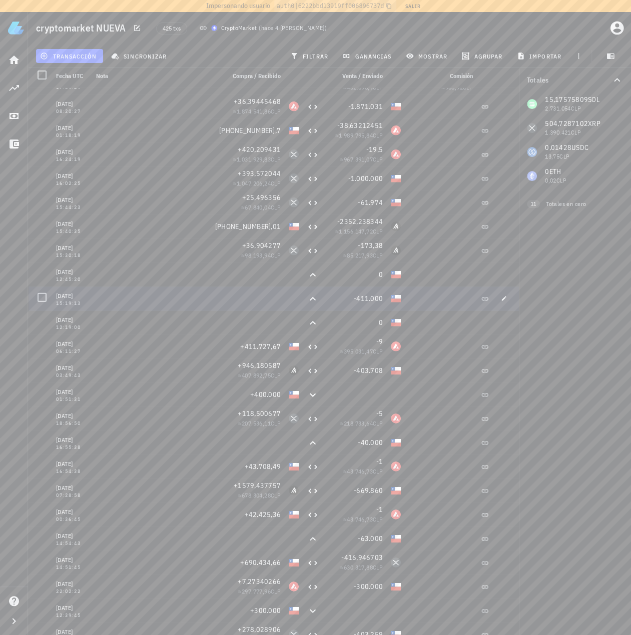
scroll to position [5156, 0]
drag, startPoint x: 282, startPoint y: 276, endPoint x: 371, endPoint y: 310, distance: 96.0
click at [383, 281] on div "03/12/2024 12:45:20 0" at bounding box center [273, 275] width 491 height 24
drag, startPoint x: 295, startPoint y: 321, endPoint x: 435, endPoint y: 322, distance: 140.1
click at [435, 322] on div "02/12/2024 12:19:00 0" at bounding box center [273, 323] width 491 height 24
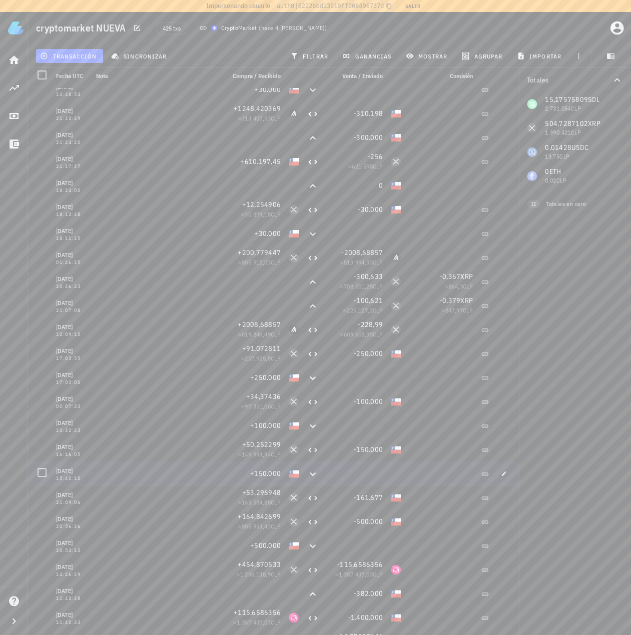
scroll to position [3855, 0]
drag, startPoint x: 62, startPoint y: 541, endPoint x: 92, endPoint y: 545, distance: 30.3
click at [91, 543] on div "31/01/2025 20:53:13" at bounding box center [72, 543] width 40 height 24
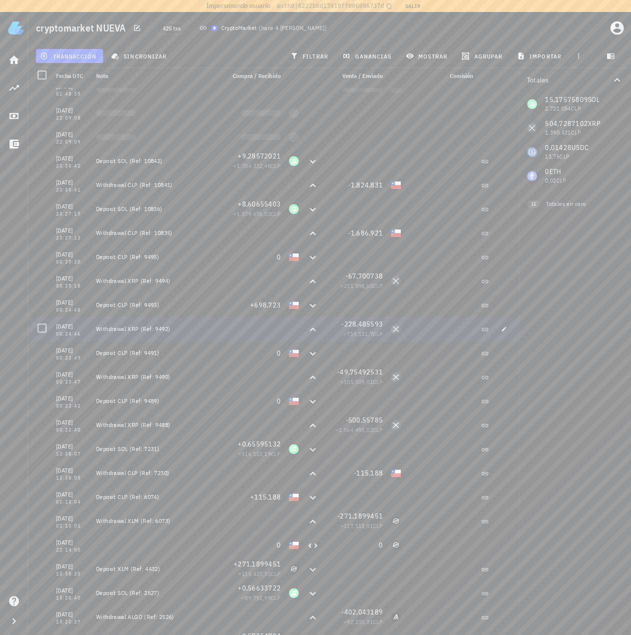
scroll to position [0, 0]
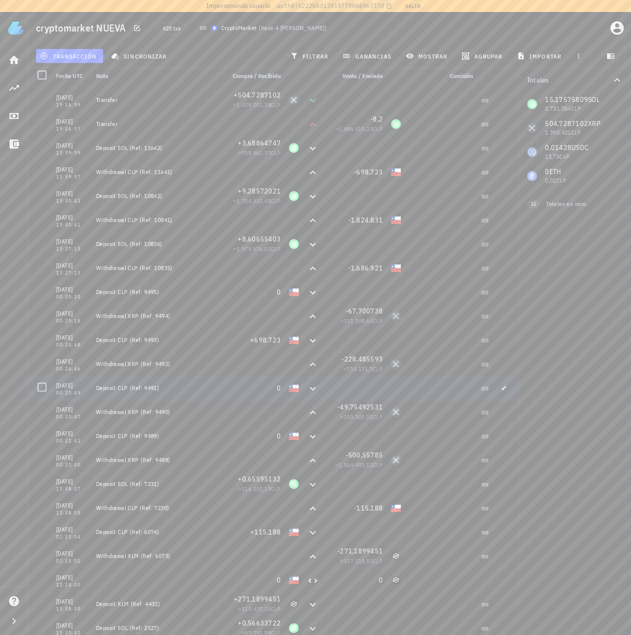
drag, startPoint x: 149, startPoint y: 160, endPoint x: 398, endPoint y: 524, distance: 441.7
click at [221, 334] on div "+698.723" at bounding box center [253, 340] width 64 height 24
click at [147, 314] on div "Withdrawal XRP (Ref: 9494)" at bounding box center [156, 316] width 121 height 8
click at [495, 34] on div "cryptomarket NUEVA 425 txs CryptoMarket ( hace 4 días )" at bounding box center [329, 28] width 603 height 32
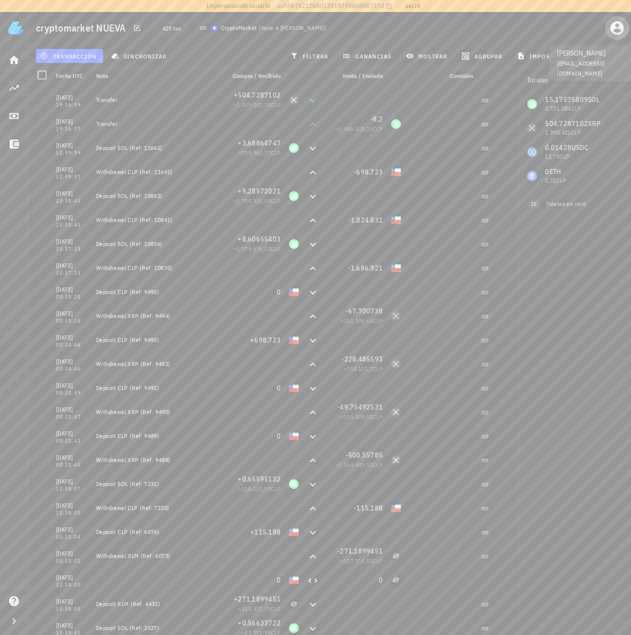
click at [614, 23] on icon "button" at bounding box center [617, 29] width 14 height 14
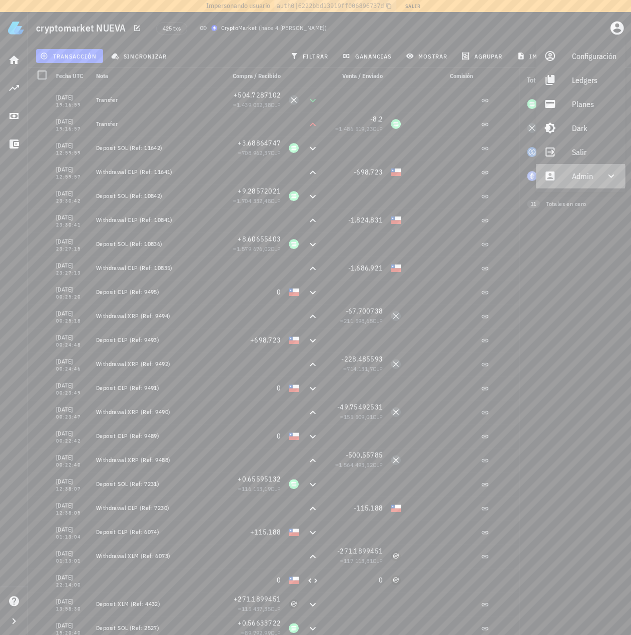
click at [589, 188] on div "Admin" at bounding box center [580, 176] width 89 height 24
drag, startPoint x: 588, startPoint y: 175, endPoint x: 582, endPoint y: 180, distance: 8.2
click at [588, 175] on div "Admin" at bounding box center [583, 176] width 22 height 20
click at [581, 178] on div "Admin" at bounding box center [582, 176] width 21 height 20
click at [578, 197] on div "Impersonar" at bounding box center [595, 200] width 46 height 20
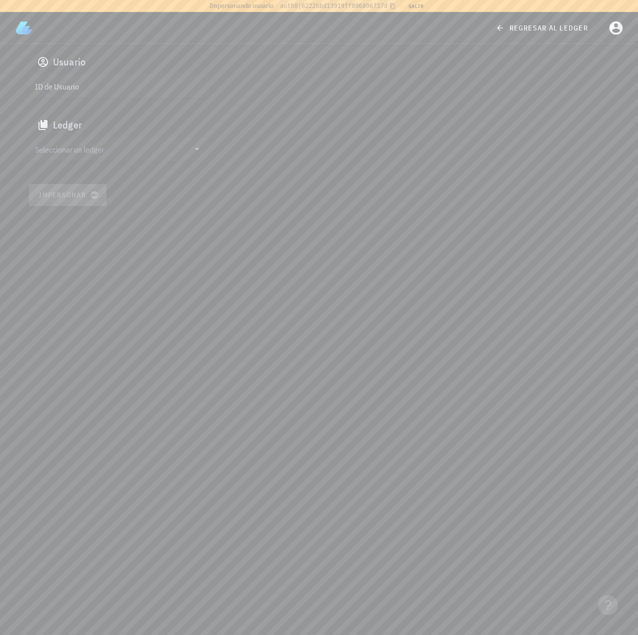
click at [93, 83] on input "ID de Usuario" at bounding box center [118, 86] width 166 height 16
paste input "google-oauth2|110873594734765108369"
type input "google-oauth2|110873594734765108369"
click at [82, 148] on input "Seleccionar un ledger" at bounding box center [112, 149] width 154 height 16
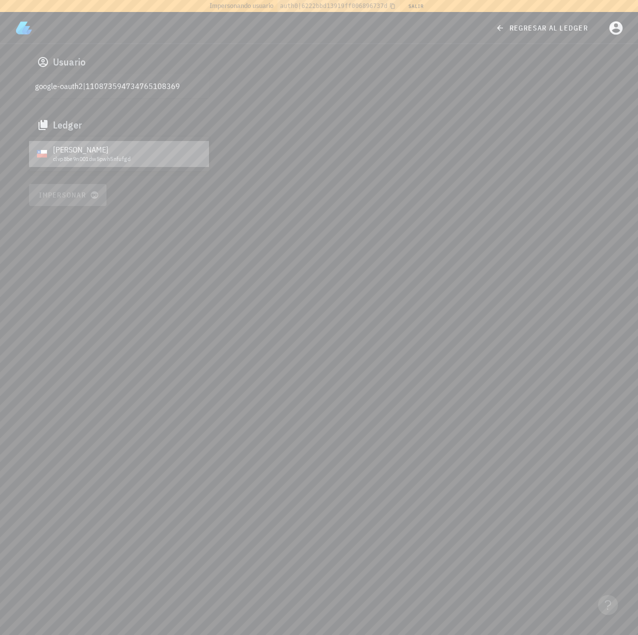
click at [64, 158] on div "clvp8be9n001dw5pwh5nfufgd" at bounding box center [127, 159] width 148 height 7
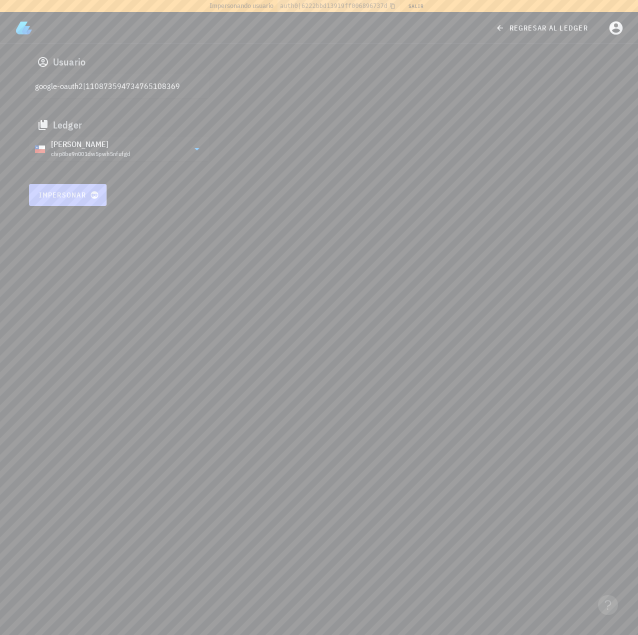
click at [64, 194] on span "Impersonar" at bounding box center [68, 195] width 59 height 9
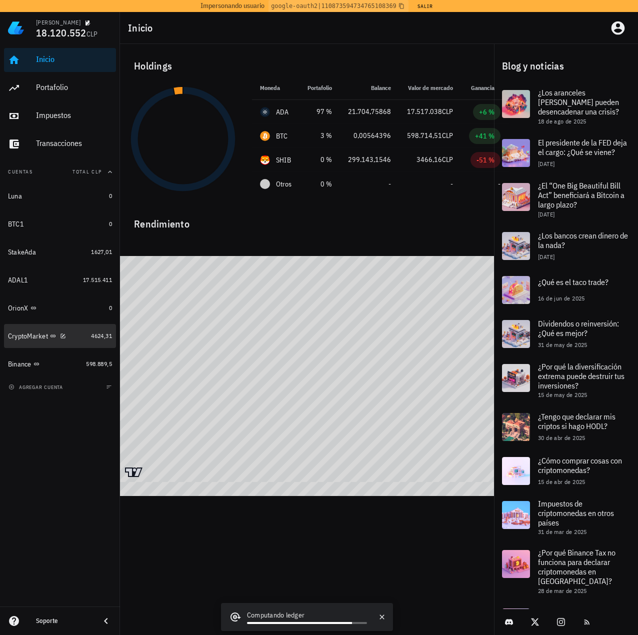
click at [84, 335] on div "CryptoMarket" at bounding box center [47, 337] width 79 height 10
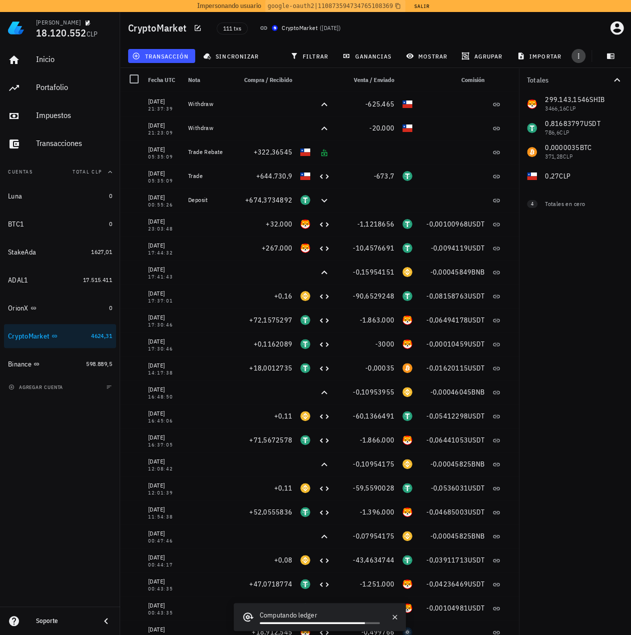
click at [576, 56] on icon "button" at bounding box center [578, 56] width 8 height 8
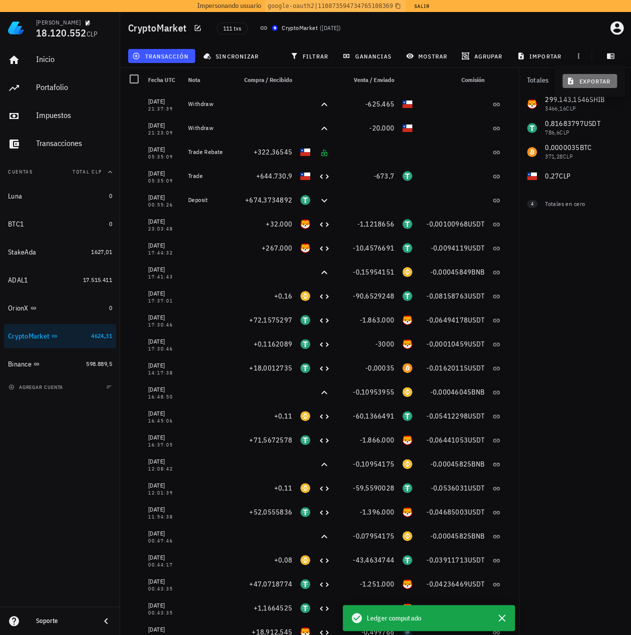
click at [583, 82] on span "exportar" at bounding box center [589, 81] width 42 height 8
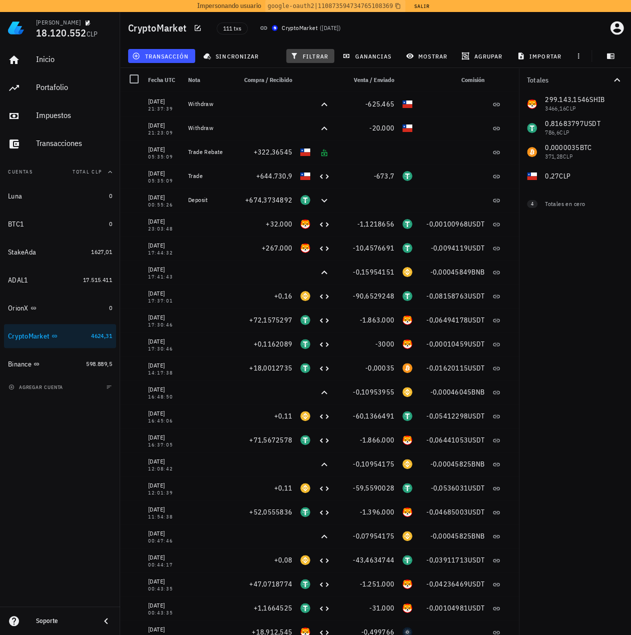
drag, startPoint x: 304, startPoint y: 58, endPoint x: 372, endPoint y: 70, distance: 69.1
click at [304, 58] on span "filtrar" at bounding box center [310, 56] width 36 height 8
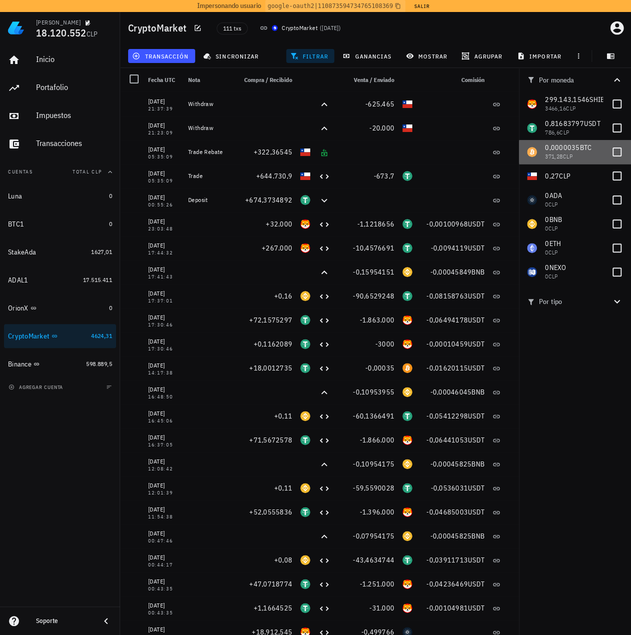
click at [621, 160] on div "0,0000035 BTC 371,28 CLP" at bounding box center [575, 152] width 112 height 24
checkbox input "true"
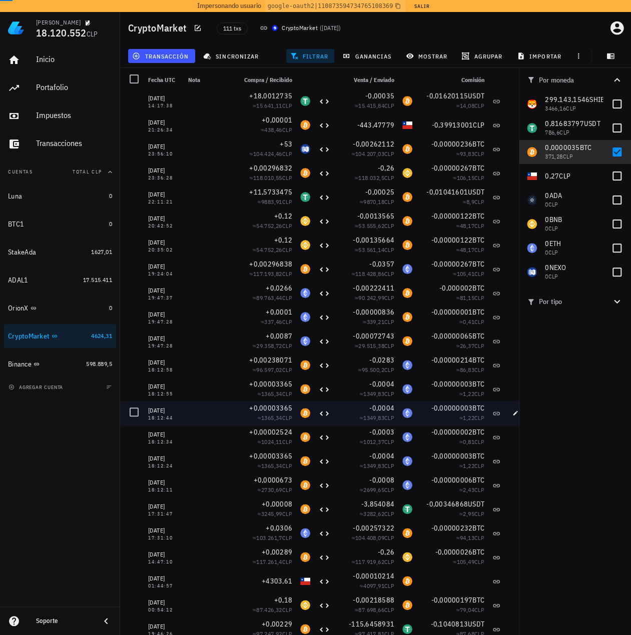
scroll to position [5, 0]
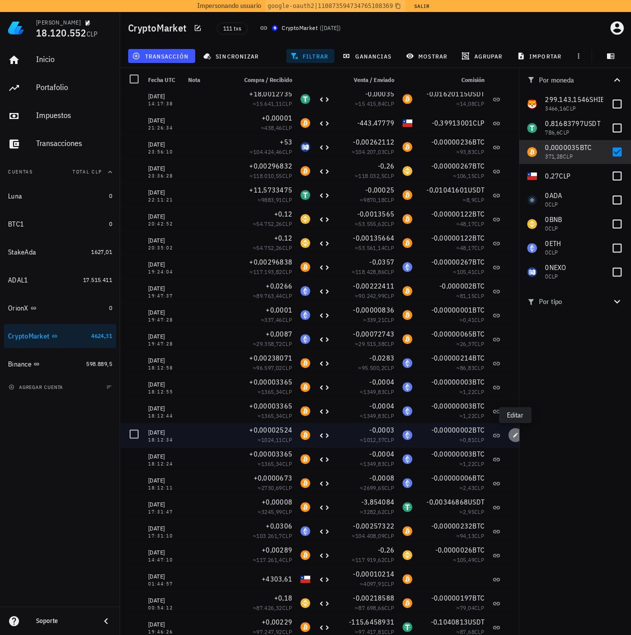
click at [511, 437] on span "button" at bounding box center [515, 435] width 14 height 6
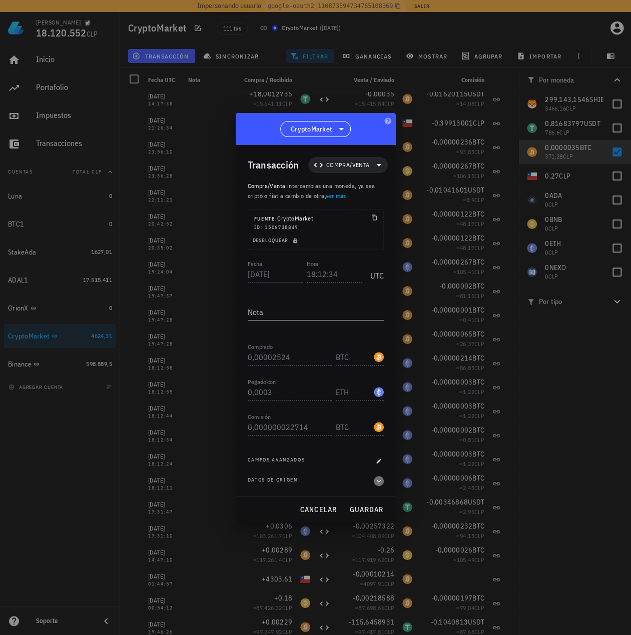
click at [378, 482] on icon "button" at bounding box center [378, 481] width 9 height 12
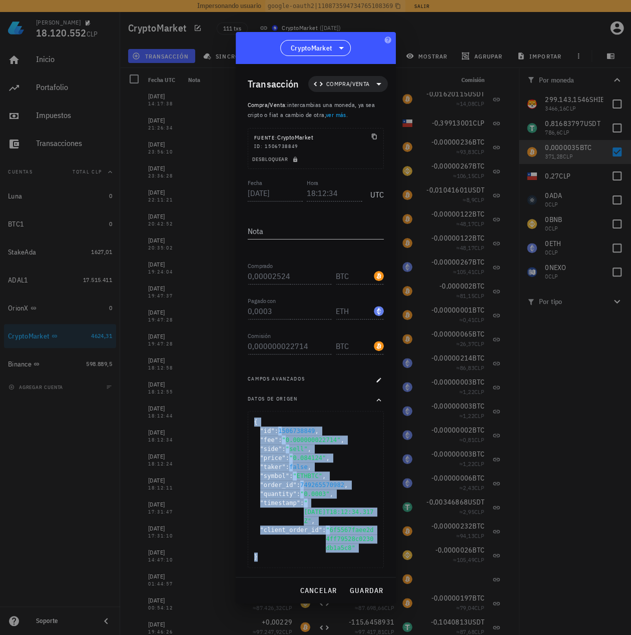
drag, startPoint x: 263, startPoint y: 550, endPoint x: 248, endPoint y: 428, distance: 123.5
click at [248, 428] on div "{ "id" : 1506738849 , "fee" : "0.000000022714" , "side" : "sell" , "price" : "0…" at bounding box center [316, 489] width 136 height 157
click at [261, 469] on span ""taker" :" at bounding box center [275, 467] width 30 height 9
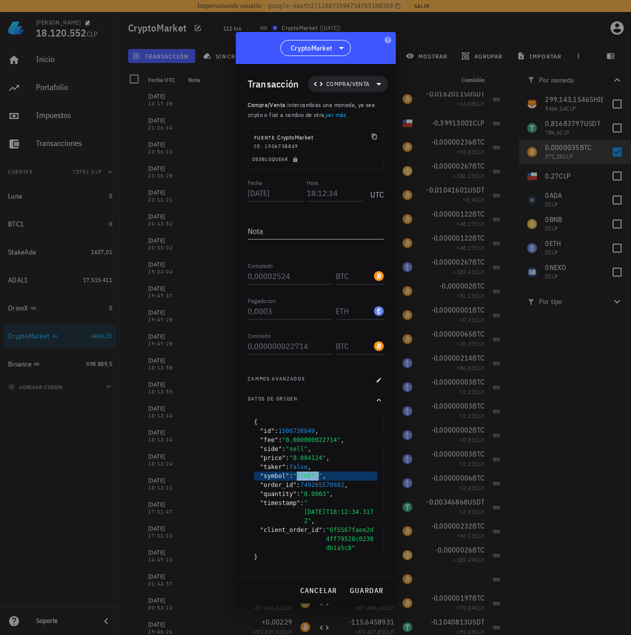
drag, startPoint x: 296, startPoint y: 479, endPoint x: 316, endPoint y: 479, distance: 20.0
click at [316, 479] on span ""ETHBTC"" at bounding box center [308, 476] width 30 height 7
drag, startPoint x: 292, startPoint y: 461, endPoint x: 320, endPoint y: 461, distance: 27.5
click at [320, 461] on span ""0.084124"" at bounding box center [307, 458] width 37 height 7
drag, startPoint x: 304, startPoint y: 500, endPoint x: 314, endPoint y: 484, distance: 18.9
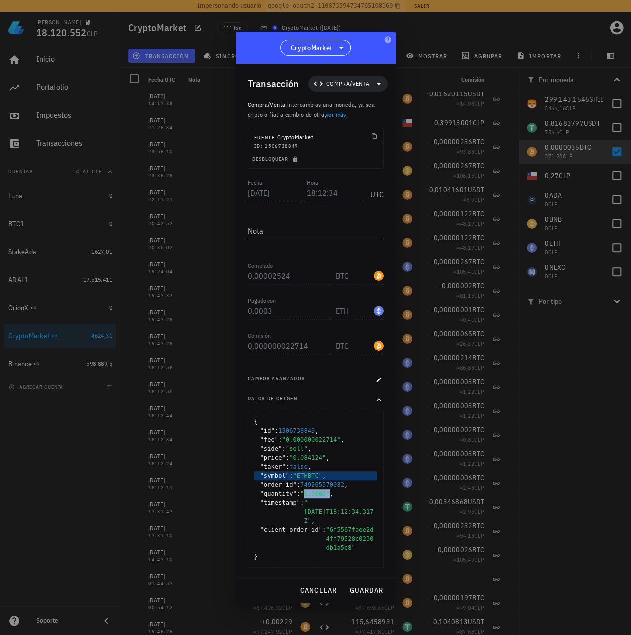
click at [324, 498] on span ""0.0003"" at bounding box center [315, 494] width 30 height 7
drag, startPoint x: 298, startPoint y: 461, endPoint x: 327, endPoint y: 463, distance: 29.1
click at [327, 463] on div ""price" : "0.084124" ," at bounding box center [315, 458] width 123 height 9
